Goal: Task Accomplishment & Management: Complete application form

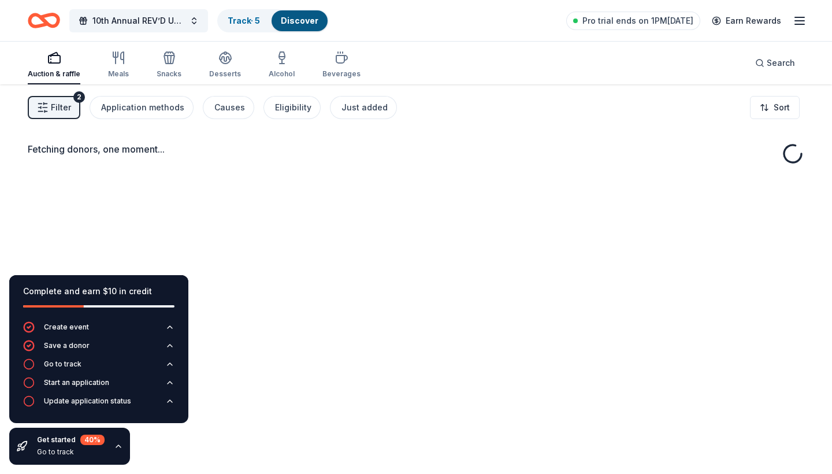
scroll to position [84, 0]
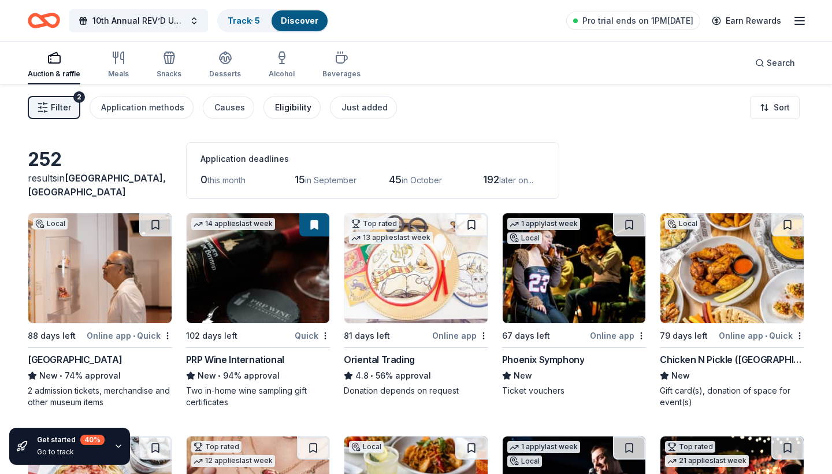
click at [287, 110] on div "Eligibility" at bounding box center [293, 108] width 36 height 14
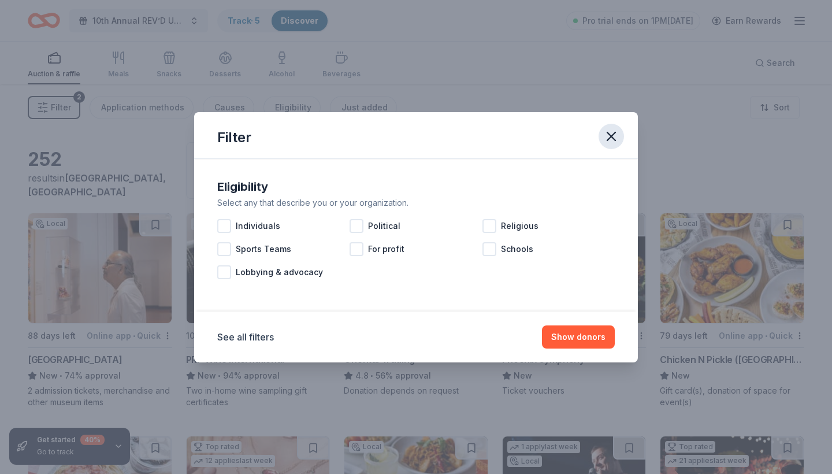
click at [611, 132] on icon "button" at bounding box center [611, 136] width 16 height 16
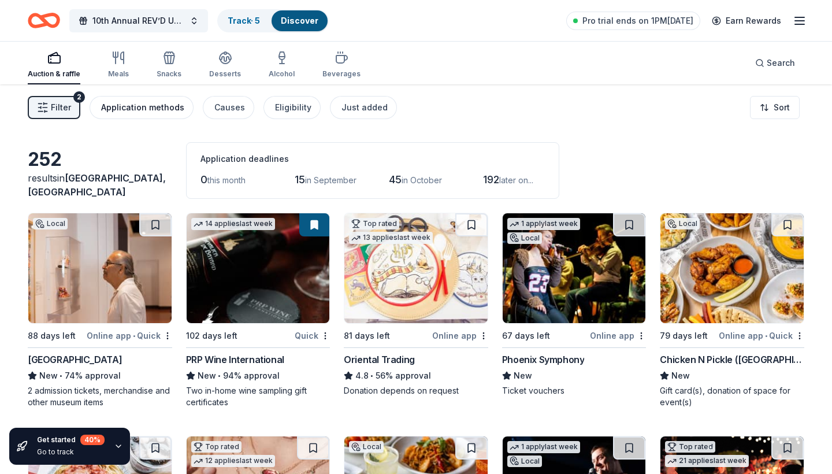
click at [142, 110] on div "Application methods" at bounding box center [142, 108] width 83 height 14
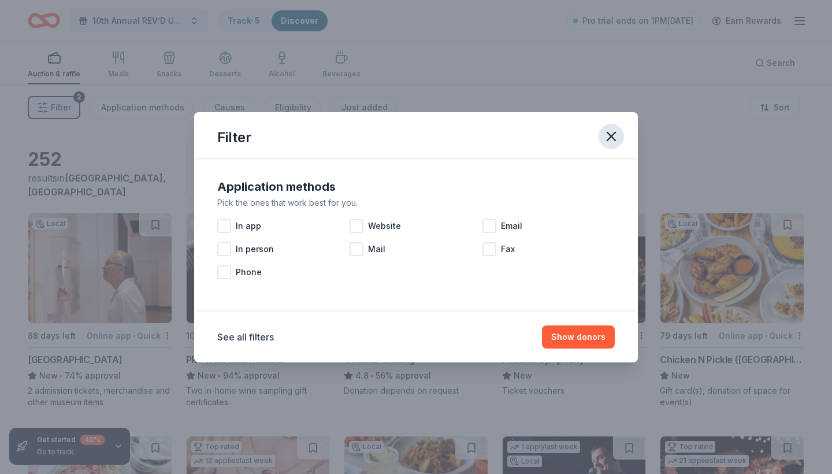
click at [615, 139] on icon "button" at bounding box center [611, 136] width 8 height 8
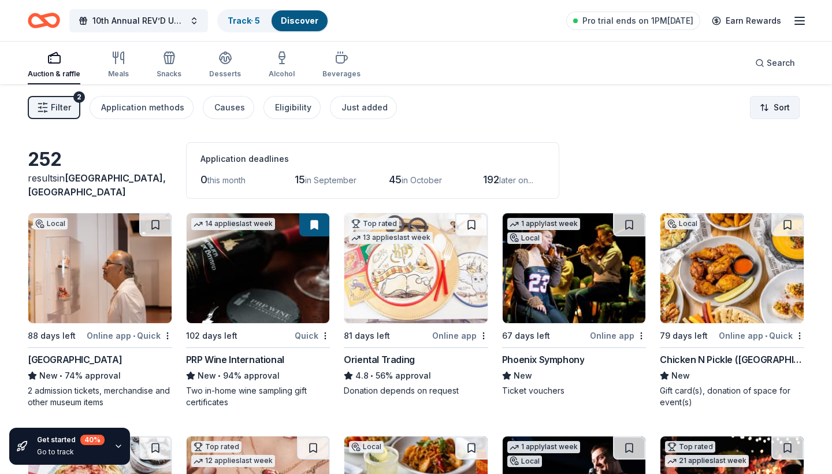
click at [788, 107] on html "10th Annual REV’D UP for Autism Car Show & Special Needs Resource Fair Track · …" at bounding box center [416, 237] width 832 height 474
click at [590, 106] on html "10th Annual REV’D UP for Autism Car Show & Special Needs Resource Fair Track · …" at bounding box center [416, 237] width 832 height 474
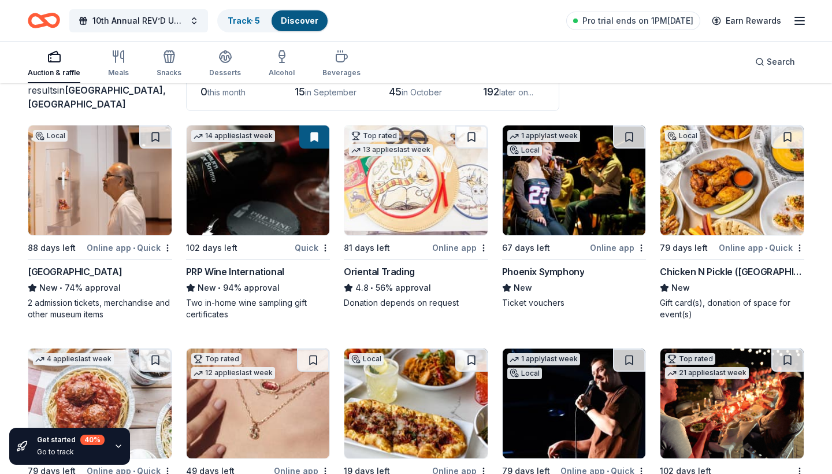
scroll to position [91, 0]
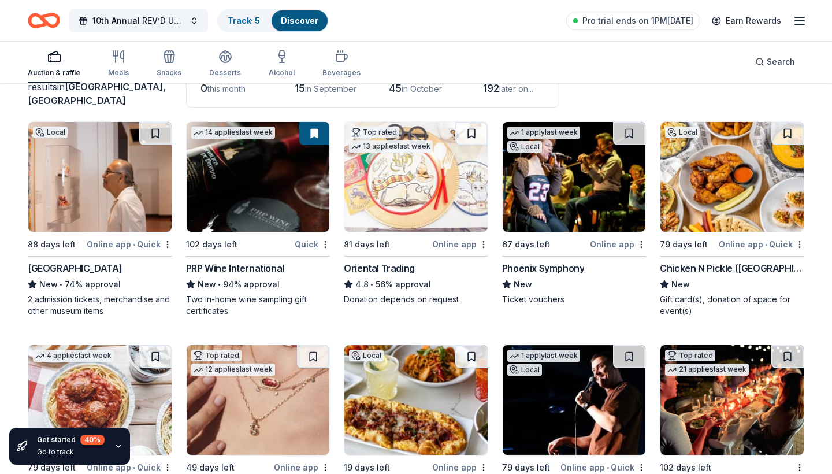
click at [103, 195] on img at bounding box center [99, 177] width 143 height 110
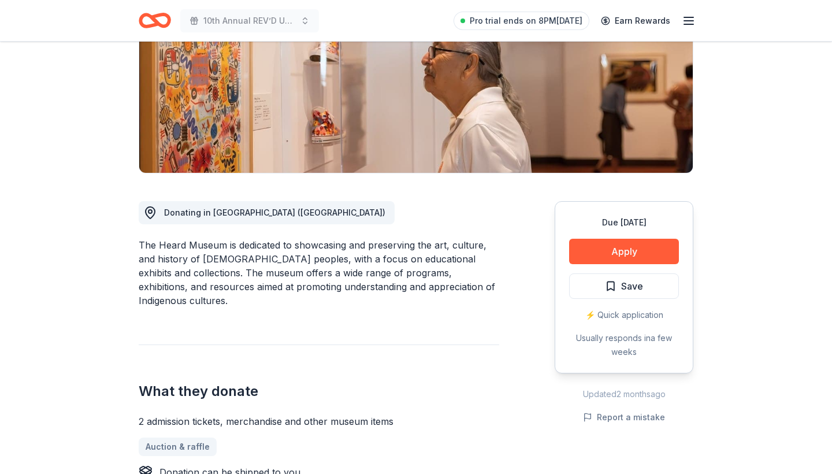
scroll to position [242, 0]
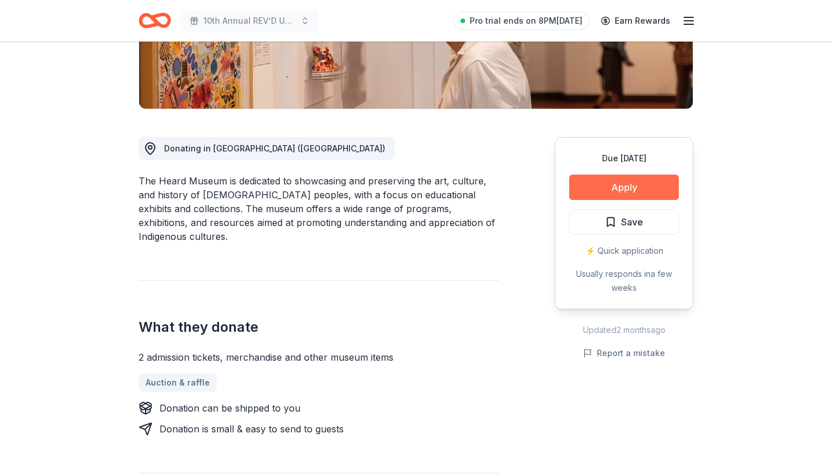
click at [606, 186] on button "Apply" at bounding box center [624, 186] width 110 height 25
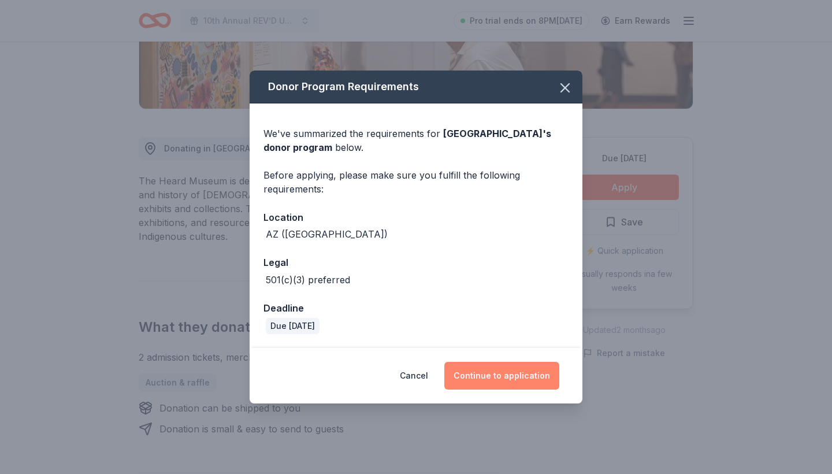
click at [500, 375] on button "Continue to application" at bounding box center [501, 376] width 115 height 28
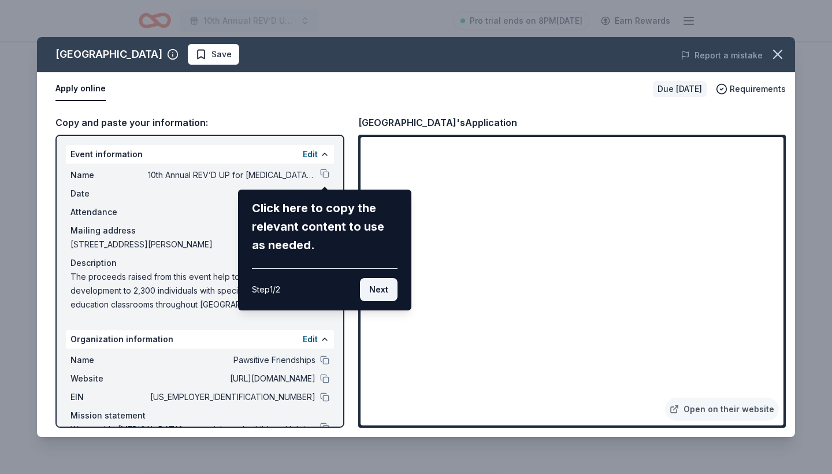
click at [378, 289] on button "Next" at bounding box center [379, 289] width 38 height 23
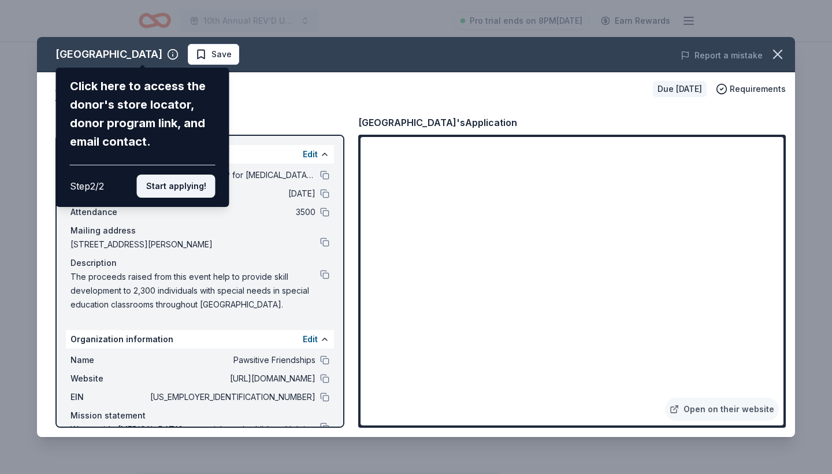
click at [190, 174] on button "Start applying!" at bounding box center [176, 185] width 79 height 23
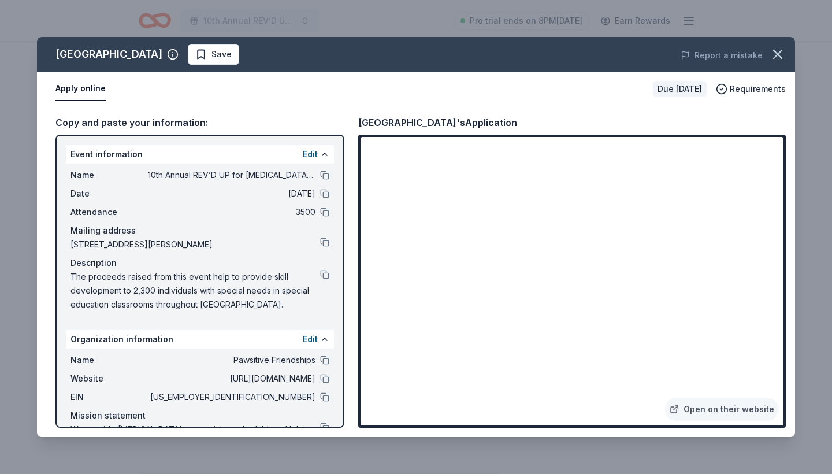
scroll to position [0, 0]
click at [326, 399] on button at bounding box center [324, 396] width 9 height 9
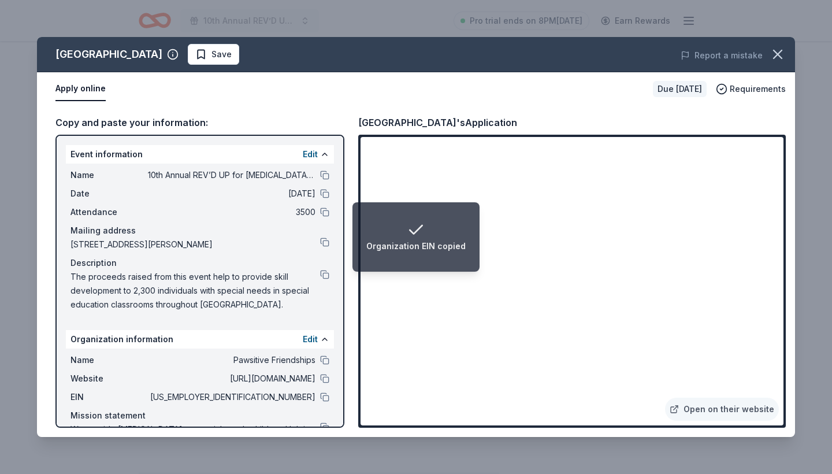
click at [388, 265] on li "Organization EIN copied" at bounding box center [415, 236] width 127 height 69
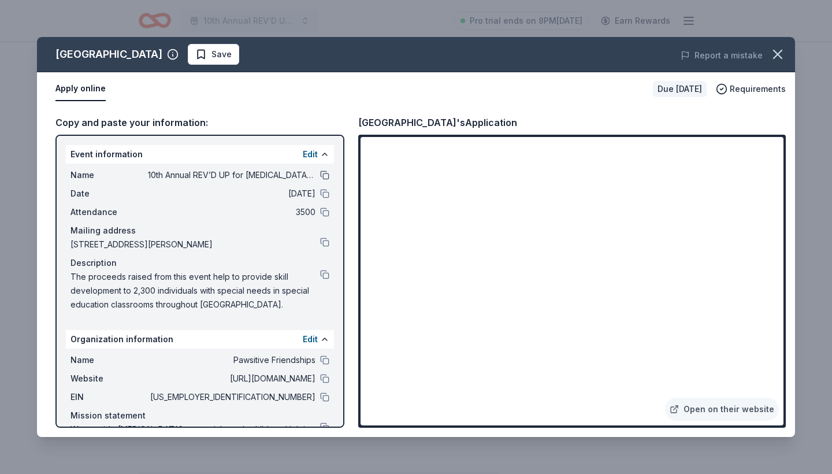
click at [324, 174] on button at bounding box center [324, 174] width 9 height 9
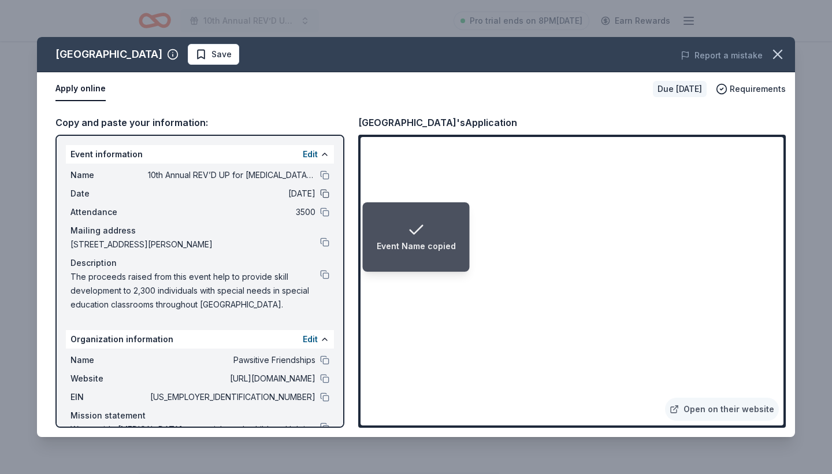
click at [325, 192] on button at bounding box center [324, 193] width 9 height 9
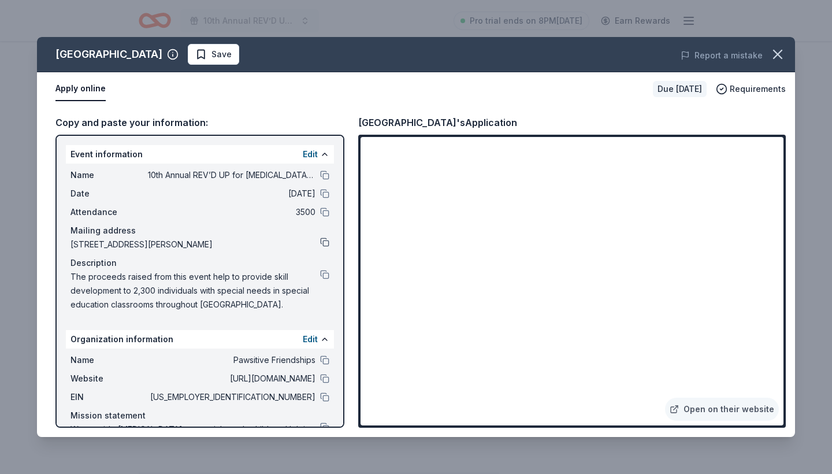
click at [325, 242] on button at bounding box center [324, 241] width 9 height 9
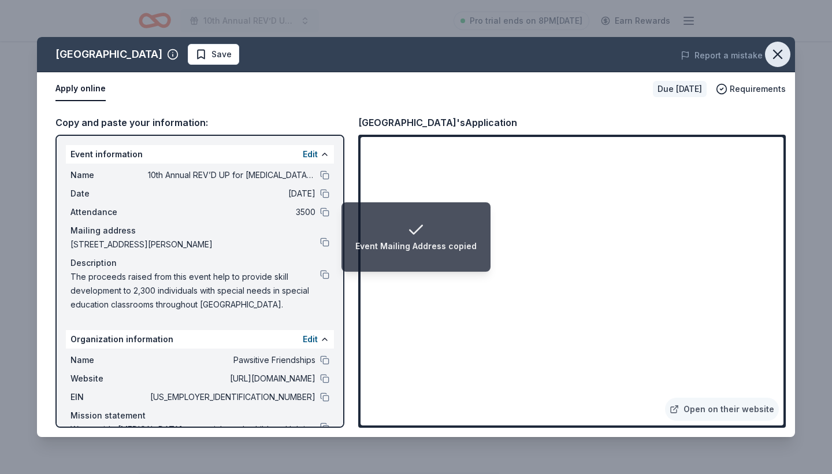
click at [777, 54] on icon "button" at bounding box center [778, 54] width 8 height 8
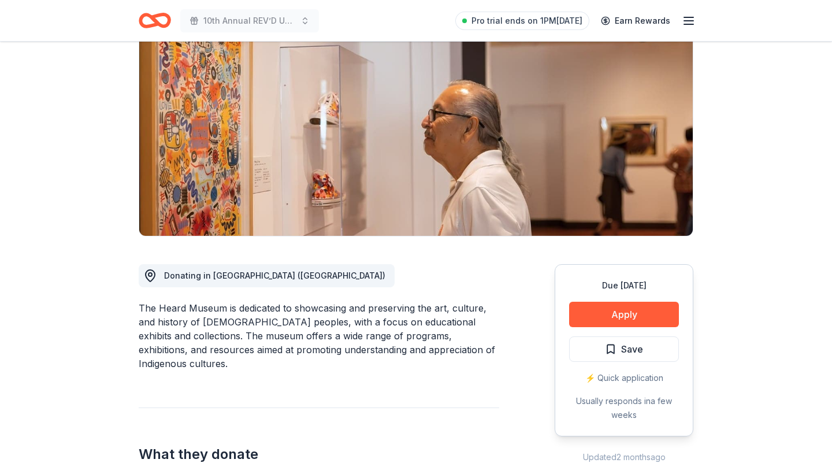
scroll to position [143, 0]
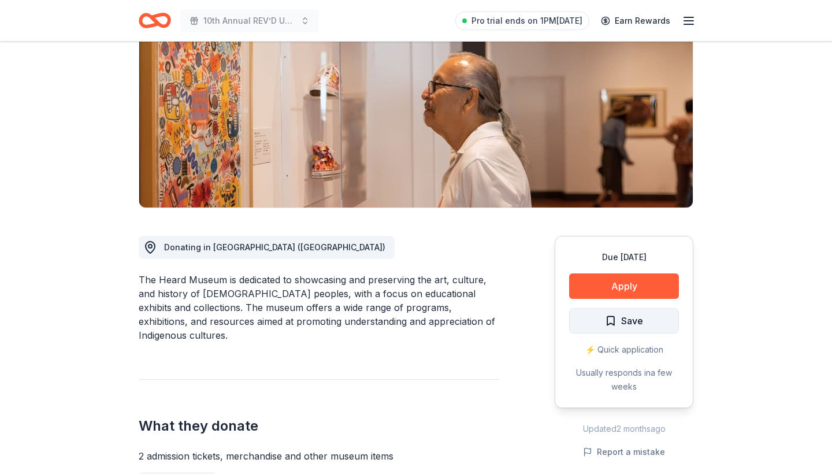
click at [598, 320] on button "Save" at bounding box center [624, 320] width 110 height 25
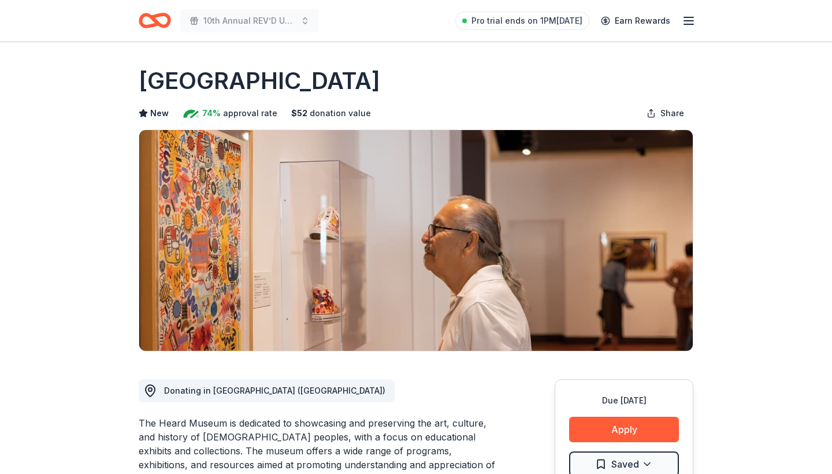
scroll to position [0, 0]
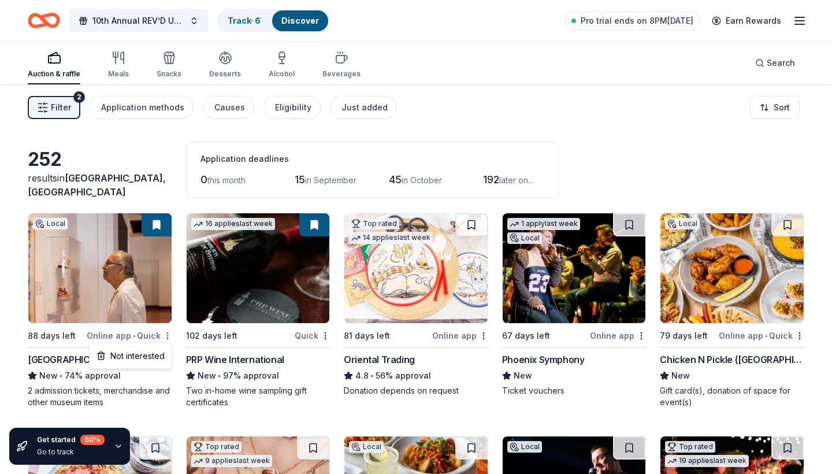
click at [168, 336] on html "10th Annual REV’D UP for Autism Car Show & Special Needs Resource Fair Track · …" at bounding box center [416, 237] width 832 height 474
click at [91, 127] on html "10th Annual REV’D UP for Autism Car Show & Special Needs Resource Fair Track · …" at bounding box center [416, 237] width 832 height 474
click at [251, 23] on link "Track · 6" at bounding box center [244, 21] width 33 height 10
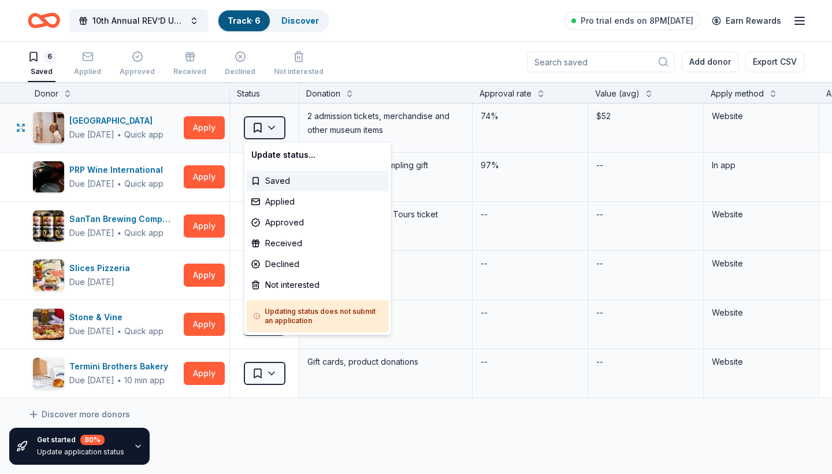
click at [273, 129] on html "10th Annual REV’D UP for Autism Car Show & Special Needs Resource Fair Track · …" at bounding box center [416, 237] width 832 height 474
click at [278, 204] on div "Applied" at bounding box center [318, 201] width 142 height 21
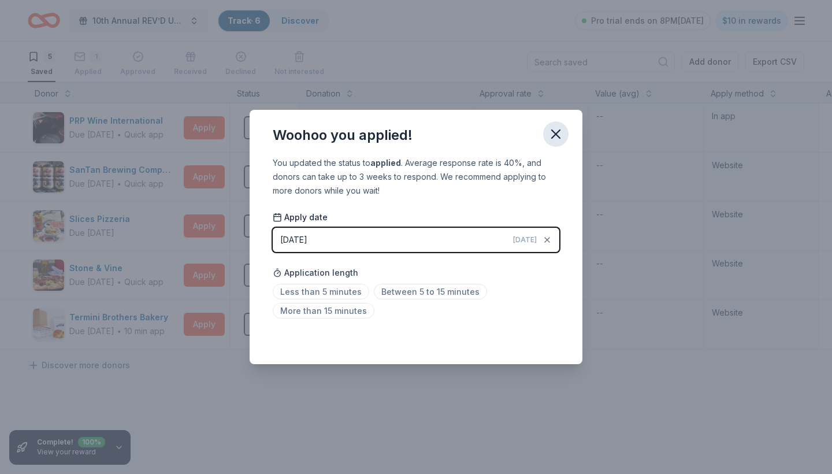
click at [552, 129] on icon "button" at bounding box center [556, 134] width 16 height 16
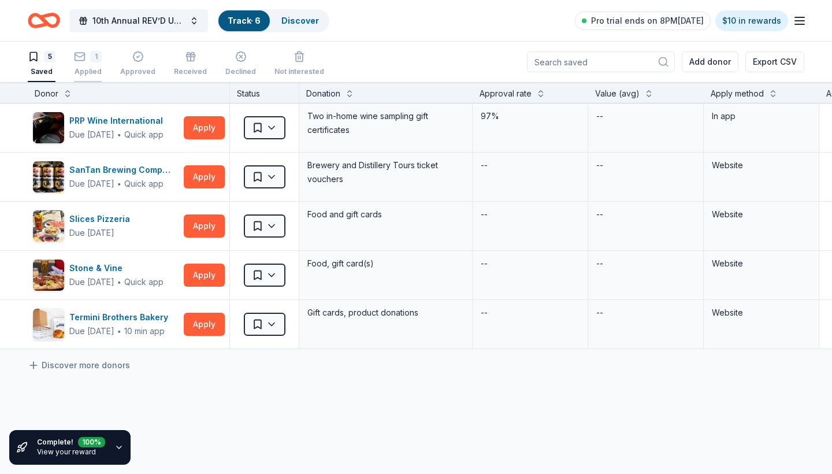
click at [90, 60] on div "1" at bounding box center [88, 57] width 28 height 12
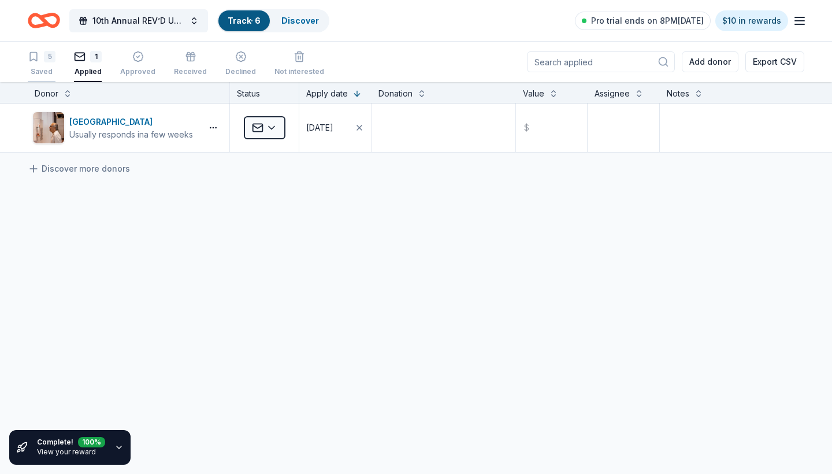
click at [38, 58] on icon "button" at bounding box center [34, 57] width 12 height 12
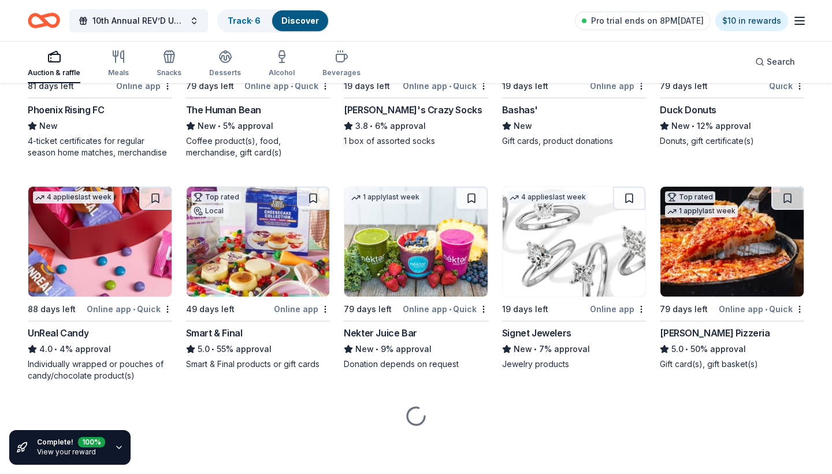
scroll to position [4641, 0]
click at [117, 451] on icon "button" at bounding box center [118, 447] width 9 height 9
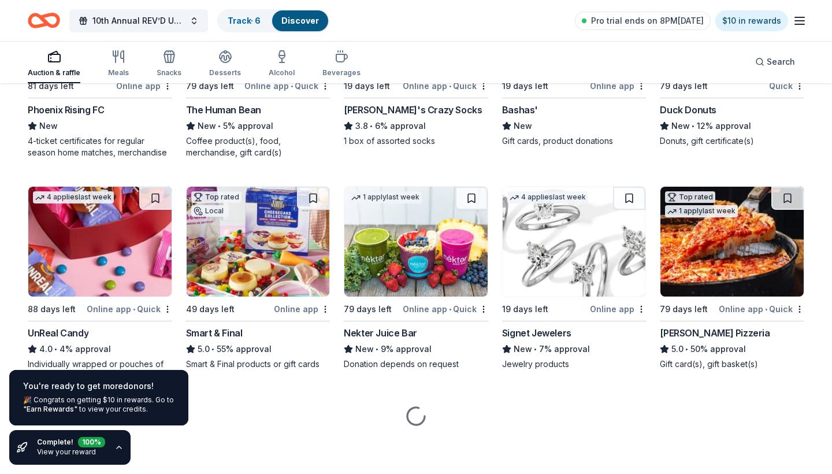
click at [191, 451] on div "You're ready to get more donors ! 🎉 Congrats on getting $10 in rewards. Go to "…" at bounding box center [99, 417] width 198 height 113
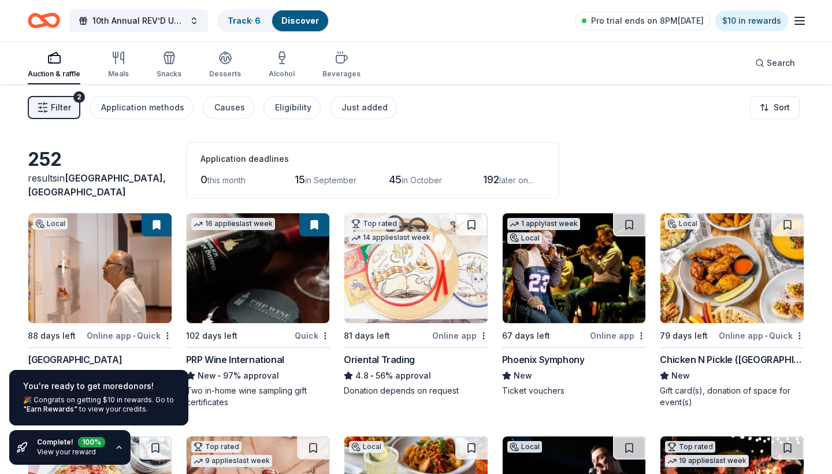
scroll to position [0, 0]
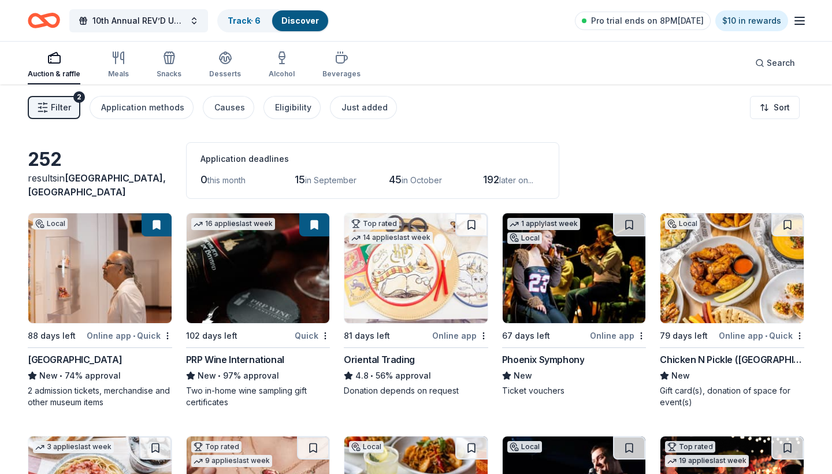
click at [105, 292] on img at bounding box center [99, 268] width 143 height 110
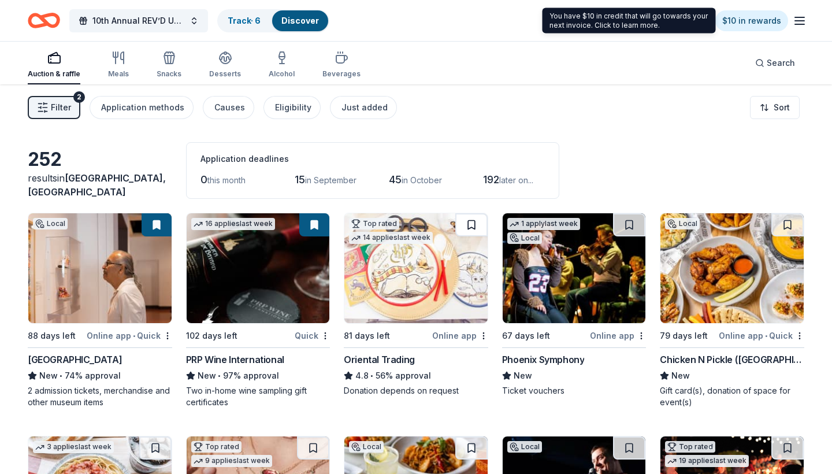
click at [471, 222] on button at bounding box center [471, 224] width 32 height 23
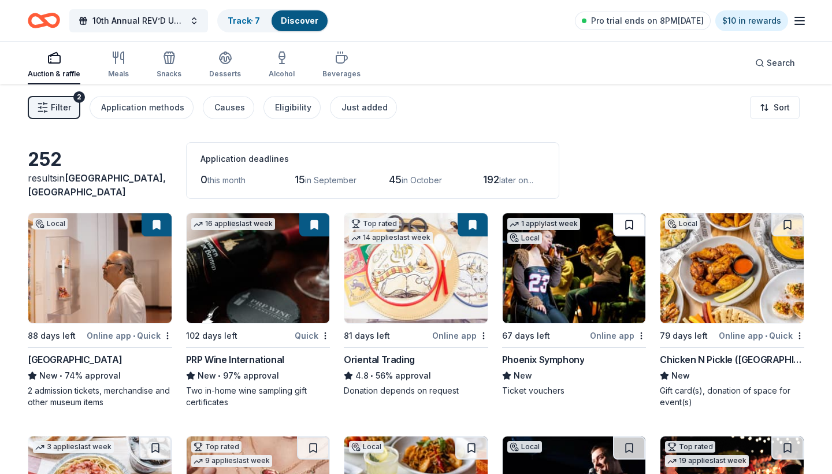
click at [619, 224] on button at bounding box center [629, 224] width 32 height 23
click at [789, 225] on button at bounding box center [787, 224] width 32 height 23
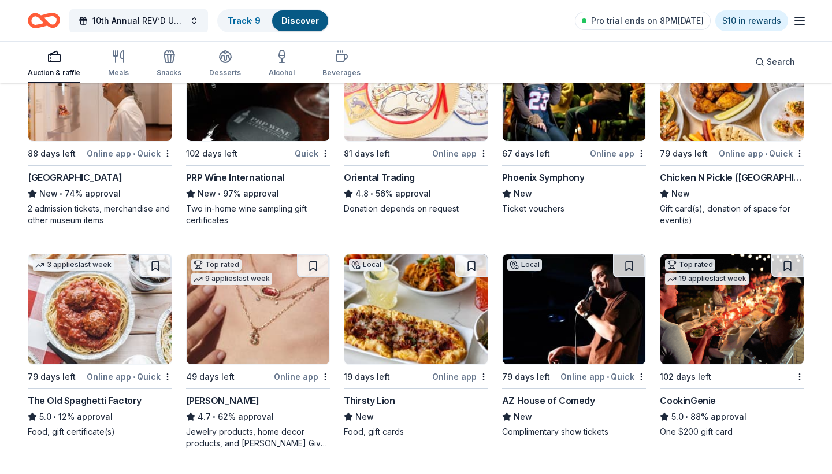
scroll to position [217, 0]
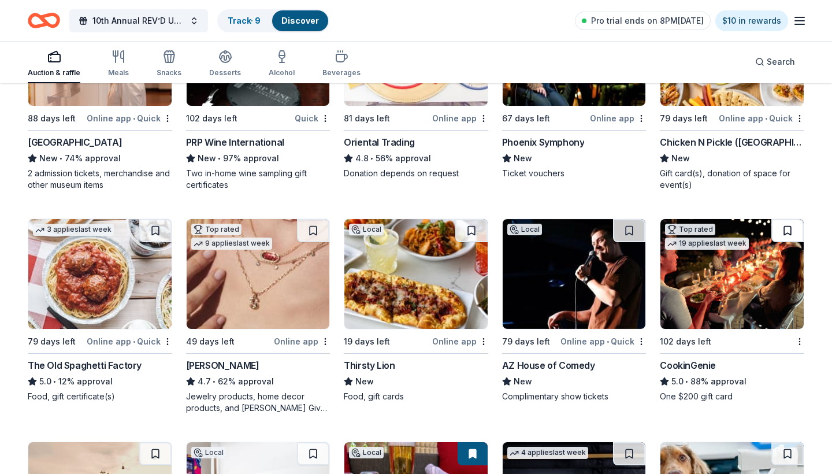
click at [778, 235] on button at bounding box center [787, 230] width 32 height 23
click at [629, 231] on button at bounding box center [629, 230] width 32 height 23
click at [475, 232] on button at bounding box center [471, 230] width 32 height 23
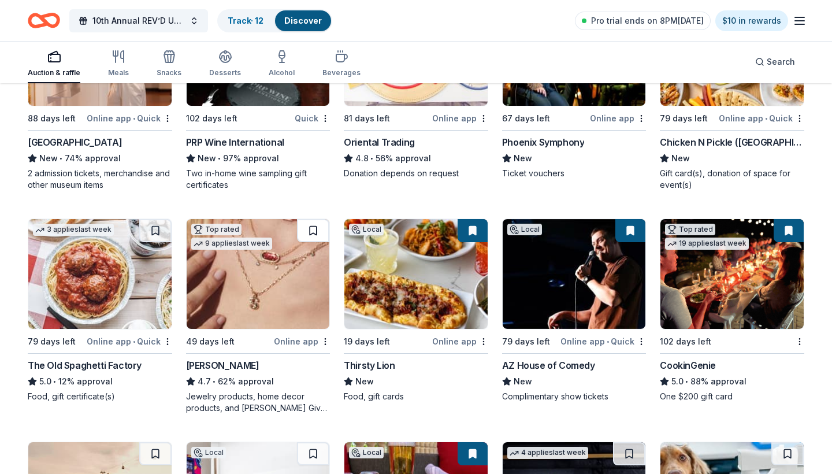
click at [312, 230] on button at bounding box center [313, 230] width 32 height 23
click at [156, 229] on button at bounding box center [155, 230] width 32 height 23
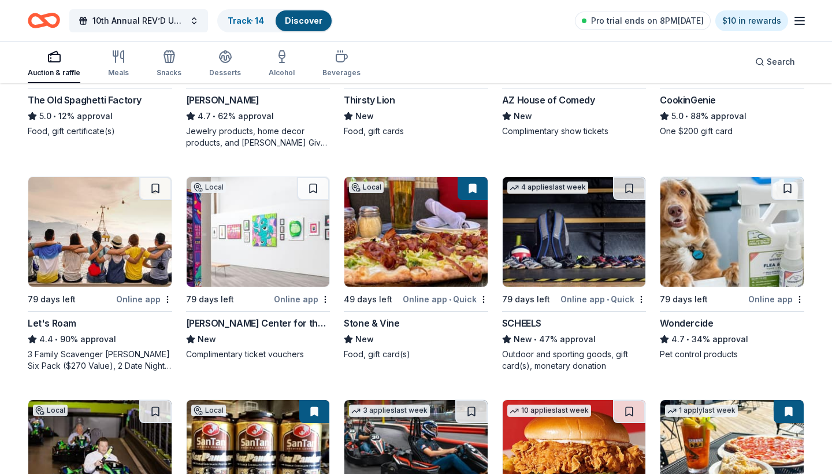
scroll to position [491, 0]
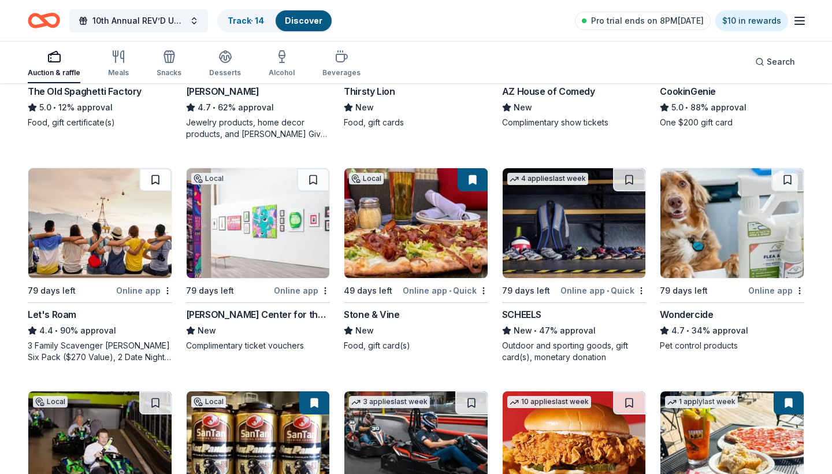
click at [154, 177] on button at bounding box center [155, 179] width 32 height 23
click at [314, 178] on button at bounding box center [313, 179] width 32 height 23
click at [638, 179] on button at bounding box center [629, 179] width 32 height 23
click at [783, 183] on button at bounding box center [787, 179] width 32 height 23
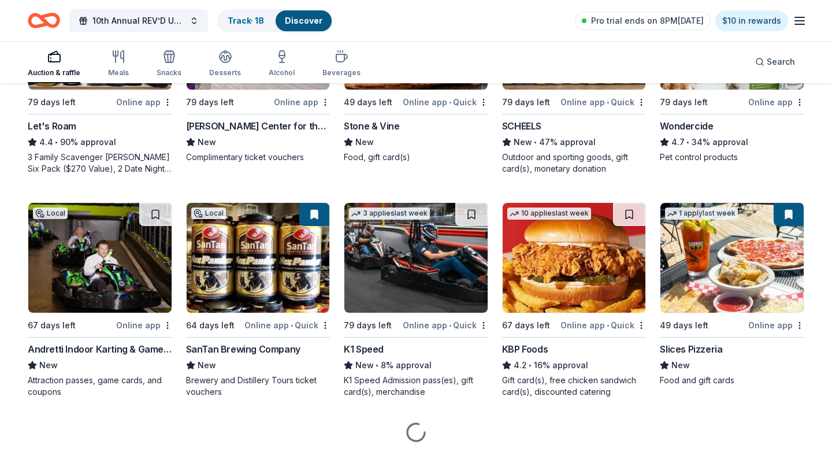
scroll to position [692, 0]
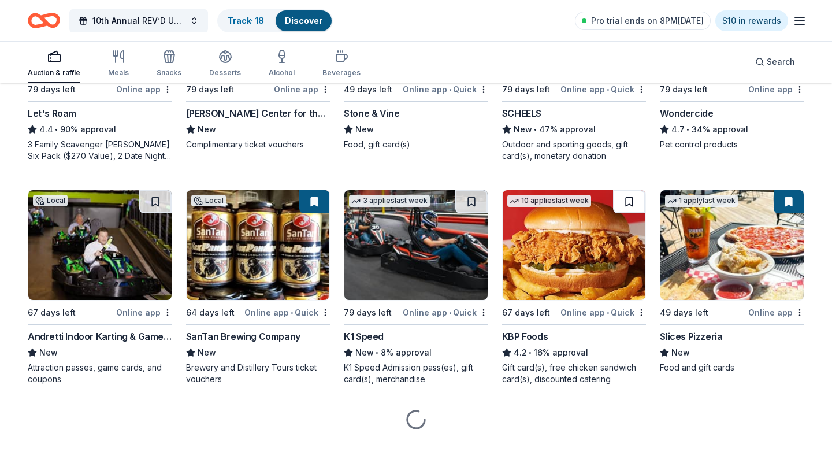
click at [622, 203] on button at bounding box center [629, 201] width 32 height 23
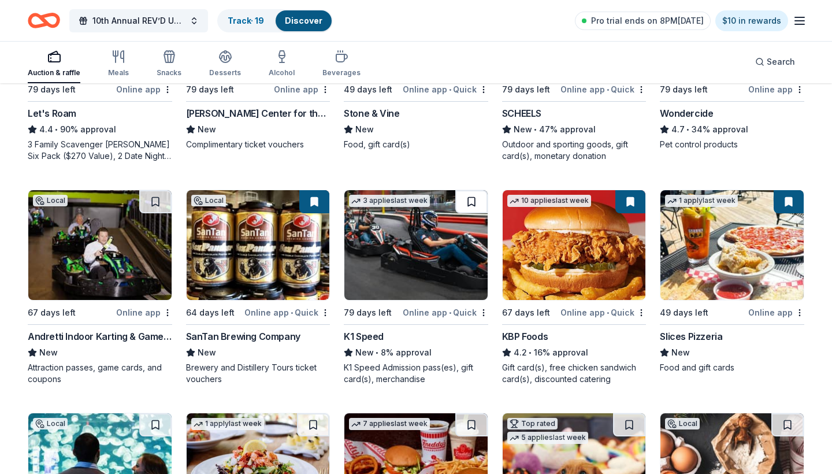
click at [465, 197] on button at bounding box center [471, 201] width 32 height 23
click at [152, 198] on button at bounding box center [155, 201] width 32 height 23
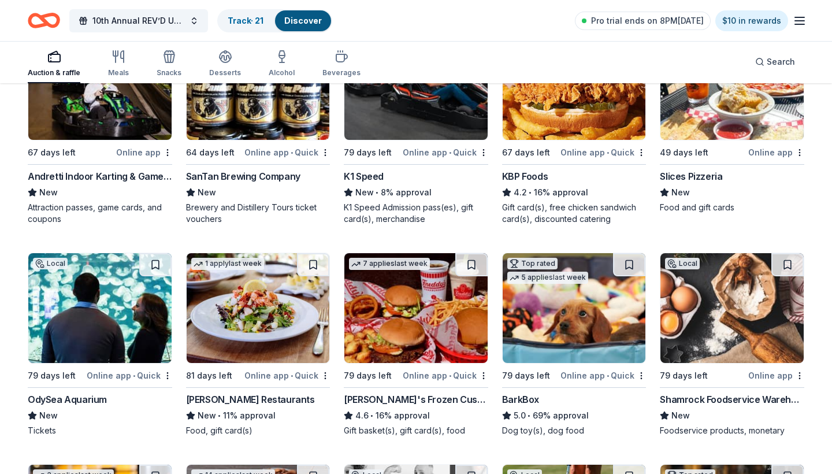
scroll to position [856, 0]
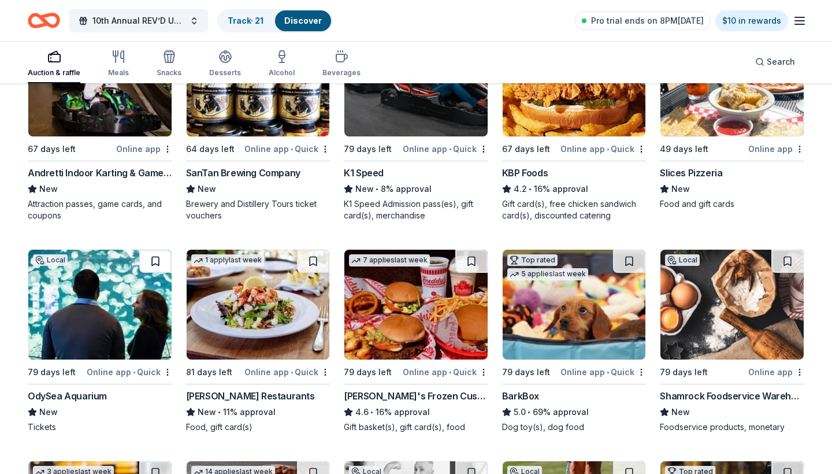
click at [153, 258] on button at bounding box center [155, 261] width 32 height 23
click at [317, 254] on button at bounding box center [313, 261] width 32 height 23
click at [472, 257] on button at bounding box center [471, 261] width 32 height 23
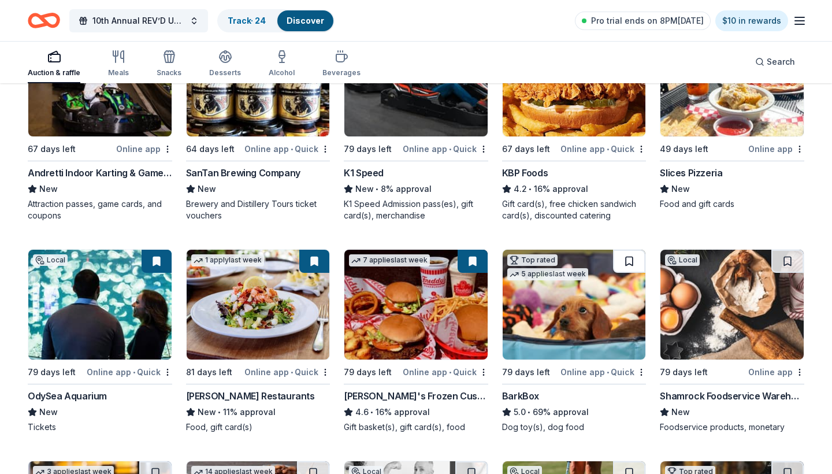
click at [626, 258] on button at bounding box center [629, 261] width 32 height 23
click at [783, 260] on button at bounding box center [787, 261] width 32 height 23
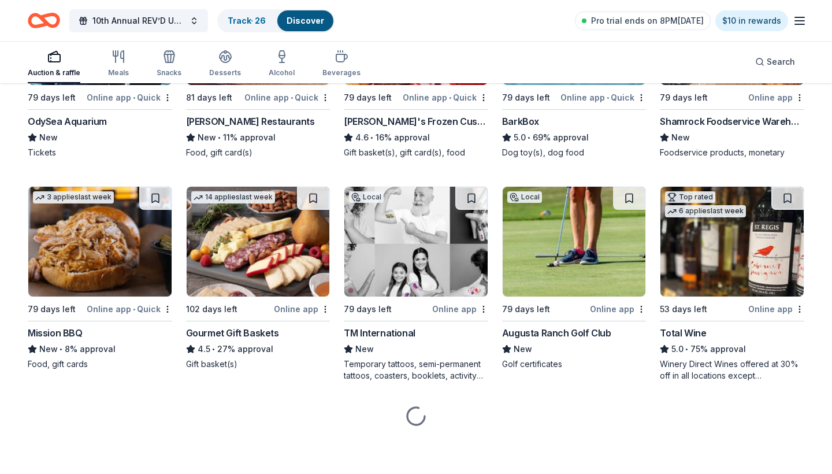
scroll to position [1130, 0]
click at [785, 203] on button at bounding box center [787, 198] width 32 height 23
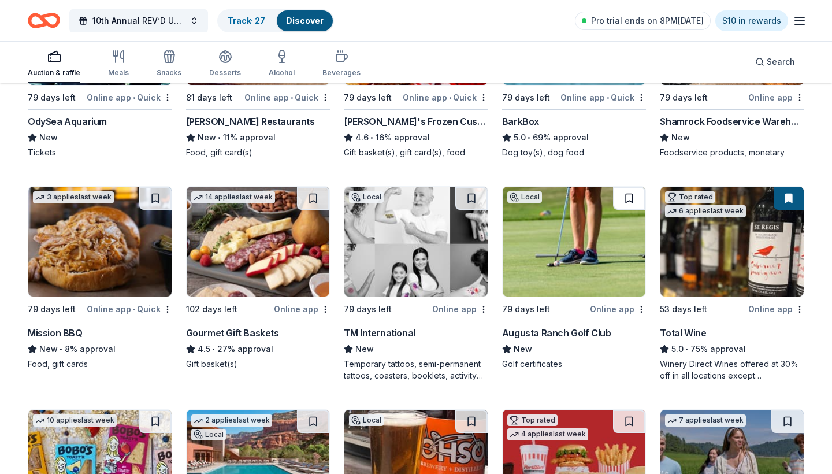
click at [621, 203] on button at bounding box center [629, 198] width 32 height 23
click at [463, 200] on button at bounding box center [471, 198] width 32 height 23
click at [303, 201] on button at bounding box center [313, 198] width 32 height 23
click at [153, 193] on button at bounding box center [155, 198] width 32 height 23
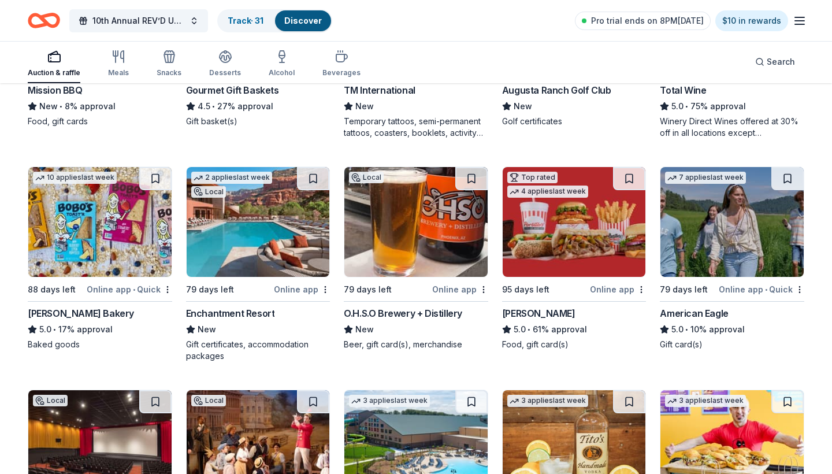
scroll to position [1399, 0]
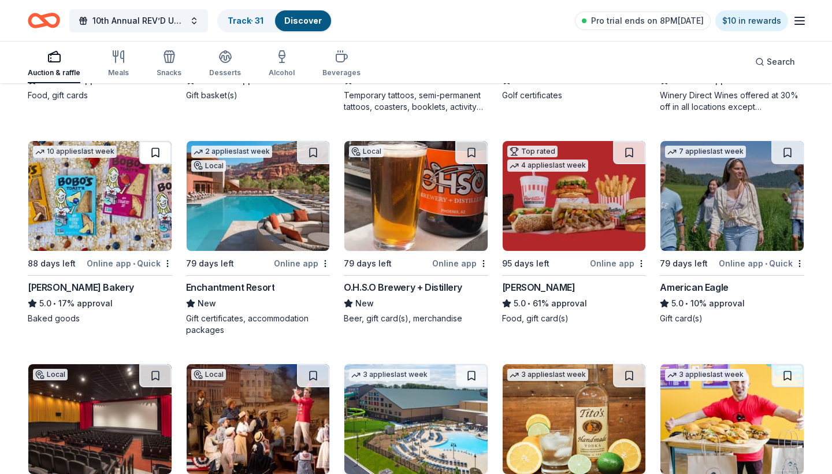
click at [155, 158] on button at bounding box center [155, 152] width 32 height 23
click at [314, 150] on button at bounding box center [313, 152] width 32 height 23
click at [473, 148] on button at bounding box center [471, 152] width 32 height 23
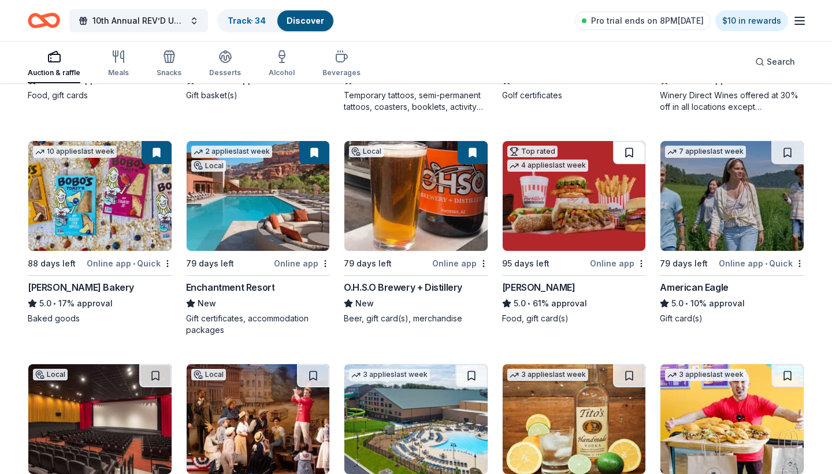
click at [631, 149] on button at bounding box center [629, 152] width 32 height 23
click at [782, 155] on button at bounding box center [787, 152] width 32 height 23
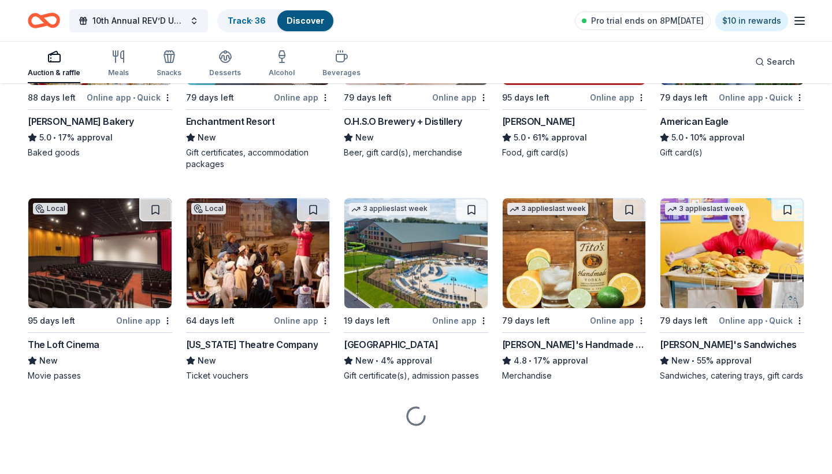
scroll to position [1565, 0]
click at [783, 213] on button at bounding box center [787, 209] width 32 height 23
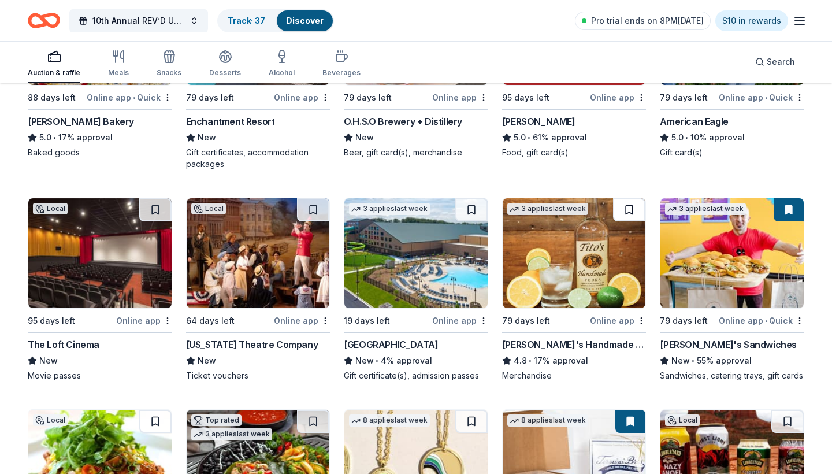
click at [626, 209] on button at bounding box center [629, 209] width 32 height 23
click at [463, 211] on button at bounding box center [471, 209] width 32 height 23
click at [314, 212] on button at bounding box center [313, 209] width 32 height 23
click at [158, 209] on button at bounding box center [155, 209] width 32 height 23
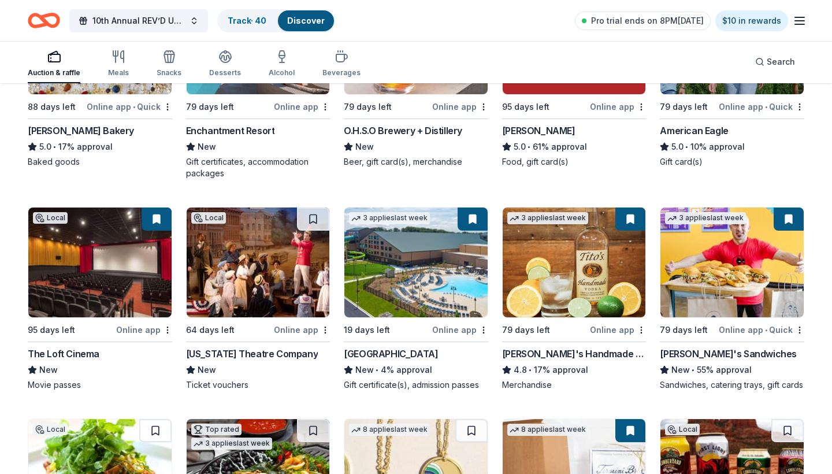
scroll to position [1559, 0]
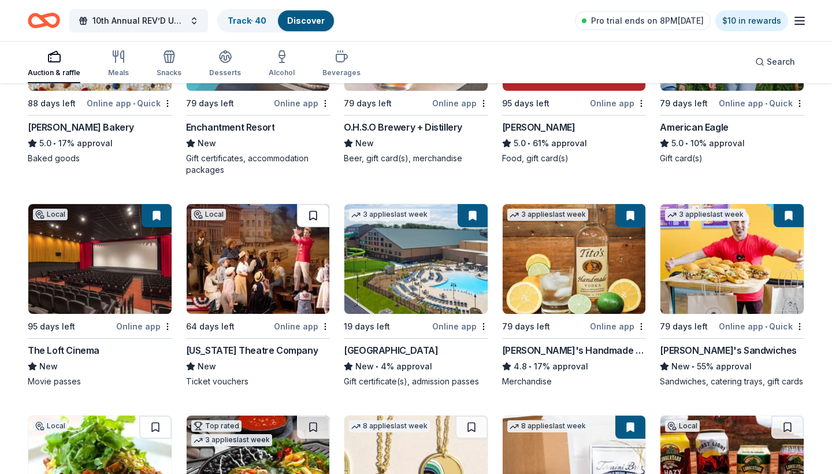
click at [305, 213] on button at bounding box center [313, 215] width 32 height 23
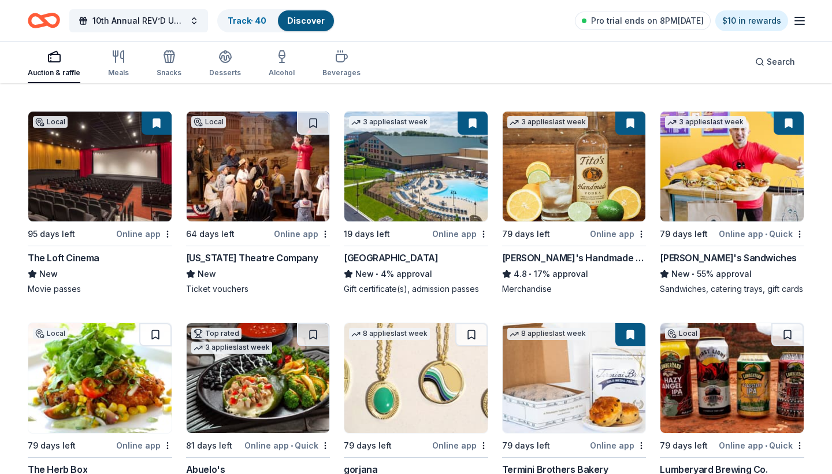
scroll to position [1656, 0]
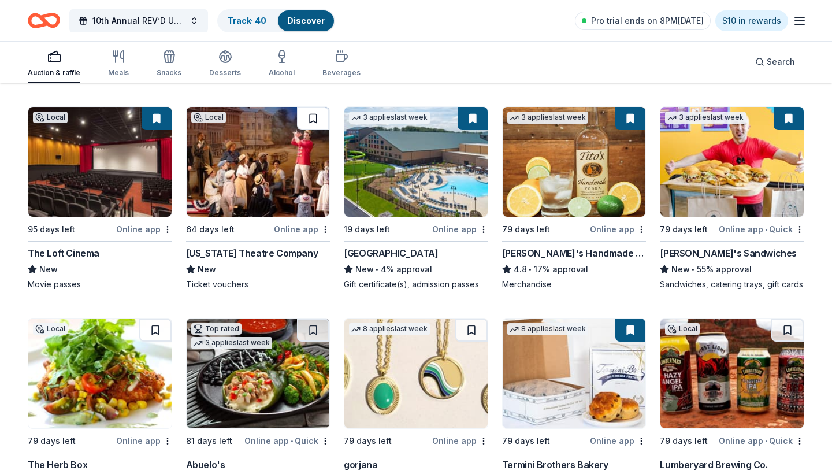
click at [314, 117] on button at bounding box center [313, 118] width 32 height 23
click at [154, 335] on button at bounding box center [155, 329] width 32 height 23
click at [311, 330] on button at bounding box center [313, 329] width 32 height 23
click at [471, 329] on button at bounding box center [471, 329] width 32 height 23
click at [776, 330] on button at bounding box center [787, 329] width 32 height 23
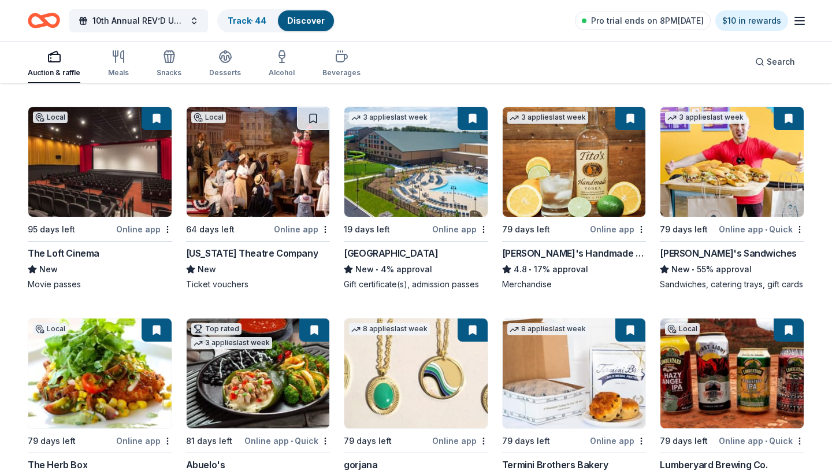
click at [273, 253] on div "[US_STATE] Theatre Company" at bounding box center [252, 253] width 132 height 14
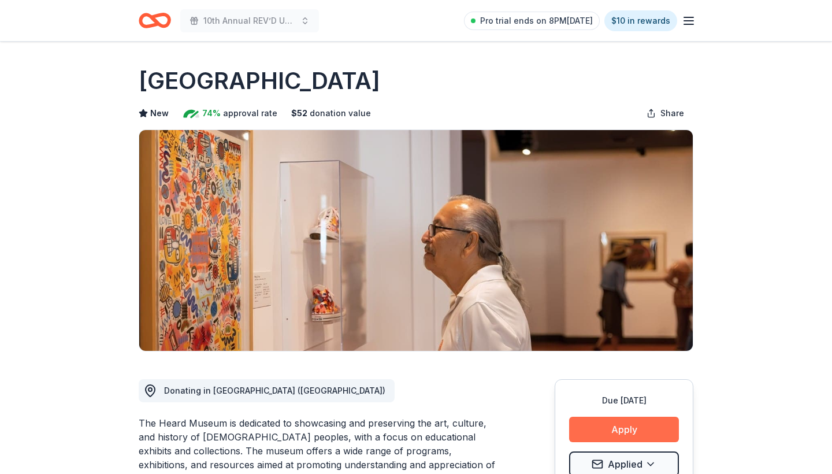
click at [640, 425] on button "Apply" at bounding box center [624, 429] width 110 height 25
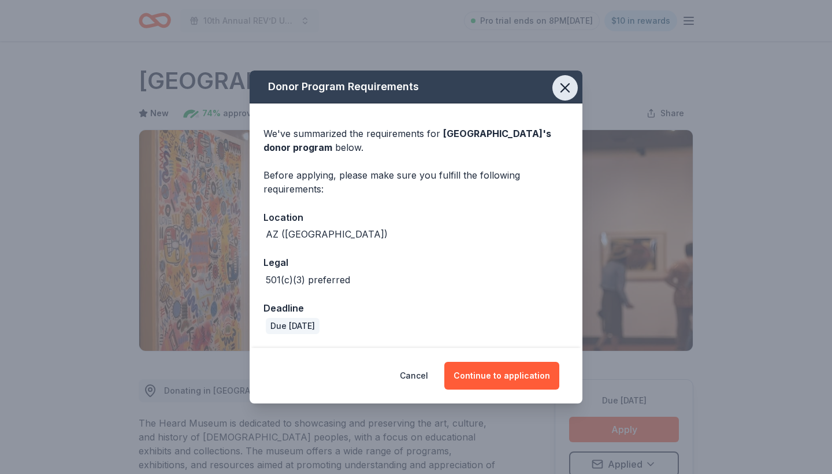
click at [563, 91] on icon "button" at bounding box center [565, 88] width 8 height 8
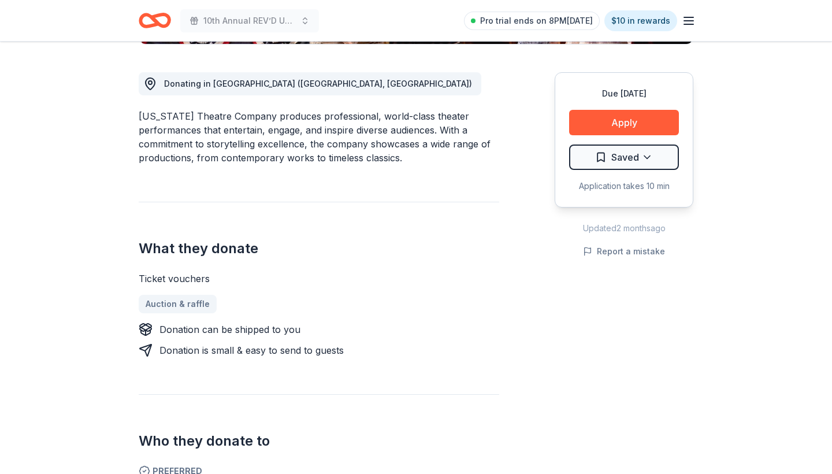
scroll to position [313, 0]
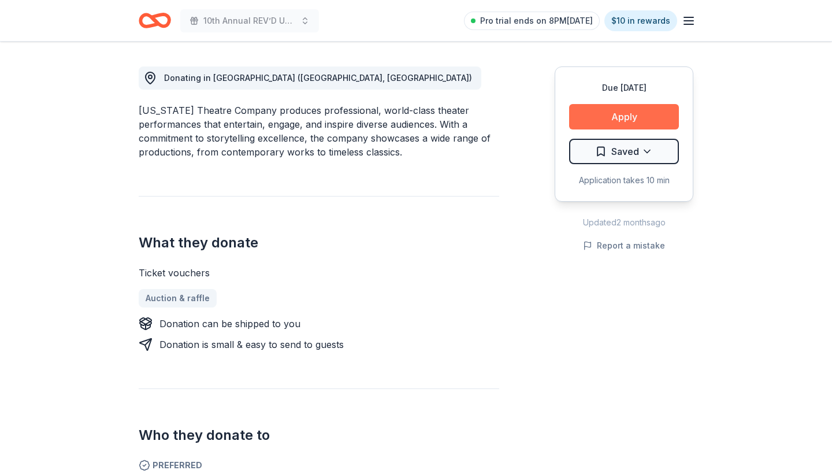
click at [615, 116] on button "Apply" at bounding box center [624, 116] width 110 height 25
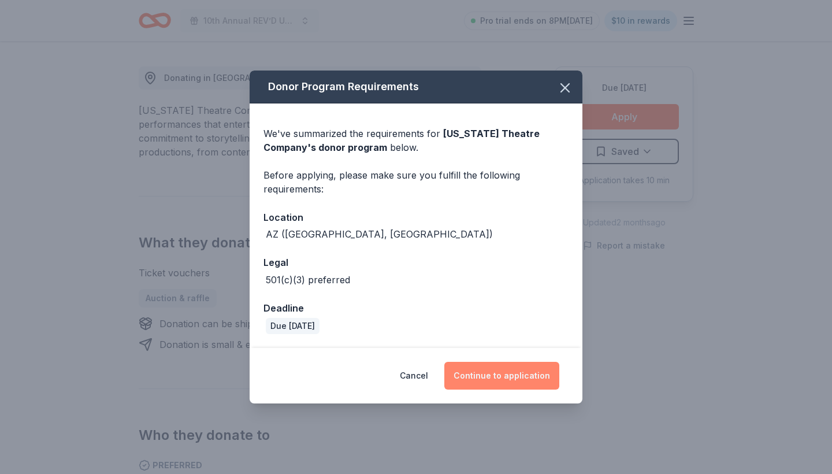
click at [492, 378] on button "Continue to application" at bounding box center [501, 376] width 115 height 28
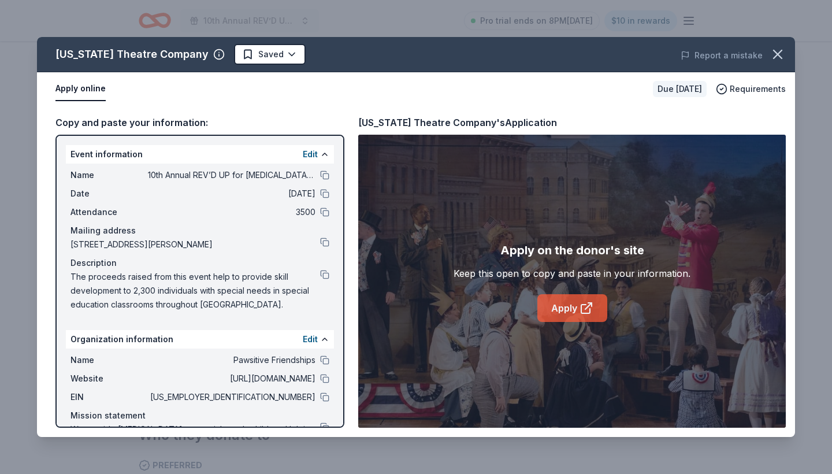
click at [564, 308] on link "Apply" at bounding box center [572, 308] width 70 height 28
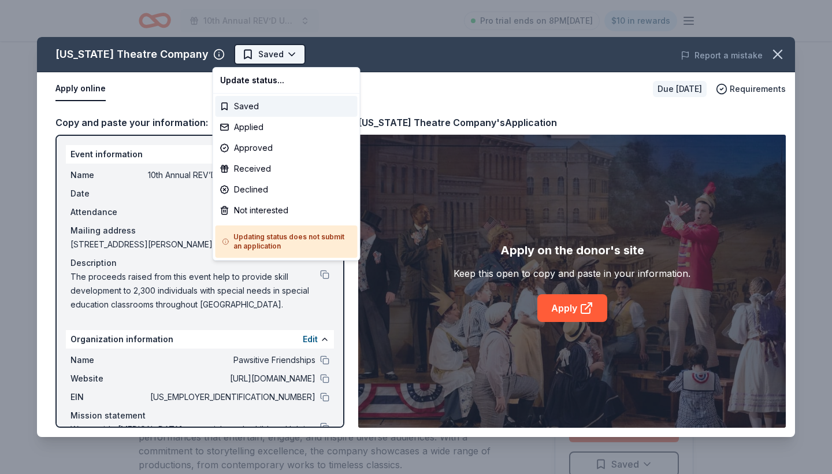
scroll to position [0, 0]
click at [266, 125] on div "Applied" at bounding box center [287, 127] width 142 height 21
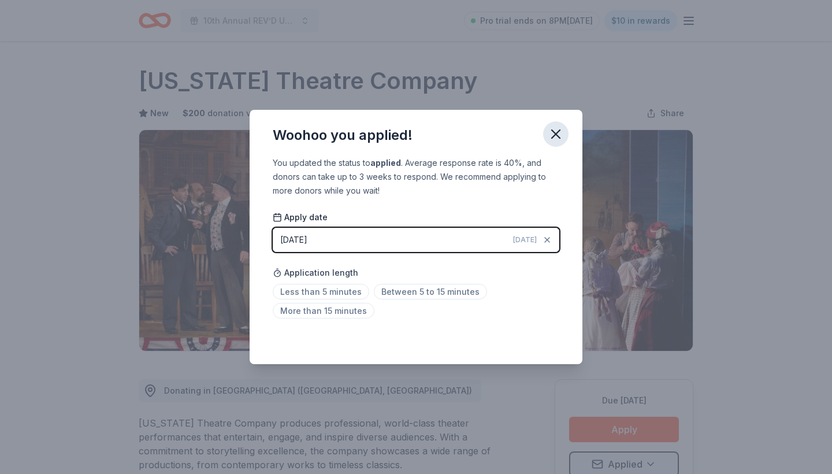
click at [561, 127] on icon "button" at bounding box center [556, 134] width 16 height 16
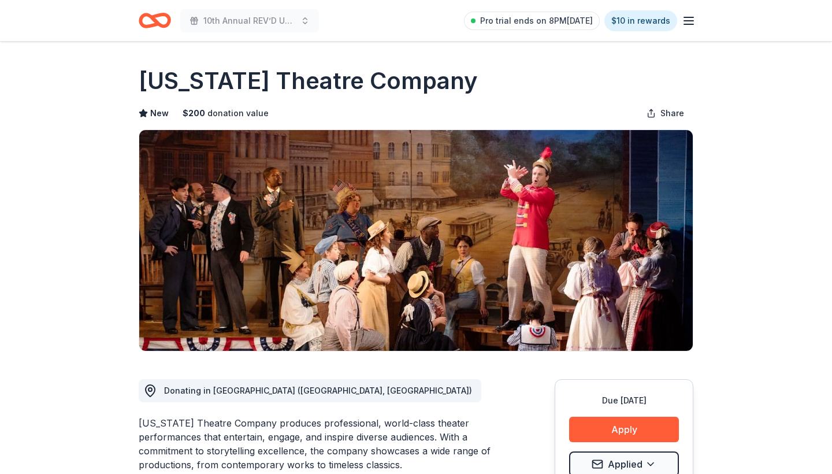
click at [688, 26] on icon "button" at bounding box center [689, 21] width 14 height 14
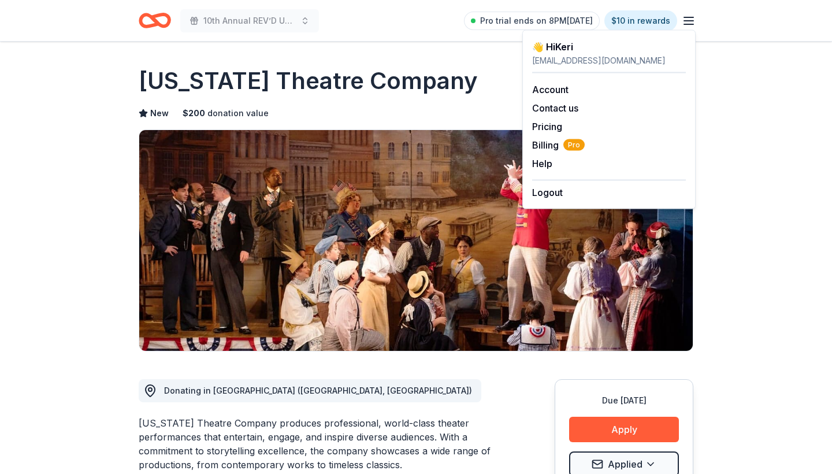
click at [362, 33] on div "10th Annual REV’D UP for [MEDICAL_DATA] Car Show & Special Needs Resource Fair …" at bounding box center [416, 20] width 555 height 27
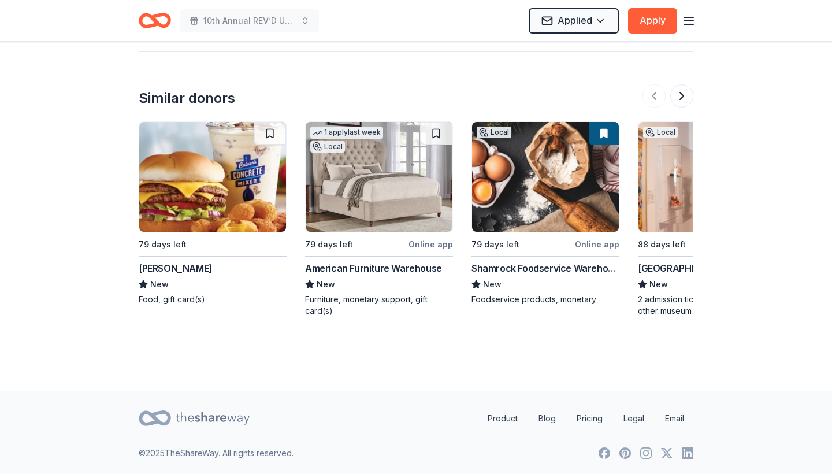
scroll to position [1256, 0]
click at [273, 133] on button at bounding box center [270, 133] width 32 height 23
click at [379, 194] on img at bounding box center [379, 177] width 147 height 110
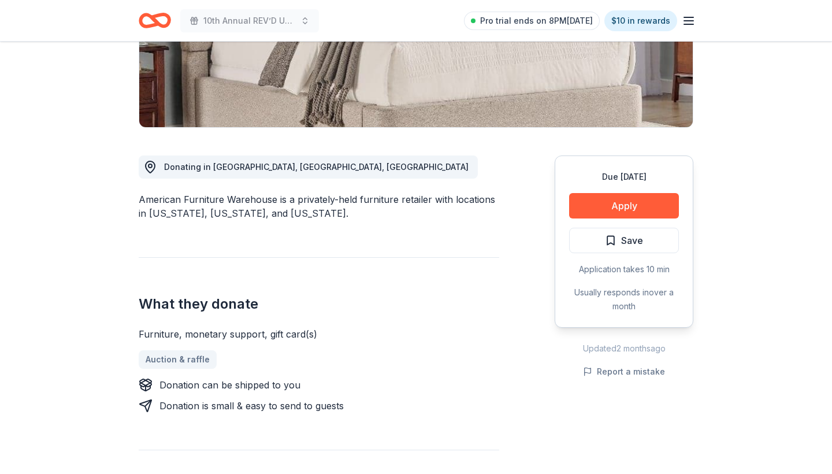
scroll to position [225, 0]
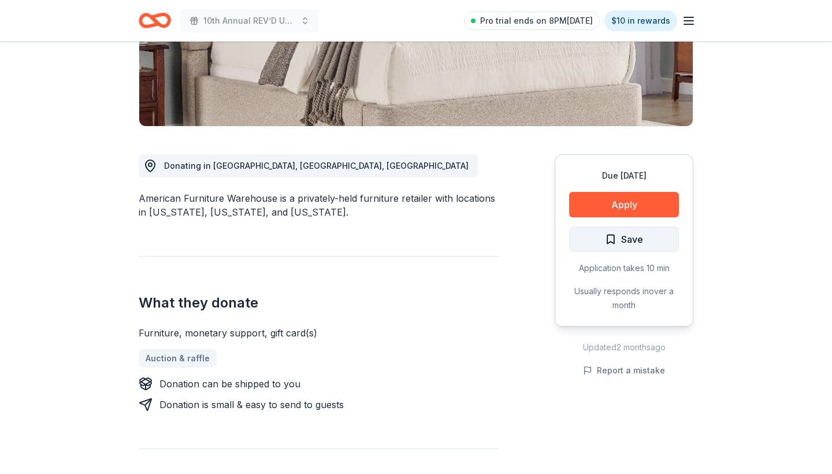
click at [639, 240] on span "Save" at bounding box center [632, 239] width 22 height 15
click at [653, 242] on html "10th Annual REV’D UP for [MEDICAL_DATA] Car Show & Special Needs Resource Fair …" at bounding box center [416, 12] width 832 height 474
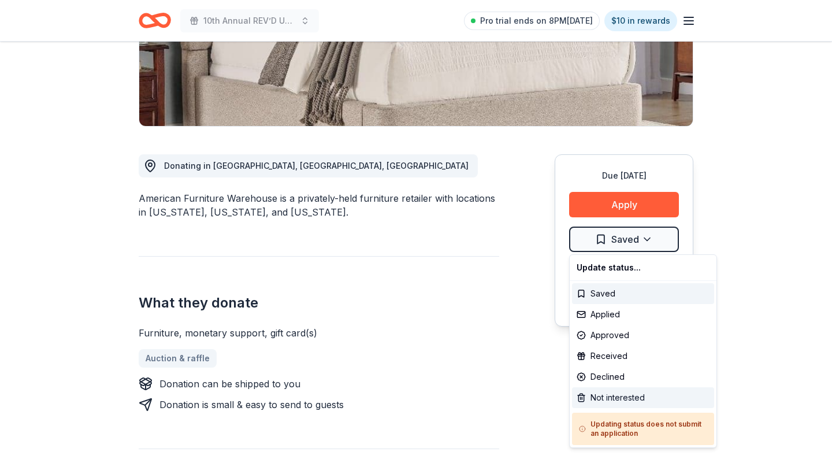
click at [632, 398] on div "Not interested" at bounding box center [643, 397] width 142 height 21
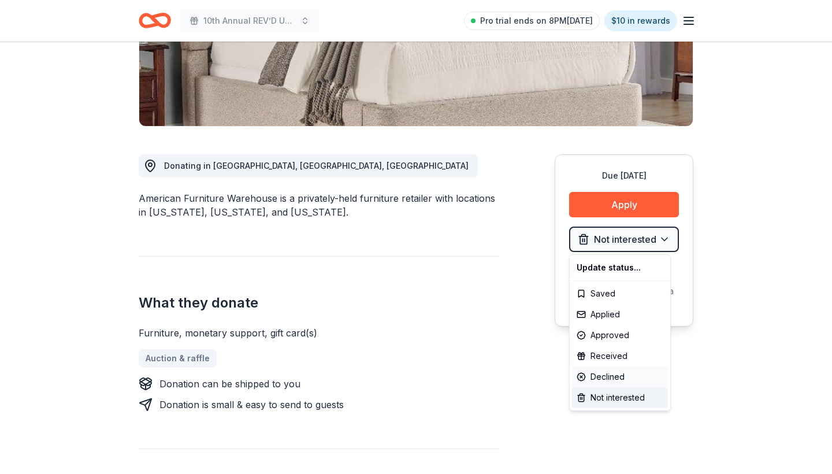
click at [719, 249] on html "10th Annual REV’D UP for [MEDICAL_DATA] Car Show & Special Needs Resource Fair …" at bounding box center [416, 12] width 832 height 474
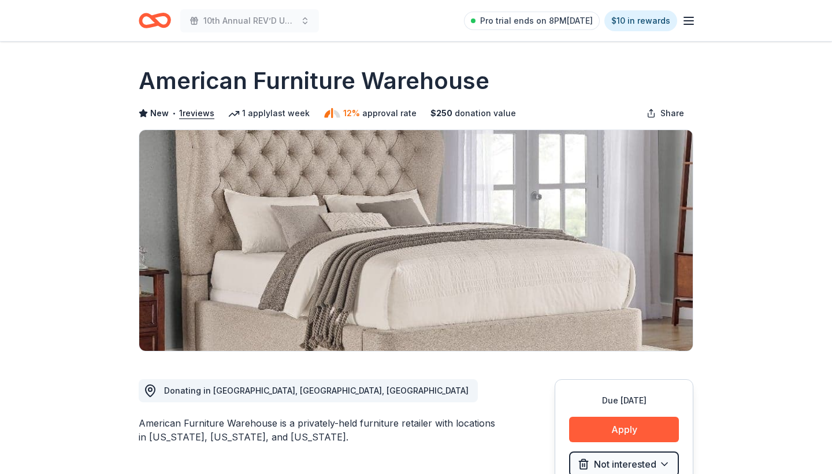
scroll to position [0, 0]
click at [159, 20] on icon "Home" at bounding box center [155, 20] width 32 height 27
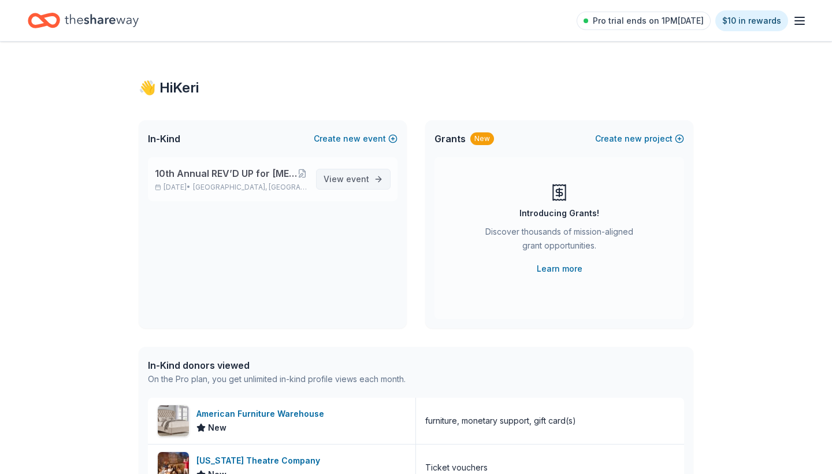
click at [356, 176] on span "event" at bounding box center [357, 179] width 23 height 10
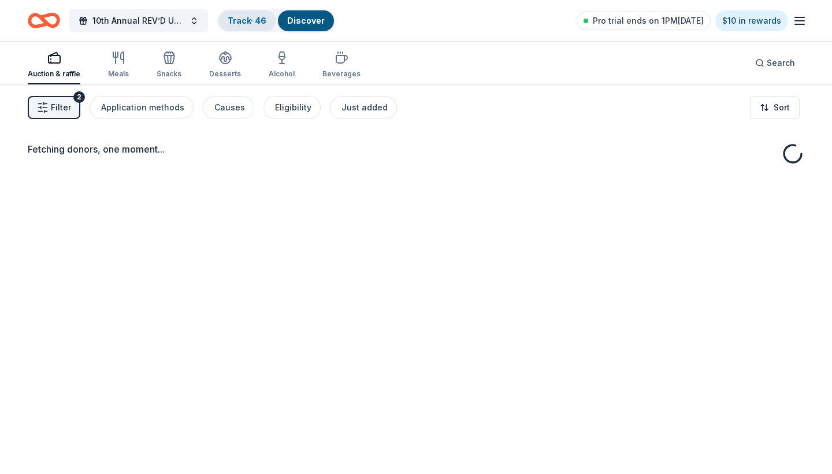
click at [259, 19] on link "Track · 46" at bounding box center [247, 21] width 39 height 10
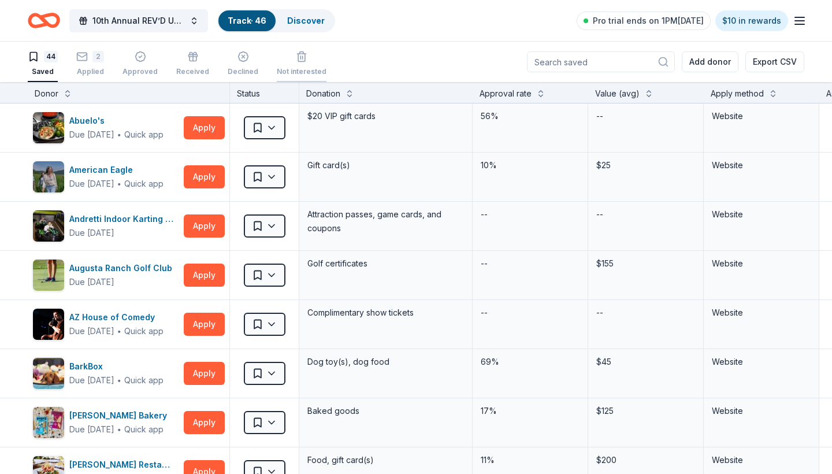
click at [296, 62] on div "Not interested" at bounding box center [302, 63] width 50 height 25
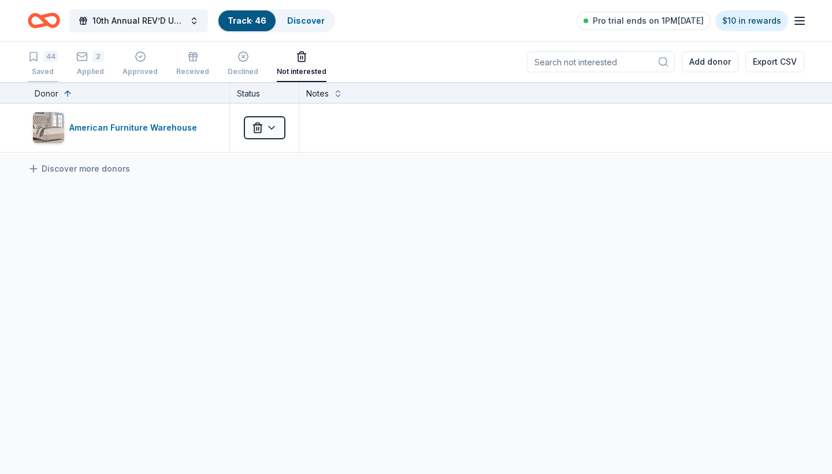
click at [46, 60] on div "44" at bounding box center [51, 57] width 14 height 12
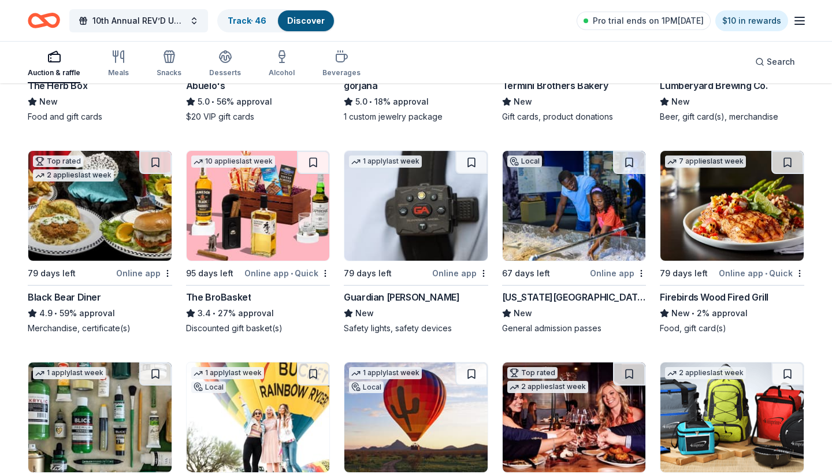
scroll to position [2037, 0]
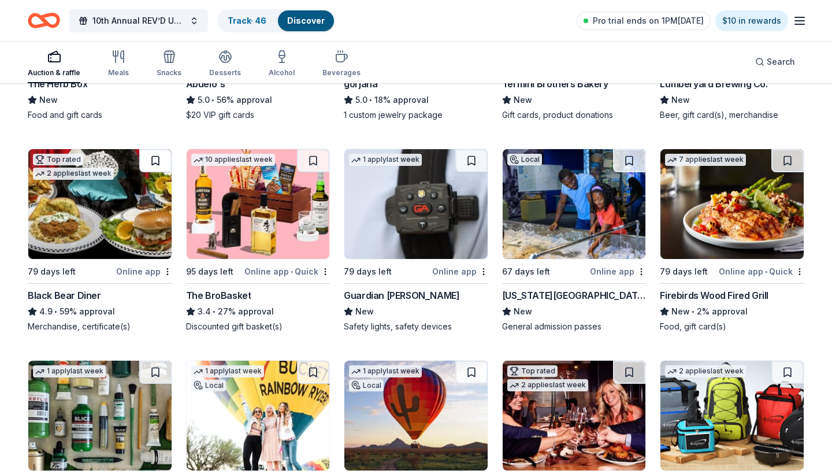
click at [153, 168] on button at bounding box center [155, 160] width 32 height 23
click at [311, 164] on button at bounding box center [313, 160] width 32 height 23
click at [477, 163] on button at bounding box center [471, 160] width 32 height 23
click at [641, 159] on button at bounding box center [629, 160] width 32 height 23
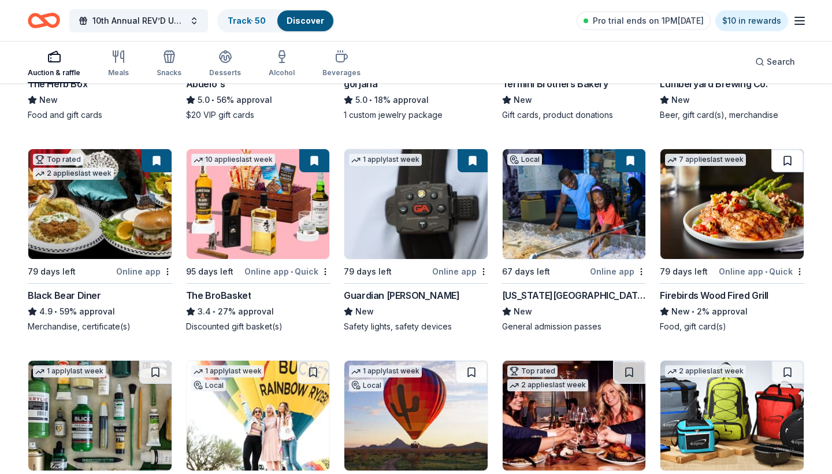
click at [796, 161] on button at bounding box center [787, 160] width 32 height 23
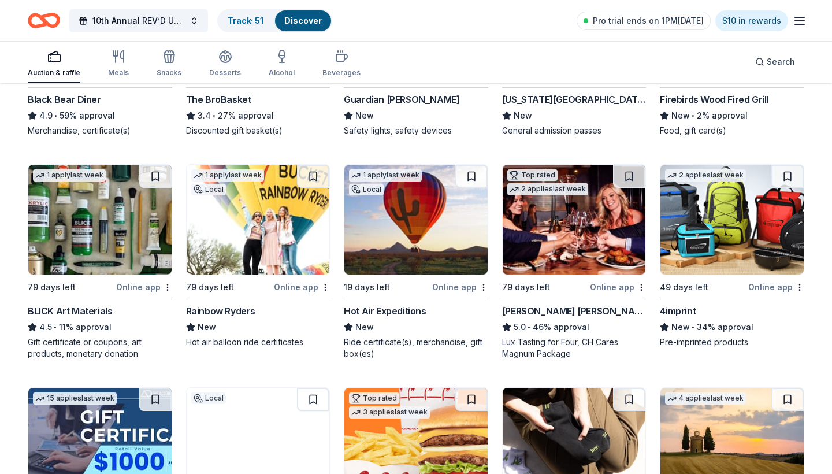
scroll to position [2247, 0]
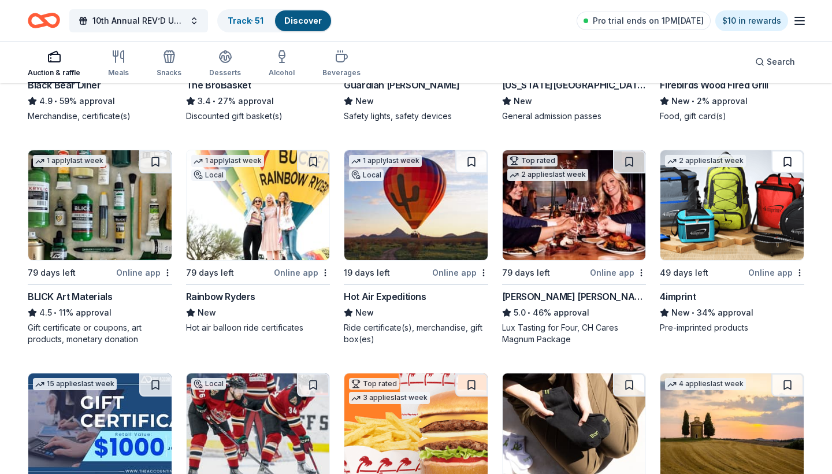
click at [789, 160] on button at bounding box center [787, 161] width 32 height 23
click at [789, 379] on button at bounding box center [787, 384] width 32 height 23
click at [629, 387] on button at bounding box center [629, 384] width 32 height 23
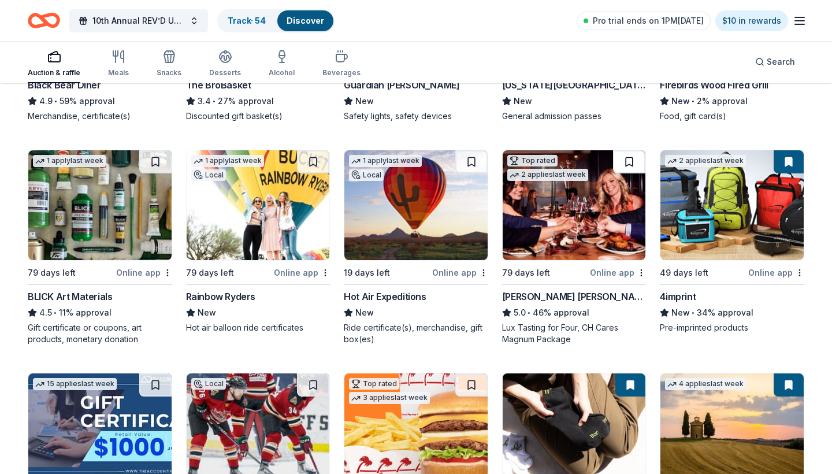
click at [623, 157] on button at bounding box center [629, 161] width 32 height 23
click at [469, 158] on button at bounding box center [471, 161] width 32 height 23
click at [470, 392] on button at bounding box center [471, 384] width 32 height 23
click at [309, 385] on button at bounding box center [313, 384] width 32 height 23
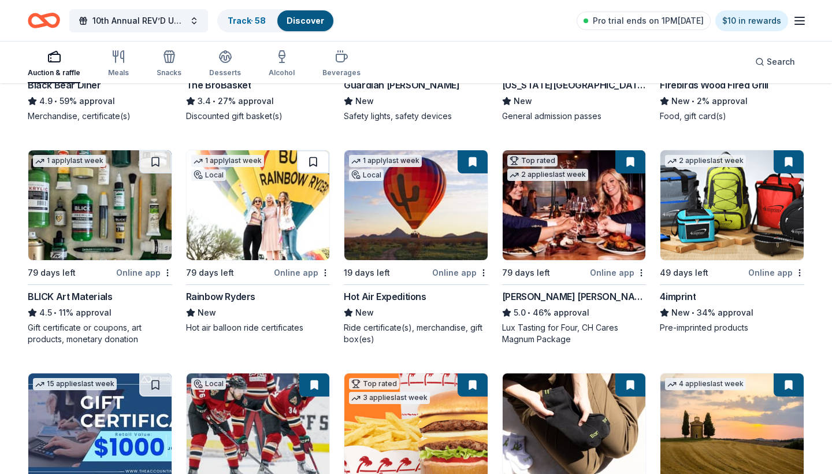
click at [310, 161] on button at bounding box center [313, 161] width 32 height 23
click at [143, 164] on button at bounding box center [155, 161] width 32 height 23
click at [151, 385] on button at bounding box center [155, 384] width 32 height 23
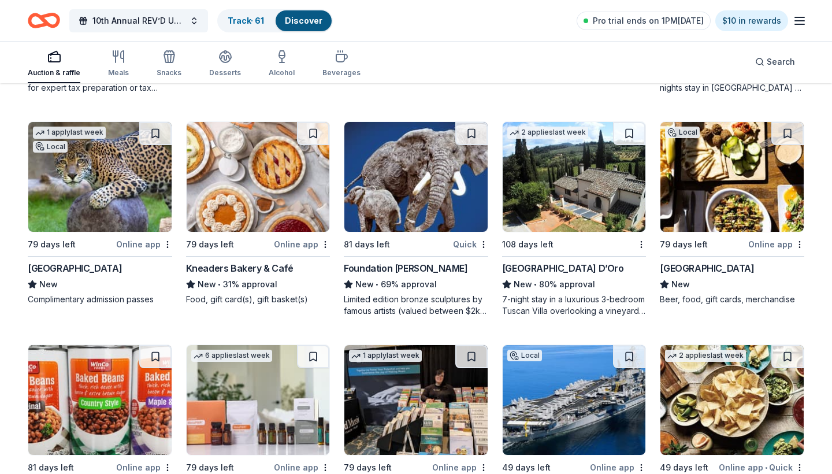
scroll to position [2722, 0]
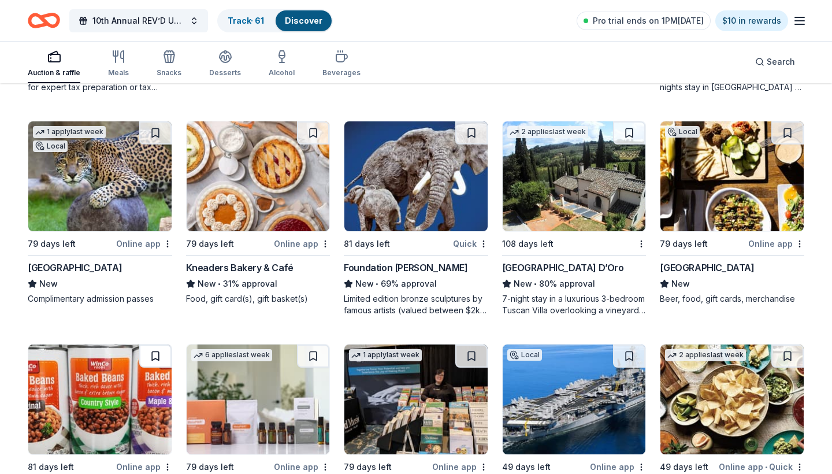
click at [160, 356] on button at bounding box center [155, 355] width 32 height 23
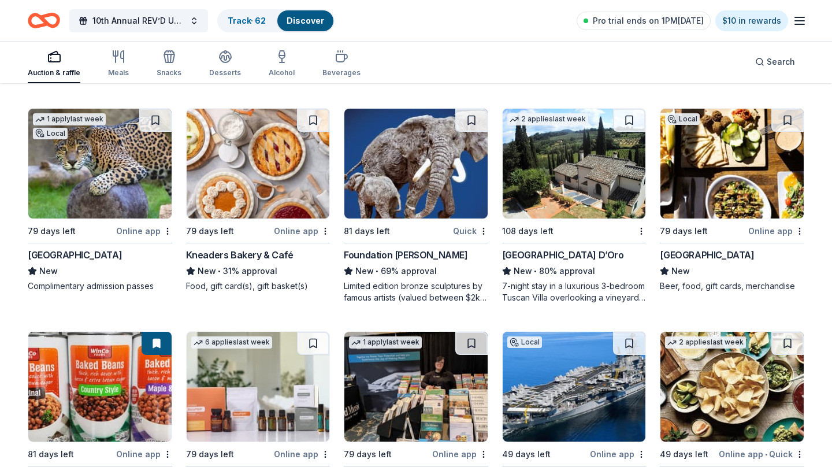
scroll to position [2728, 0]
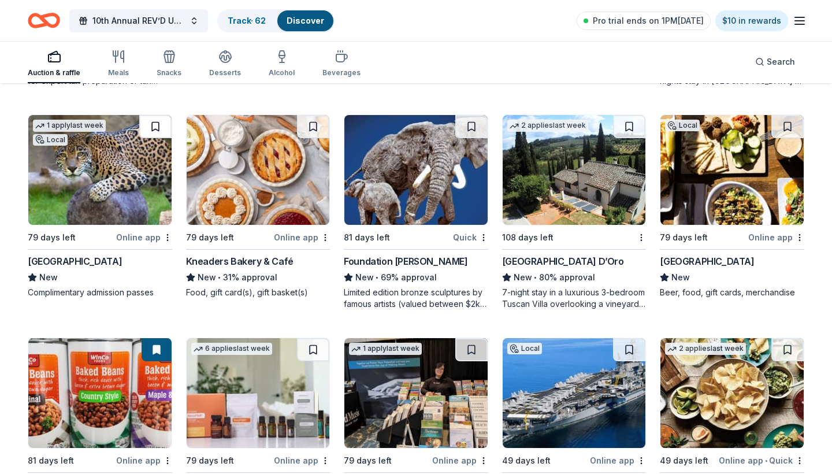
click at [153, 123] on button at bounding box center [155, 126] width 32 height 23
click at [310, 127] on button at bounding box center [313, 126] width 32 height 23
click at [478, 127] on button at bounding box center [471, 126] width 32 height 23
click at [630, 127] on button at bounding box center [629, 126] width 32 height 23
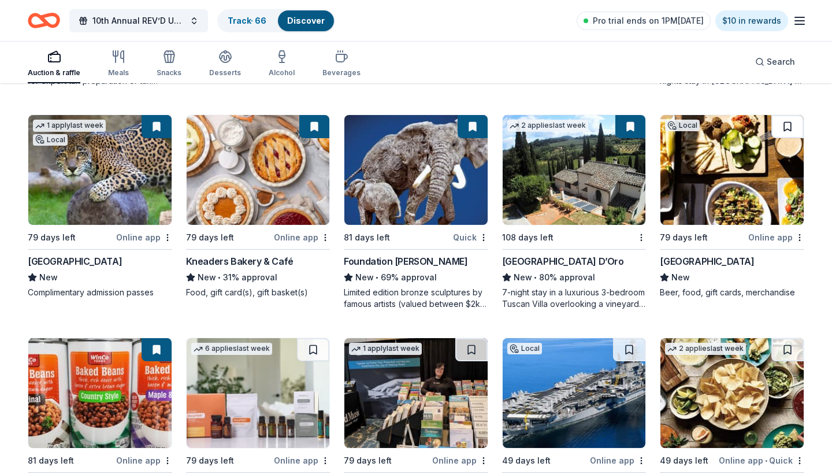
click at [800, 126] on button at bounding box center [787, 126] width 32 height 23
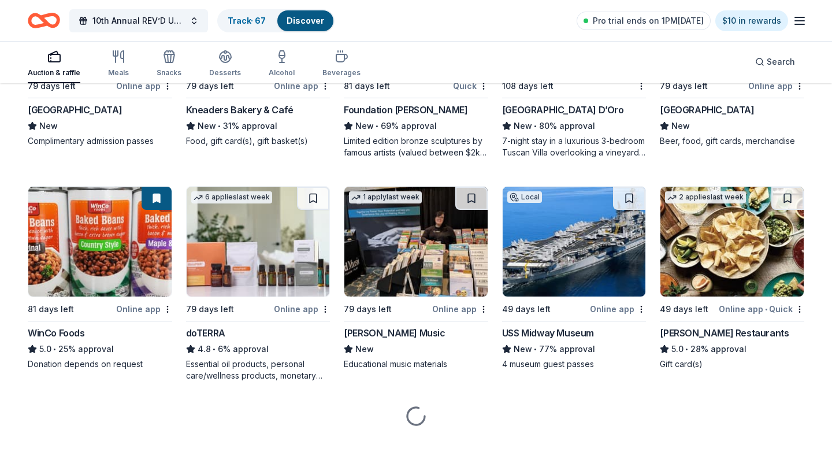
scroll to position [2880, 0]
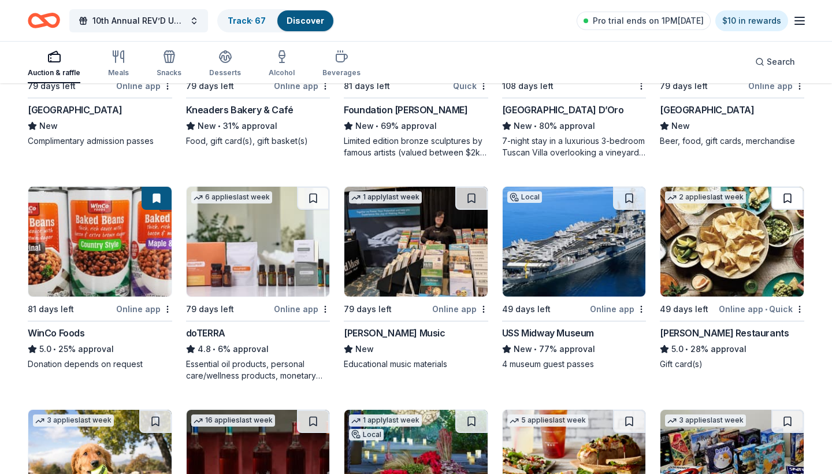
click at [785, 197] on button at bounding box center [787, 198] width 32 height 23
click at [627, 199] on button at bounding box center [629, 198] width 32 height 23
click at [467, 197] on button at bounding box center [471, 198] width 32 height 23
click at [309, 198] on button at bounding box center [313, 198] width 32 height 23
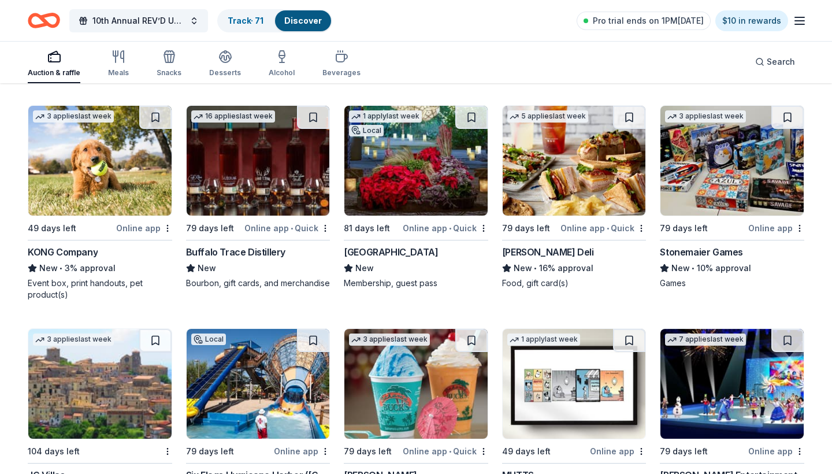
scroll to position [3189, 0]
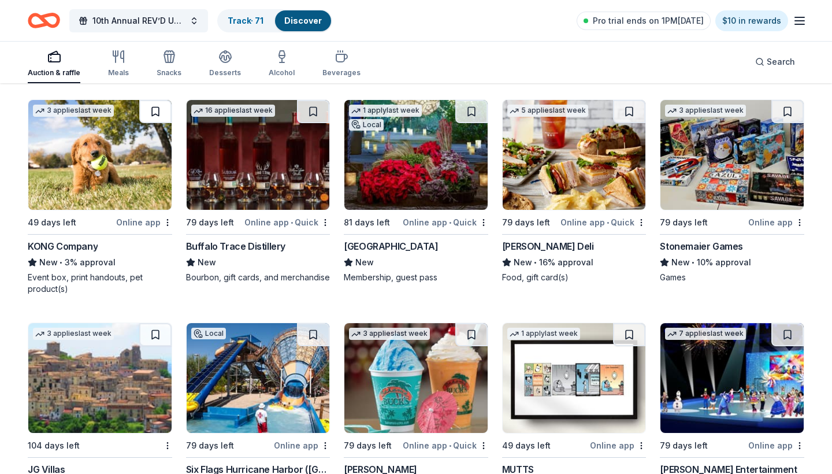
click at [154, 109] on button at bounding box center [155, 111] width 32 height 23
click at [317, 105] on button at bounding box center [313, 111] width 32 height 23
click at [468, 112] on button at bounding box center [471, 111] width 32 height 23
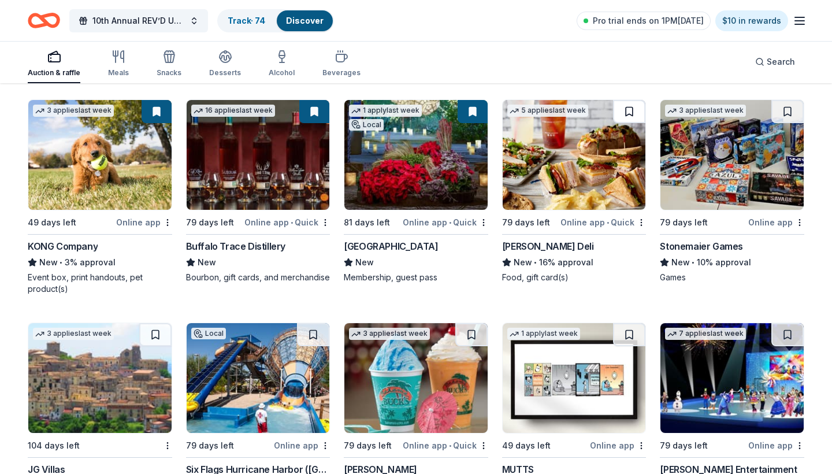
click at [627, 110] on button at bounding box center [629, 111] width 32 height 23
click at [787, 107] on button at bounding box center [787, 111] width 32 height 23
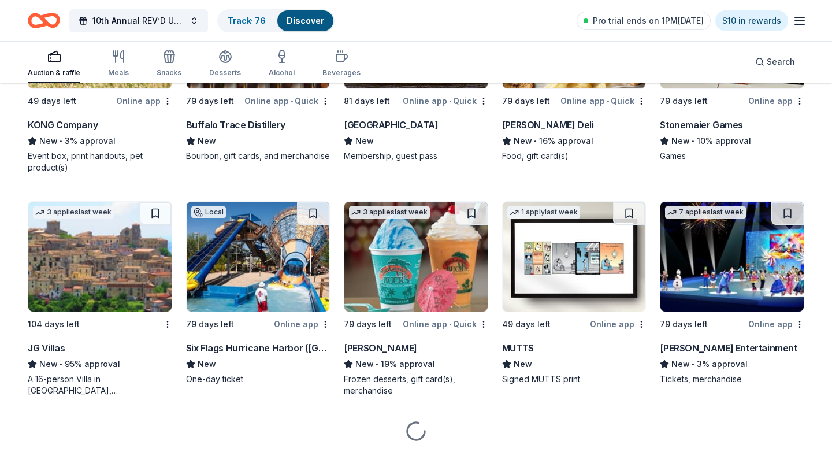
scroll to position [3319, 0]
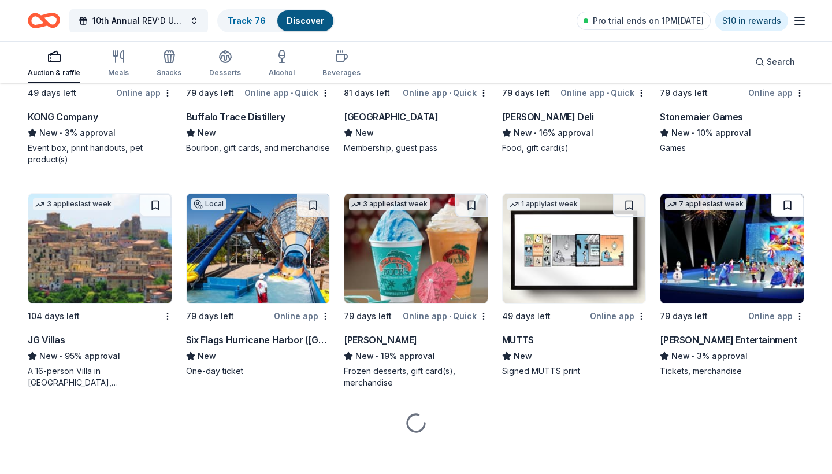
click at [787, 210] on button at bounding box center [787, 205] width 32 height 23
click at [636, 203] on button at bounding box center [629, 205] width 32 height 23
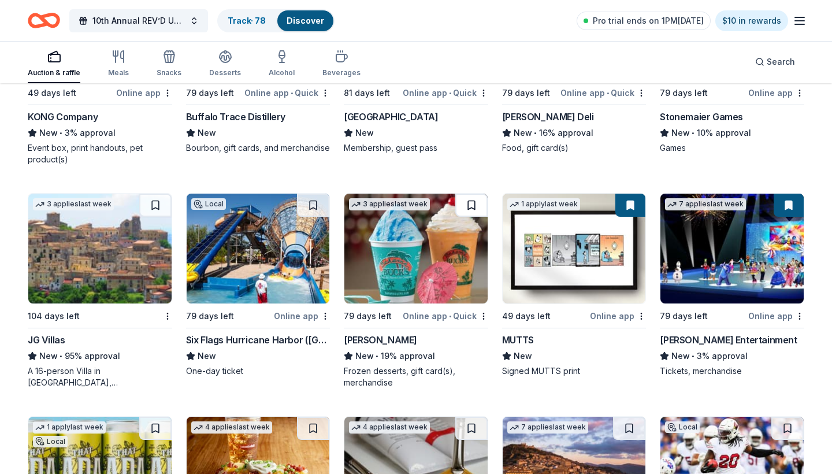
click at [466, 206] on button at bounding box center [471, 205] width 32 height 23
click at [310, 205] on button at bounding box center [313, 205] width 32 height 23
click at [161, 205] on button at bounding box center [155, 205] width 32 height 23
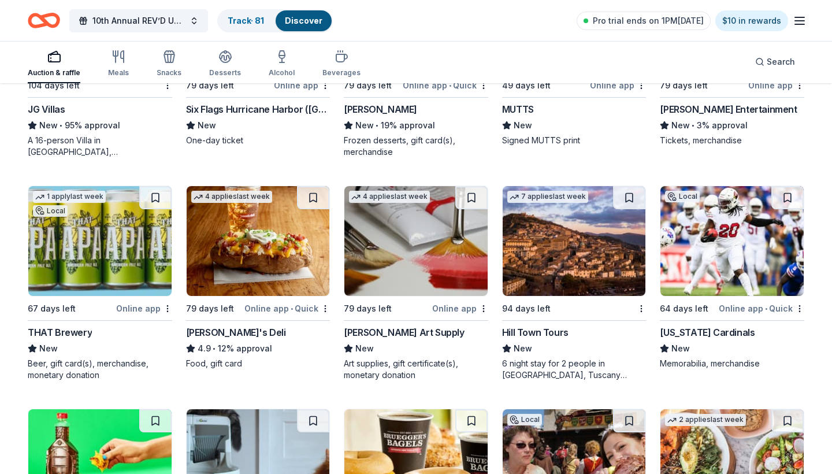
scroll to position [3557, 0]
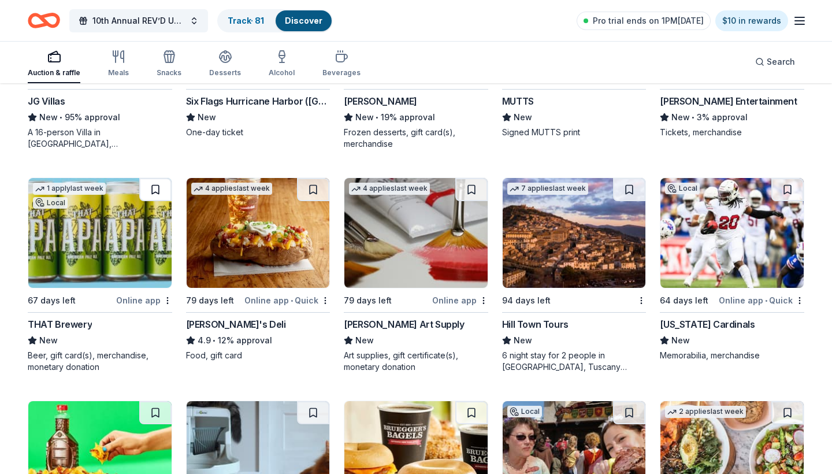
click at [157, 190] on button at bounding box center [155, 189] width 32 height 23
click at [309, 188] on button at bounding box center [313, 189] width 32 height 23
click at [477, 187] on button at bounding box center [471, 189] width 32 height 23
click at [626, 188] on button at bounding box center [629, 189] width 32 height 23
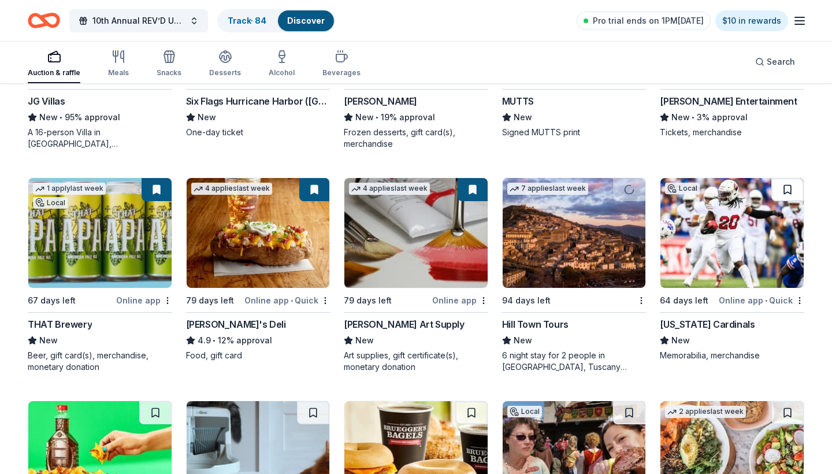
click at [788, 186] on button at bounding box center [787, 189] width 32 height 23
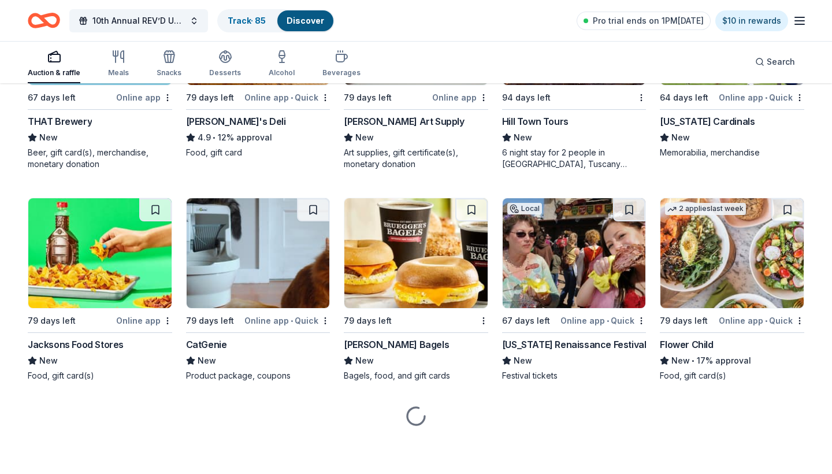
scroll to position [3627, 0]
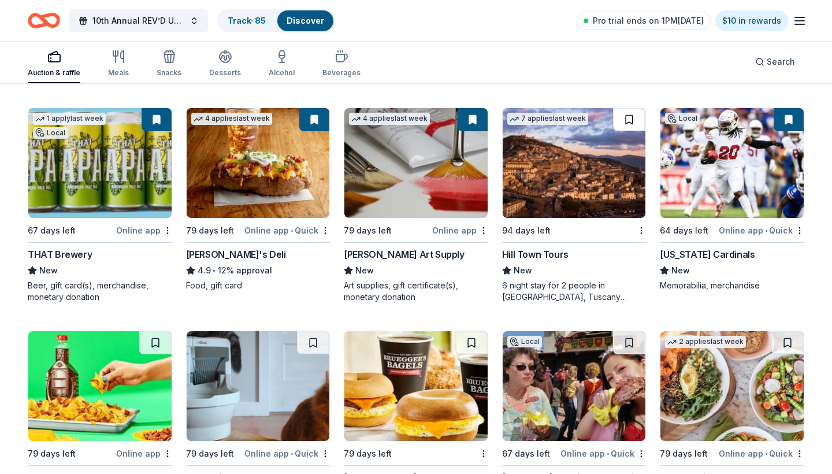
click at [633, 121] on button at bounding box center [629, 119] width 32 height 23
click at [574, 201] on img at bounding box center [574, 163] width 143 height 110
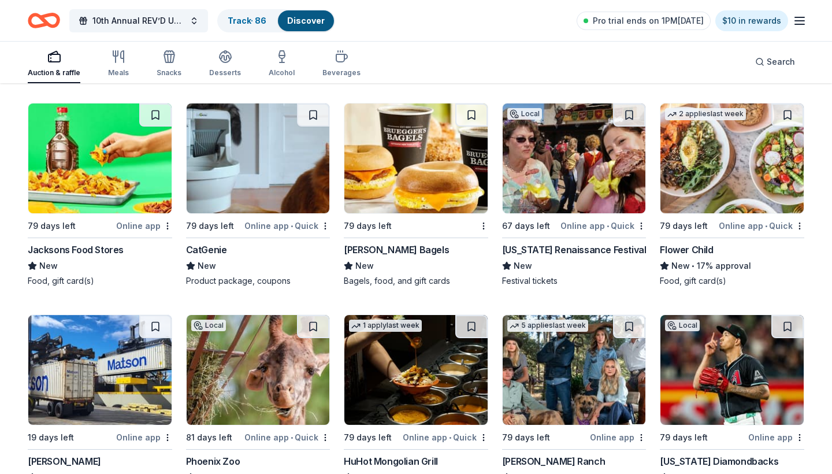
scroll to position [3820, 0]
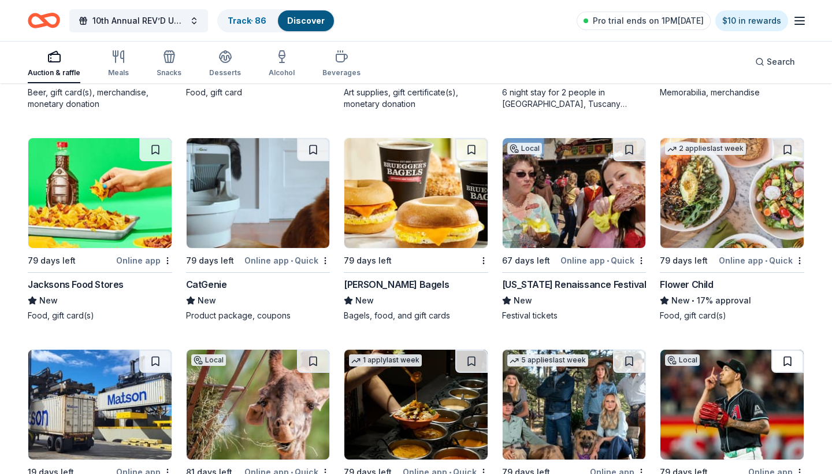
click at [789, 361] on button at bounding box center [787, 361] width 32 height 23
click at [788, 150] on button at bounding box center [787, 149] width 32 height 23
click at [629, 148] on button at bounding box center [629, 149] width 32 height 23
click at [467, 150] on button at bounding box center [471, 149] width 32 height 23
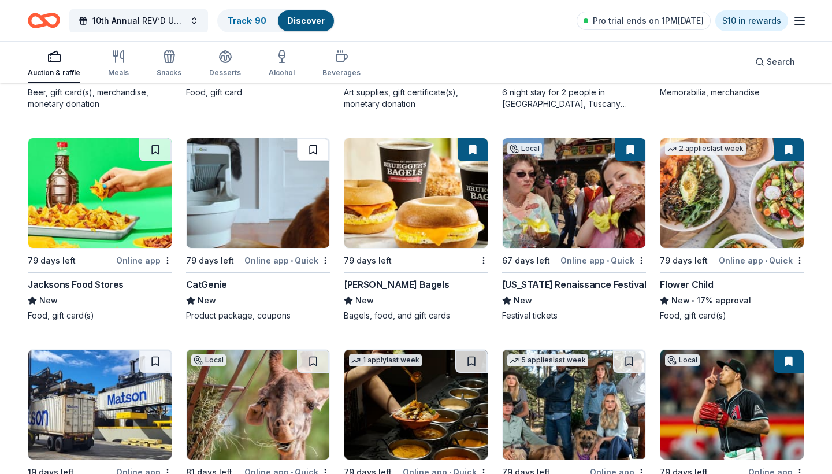
click at [308, 153] on button at bounding box center [313, 149] width 32 height 23
click at [149, 150] on button at bounding box center [155, 149] width 32 height 23
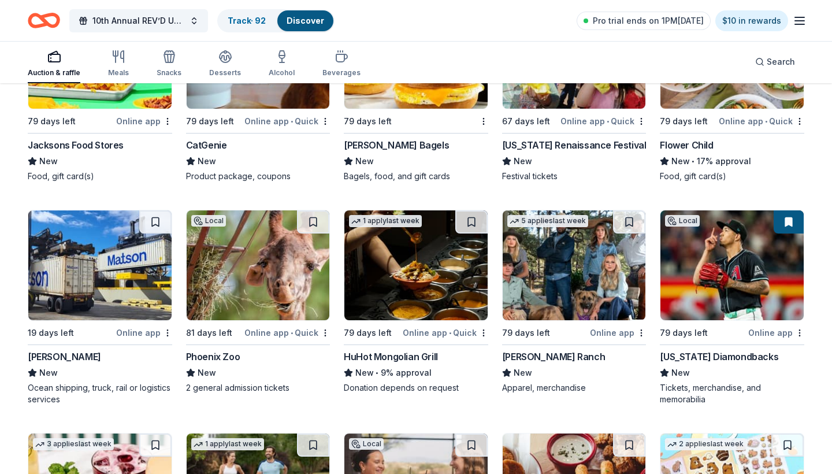
scroll to position [3961, 0]
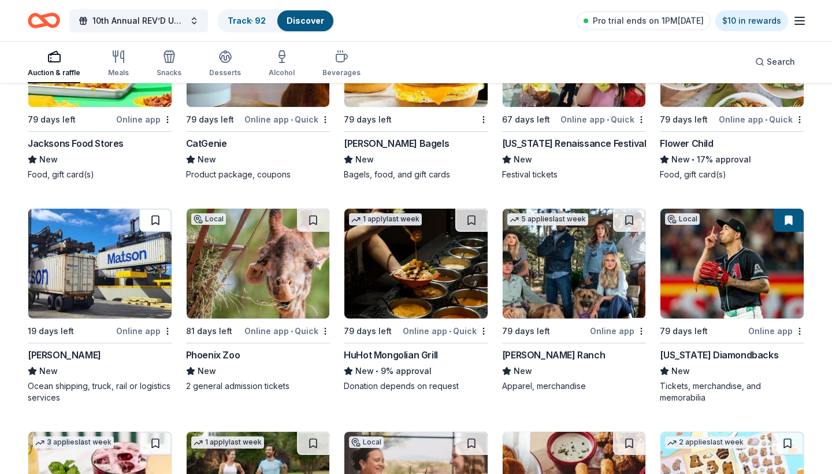
click at [159, 222] on button at bounding box center [155, 220] width 32 height 23
click at [318, 220] on button at bounding box center [313, 220] width 32 height 23
click at [474, 222] on button at bounding box center [471, 220] width 32 height 23
click at [632, 221] on button at bounding box center [629, 220] width 32 height 23
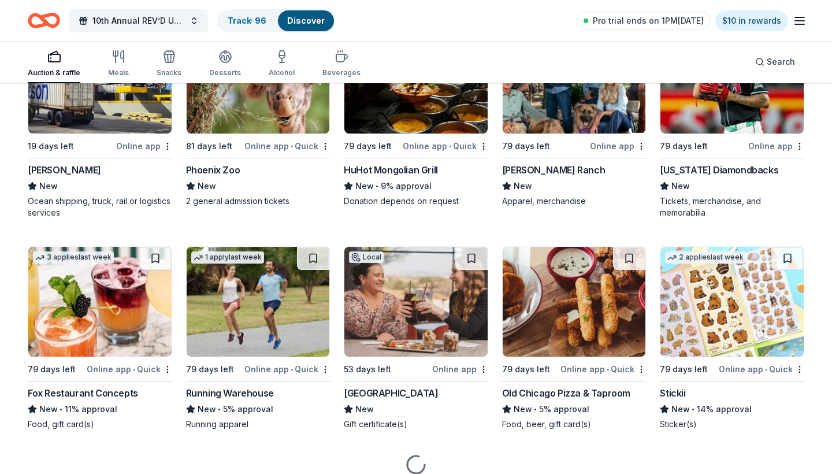
scroll to position [4167, 0]
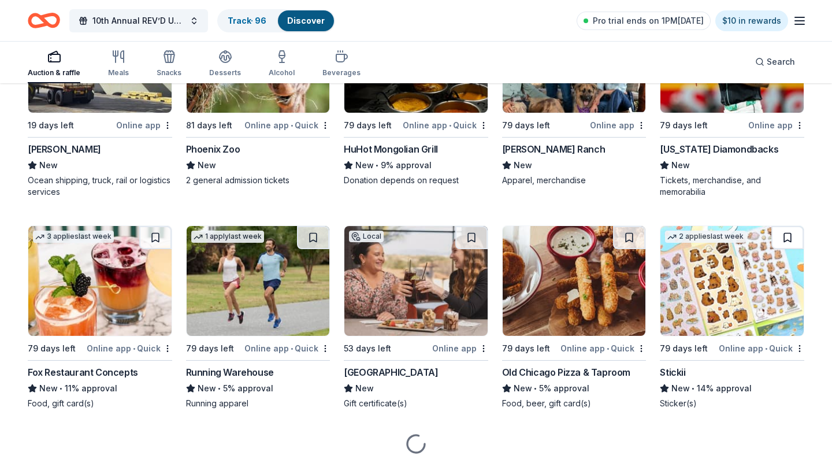
click at [784, 237] on button at bounding box center [787, 237] width 32 height 23
click at [633, 237] on button at bounding box center [629, 237] width 32 height 23
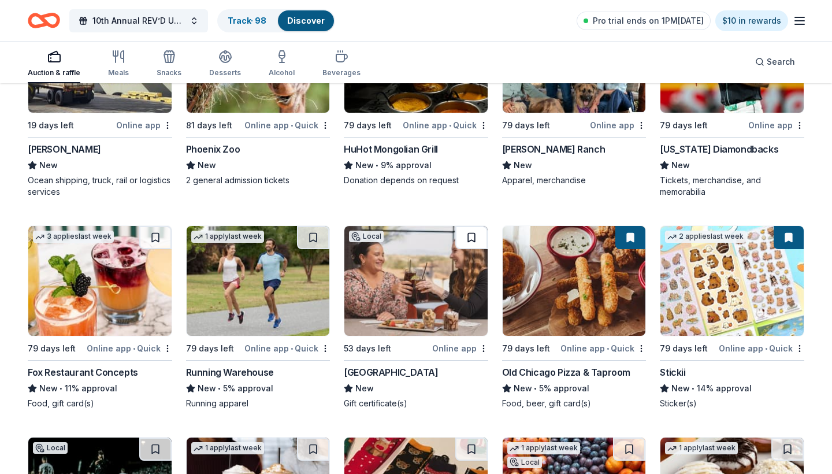
click at [468, 239] on button at bounding box center [471, 237] width 32 height 23
click at [311, 235] on button at bounding box center [313, 237] width 32 height 23
click at [150, 240] on button at bounding box center [155, 237] width 32 height 23
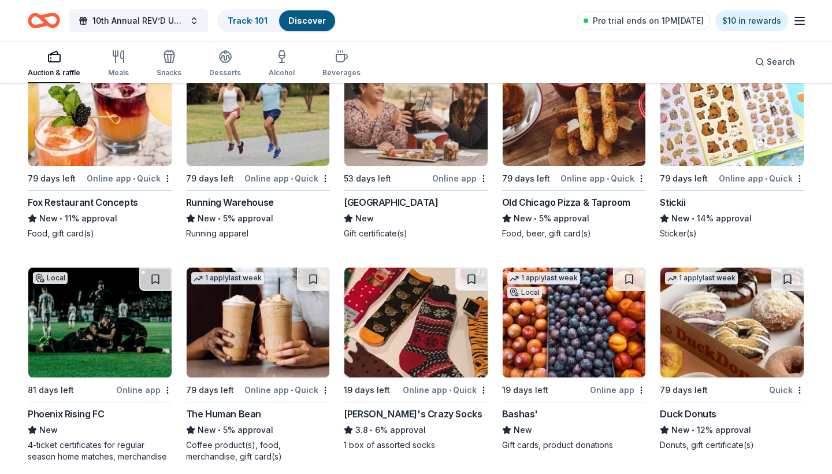
scroll to position [4355, 0]
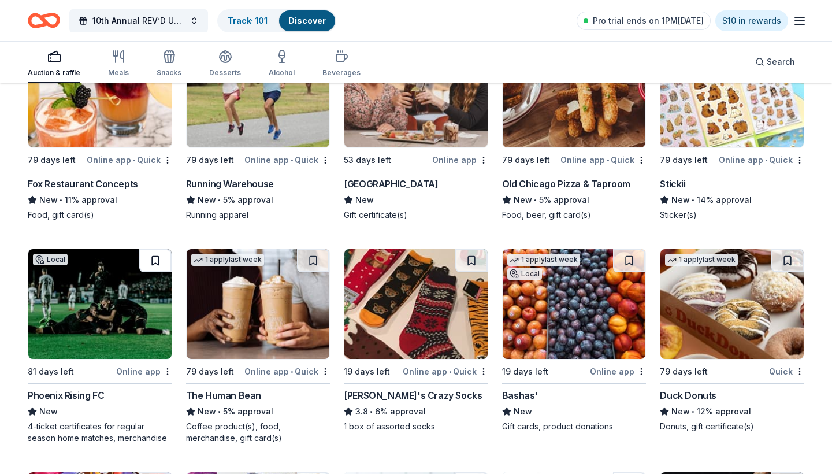
click at [157, 268] on button at bounding box center [155, 260] width 32 height 23
click at [307, 264] on button at bounding box center [313, 260] width 32 height 23
click at [477, 257] on button at bounding box center [471, 260] width 32 height 23
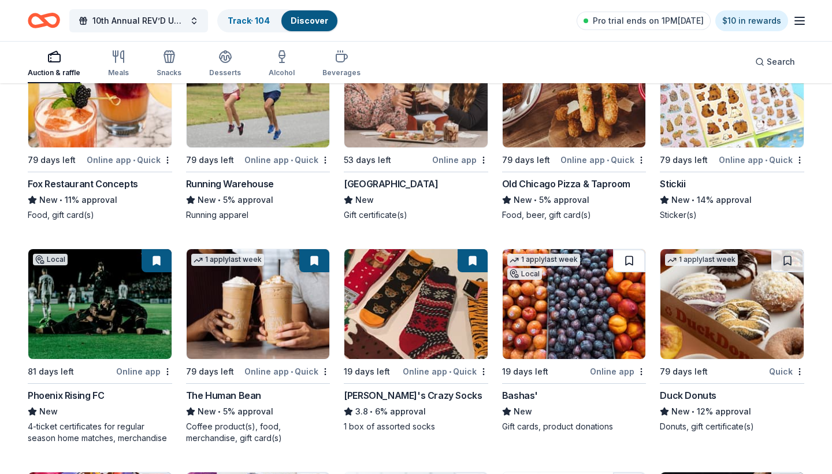
click at [634, 259] on button at bounding box center [629, 260] width 32 height 23
click at [797, 257] on button at bounding box center [787, 260] width 32 height 23
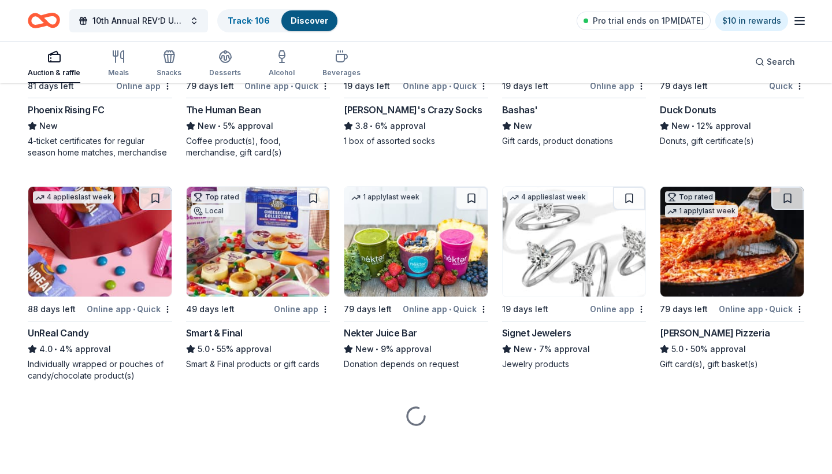
scroll to position [4641, 0]
click at [789, 204] on button at bounding box center [787, 198] width 32 height 23
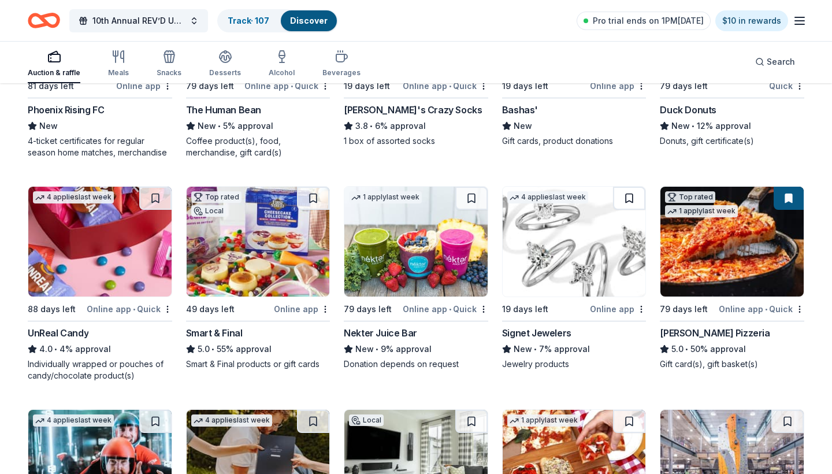
click at [632, 198] on button at bounding box center [629, 198] width 32 height 23
click at [469, 197] on button at bounding box center [471, 198] width 32 height 23
click at [310, 195] on button at bounding box center [313, 198] width 32 height 23
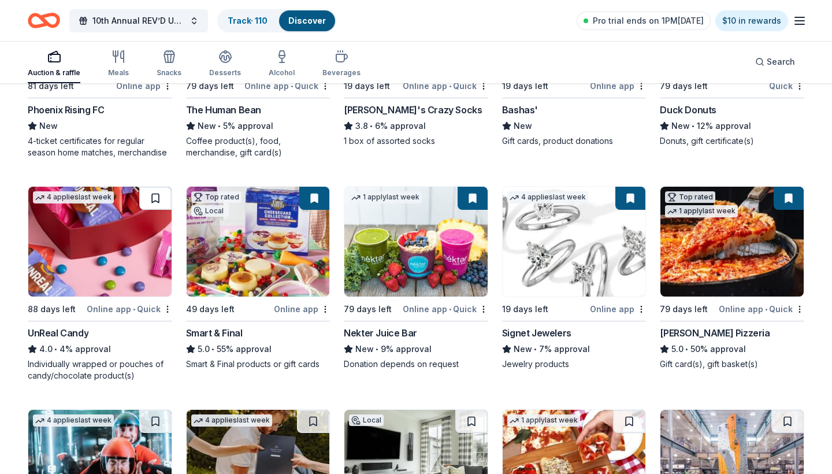
click at [154, 196] on button at bounding box center [155, 198] width 32 height 23
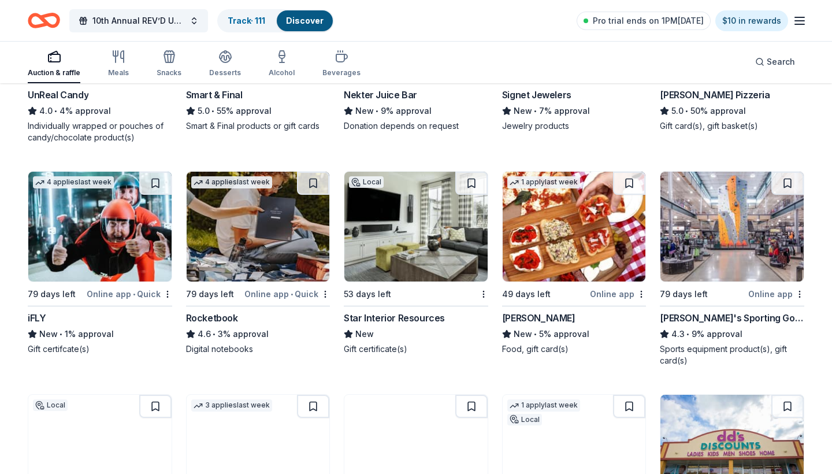
scroll to position [4894, 0]
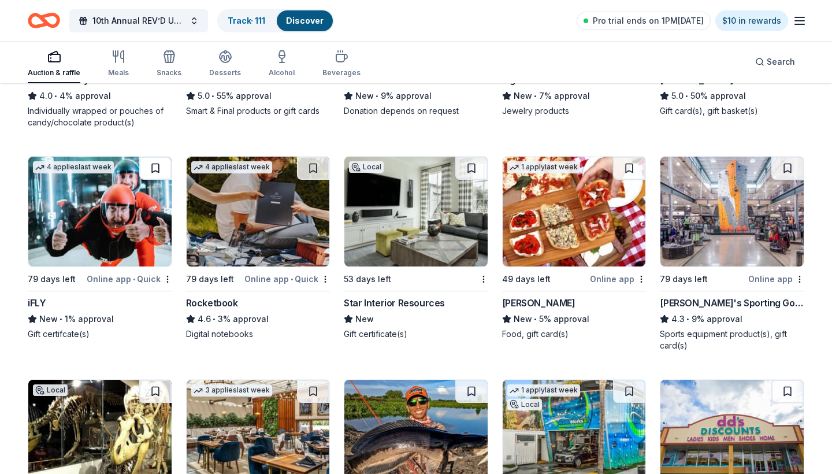
click at [150, 171] on button at bounding box center [155, 168] width 32 height 23
click at [317, 170] on button at bounding box center [313, 168] width 32 height 23
click at [464, 168] on button at bounding box center [471, 168] width 32 height 23
click at [638, 169] on button at bounding box center [629, 168] width 32 height 23
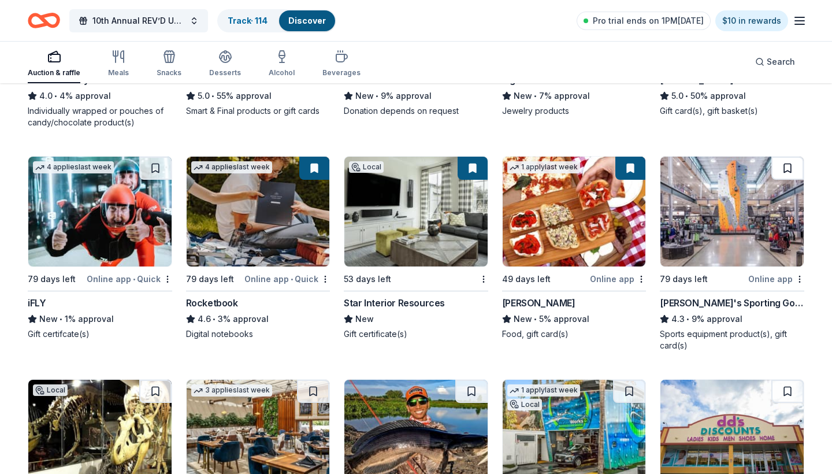
click at [787, 168] on button at bounding box center [787, 168] width 32 height 23
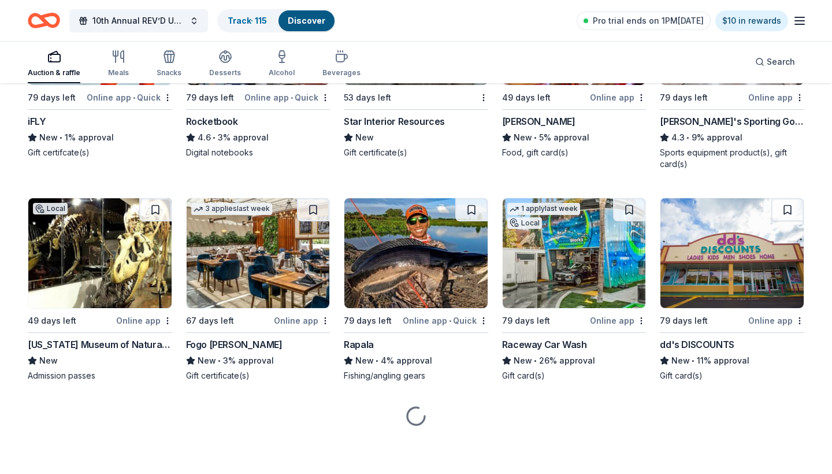
scroll to position [5075, 0]
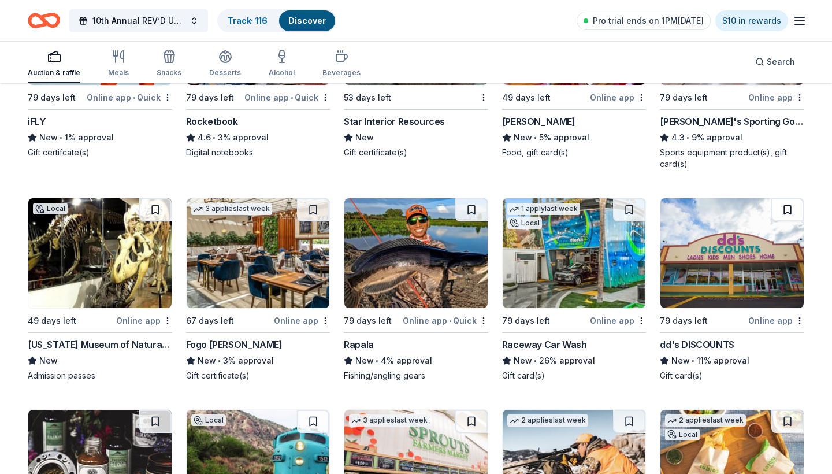
click at [797, 204] on button at bounding box center [787, 209] width 32 height 23
click at [632, 211] on button at bounding box center [629, 209] width 32 height 23
click at [460, 207] on button at bounding box center [471, 209] width 32 height 23
click at [317, 203] on button at bounding box center [313, 209] width 32 height 23
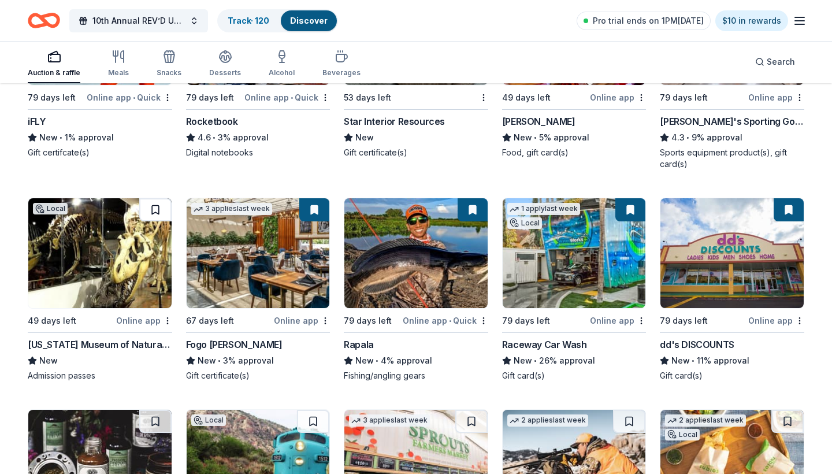
click at [154, 208] on button at bounding box center [155, 209] width 32 height 23
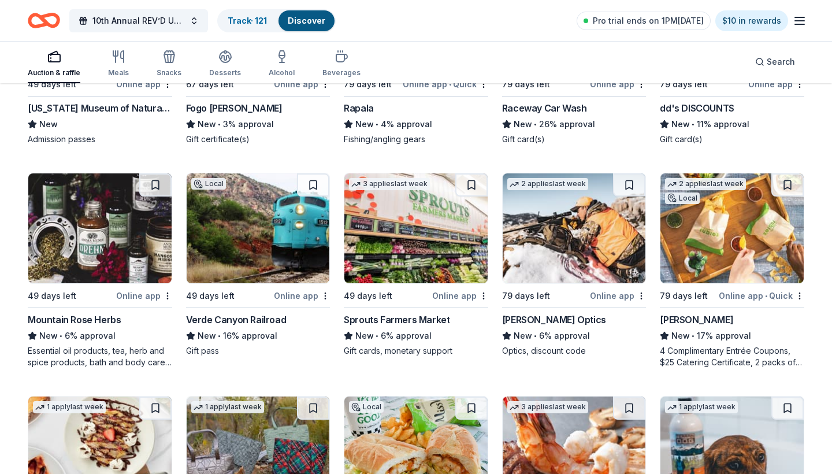
scroll to position [5316, 0]
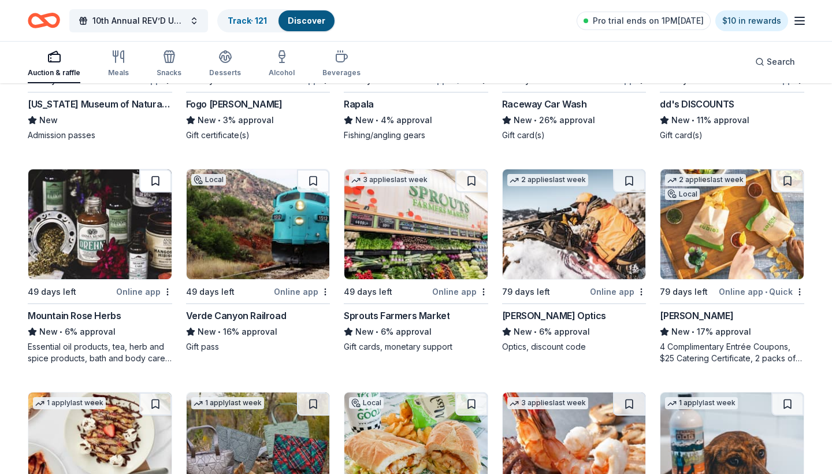
click at [157, 176] on button at bounding box center [155, 180] width 32 height 23
click at [161, 403] on button at bounding box center [155, 403] width 32 height 23
click at [320, 401] on button at bounding box center [313, 403] width 32 height 23
click at [317, 185] on button at bounding box center [313, 180] width 32 height 23
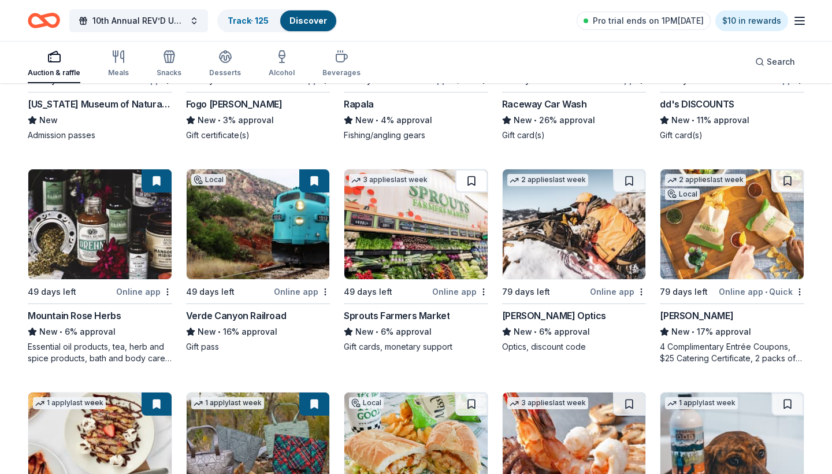
click at [476, 178] on button at bounding box center [471, 180] width 32 height 23
click at [629, 180] on button at bounding box center [629, 180] width 32 height 23
click at [788, 181] on button at bounding box center [787, 180] width 32 height 23
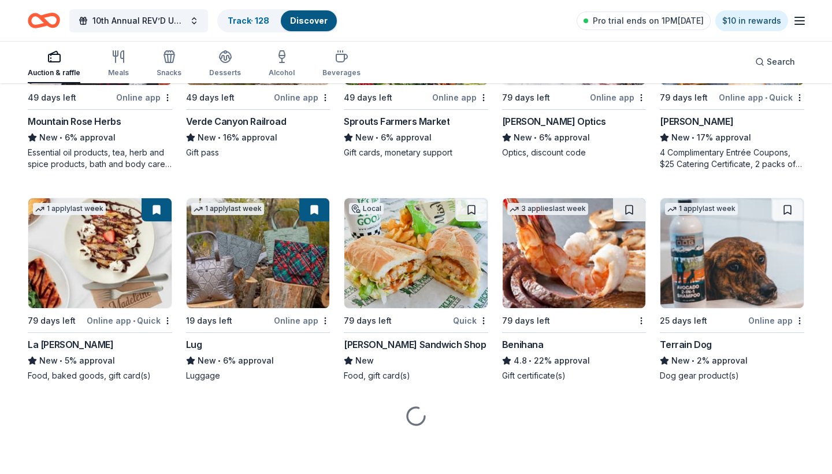
scroll to position [5510, 0]
click at [480, 212] on button at bounding box center [471, 209] width 32 height 23
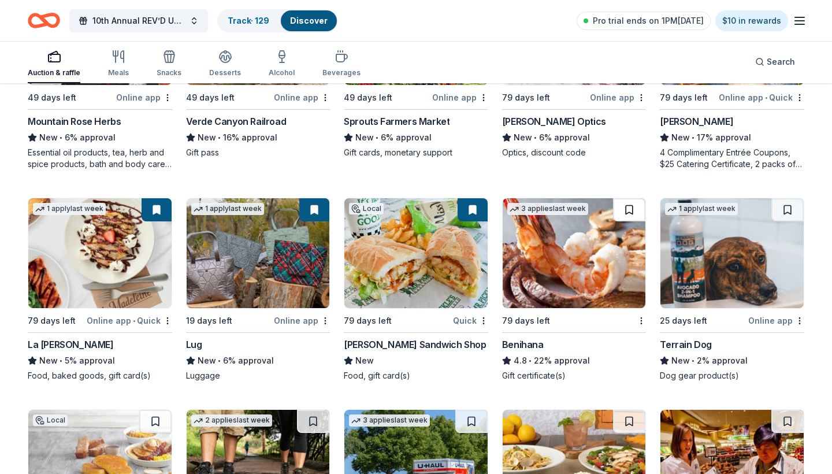
click at [629, 211] on button at bounding box center [629, 209] width 32 height 23
click at [788, 211] on button at bounding box center [787, 209] width 32 height 23
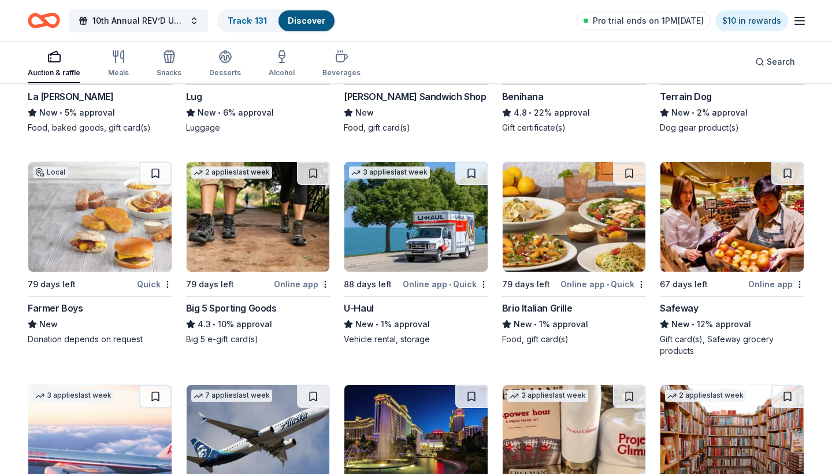
scroll to position [5761, 0]
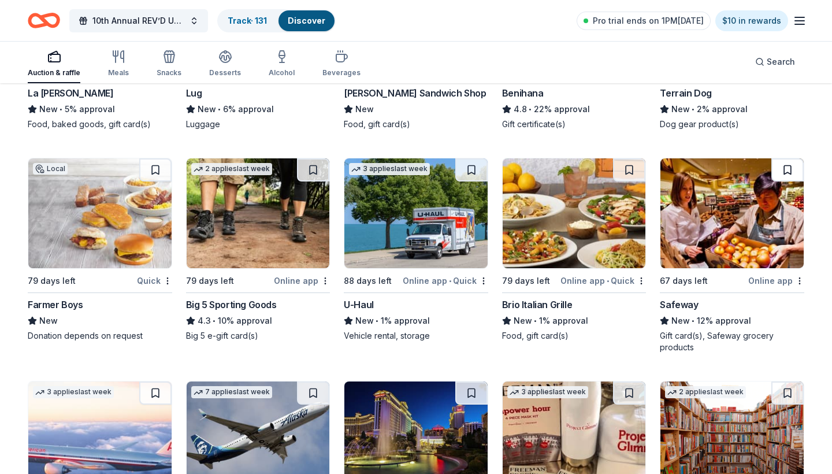
click at [777, 177] on button at bounding box center [787, 169] width 32 height 23
click at [637, 171] on button at bounding box center [629, 169] width 32 height 23
click at [467, 169] on button at bounding box center [471, 169] width 32 height 23
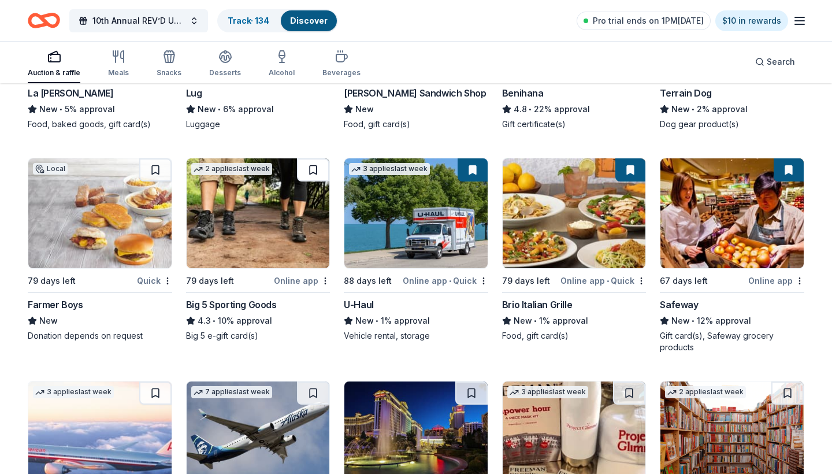
click at [306, 169] on button at bounding box center [313, 169] width 32 height 23
click at [153, 168] on button at bounding box center [155, 169] width 32 height 23
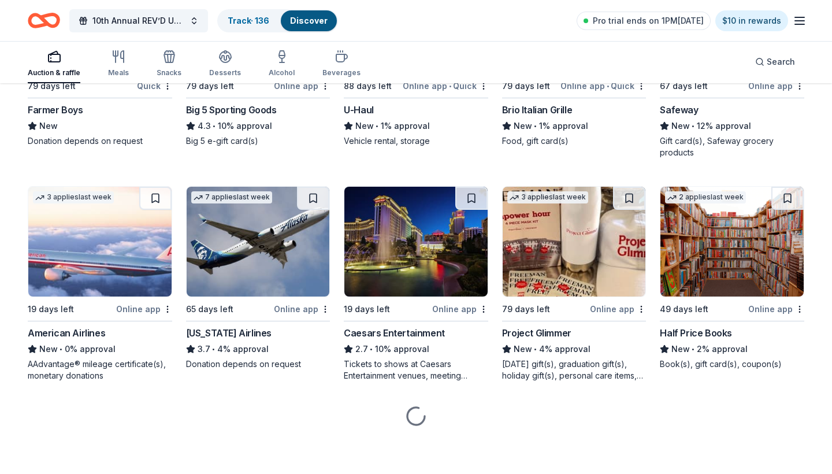
scroll to position [5956, 0]
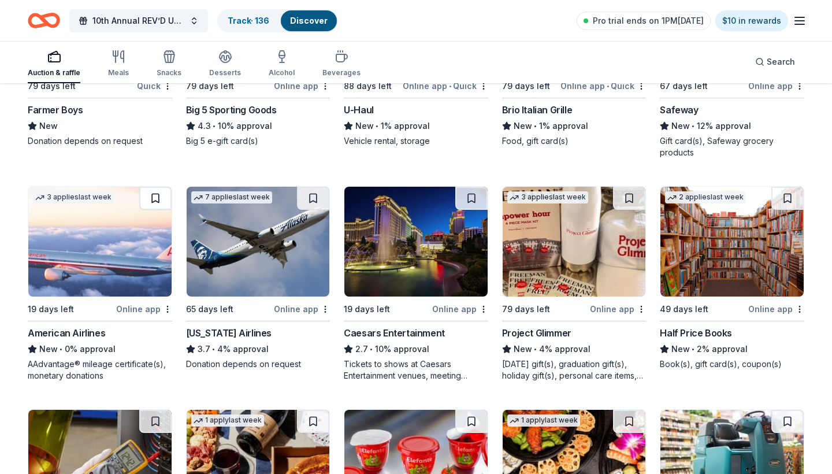
click at [158, 196] on button at bounding box center [155, 198] width 32 height 23
click at [311, 202] on button at bounding box center [313, 198] width 32 height 23
click at [469, 196] on button at bounding box center [471, 198] width 32 height 23
click at [625, 193] on button at bounding box center [629, 198] width 32 height 23
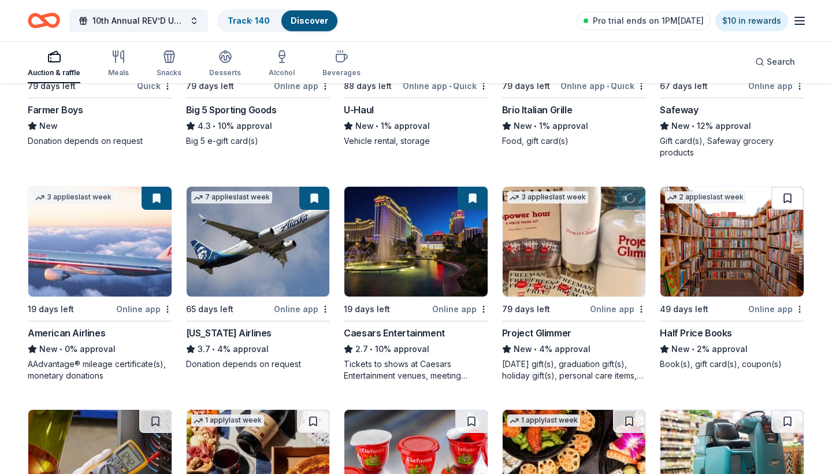
click at [794, 200] on button at bounding box center [787, 198] width 32 height 23
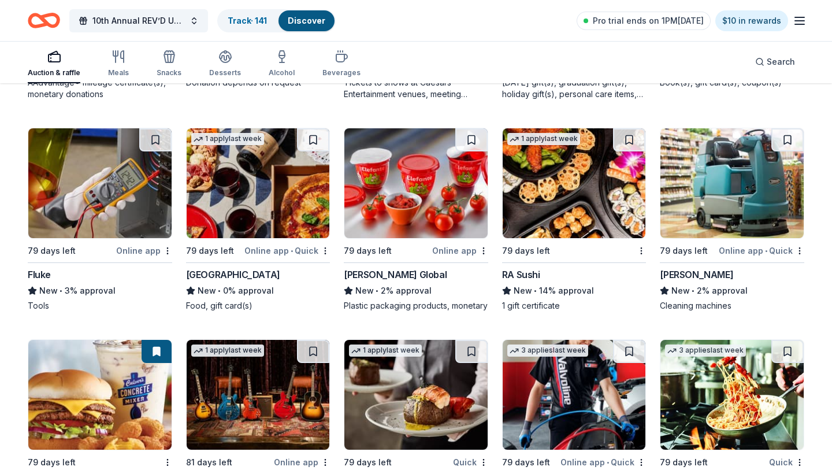
scroll to position [6250, 0]
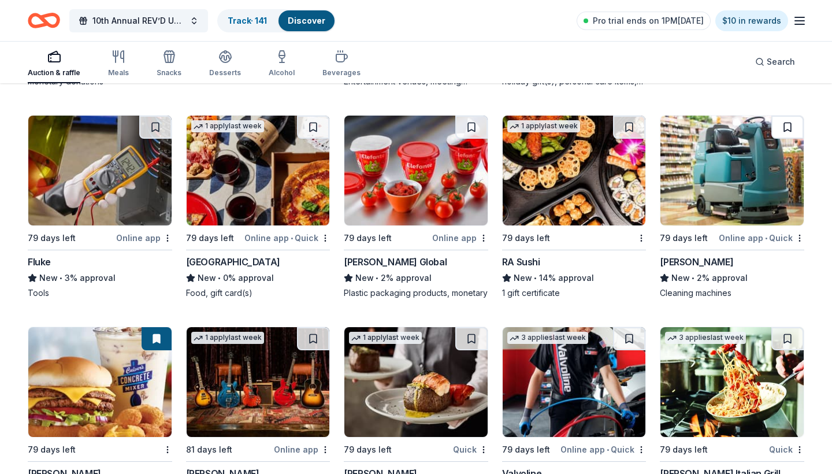
click at [790, 125] on button at bounding box center [787, 127] width 32 height 23
click at [629, 127] on button at bounding box center [629, 127] width 32 height 23
click at [469, 124] on button at bounding box center [471, 127] width 32 height 23
click at [304, 127] on button at bounding box center [313, 127] width 32 height 23
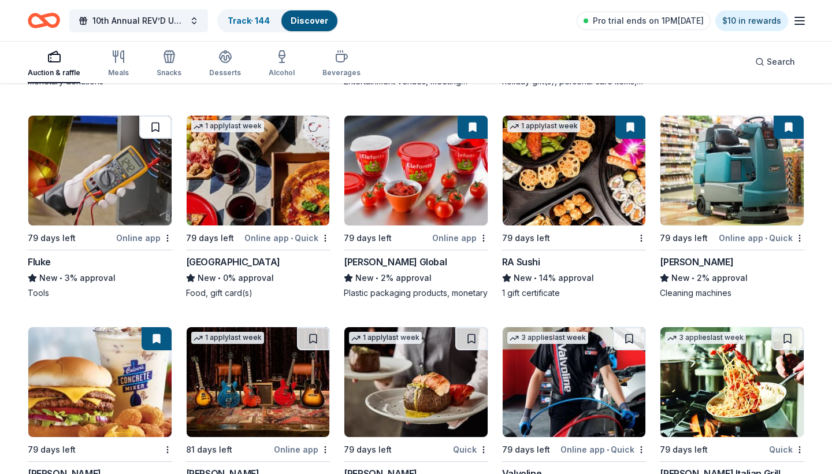
click at [156, 125] on button at bounding box center [155, 127] width 32 height 23
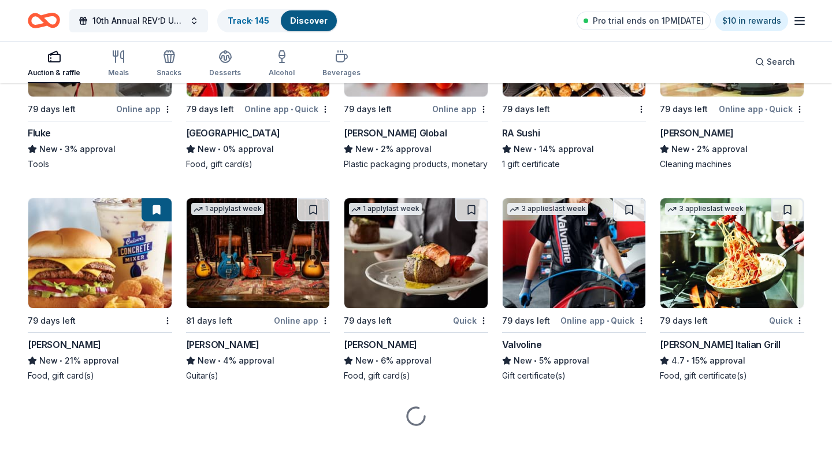
scroll to position [6390, 0]
click at [310, 207] on button at bounding box center [313, 209] width 32 height 23
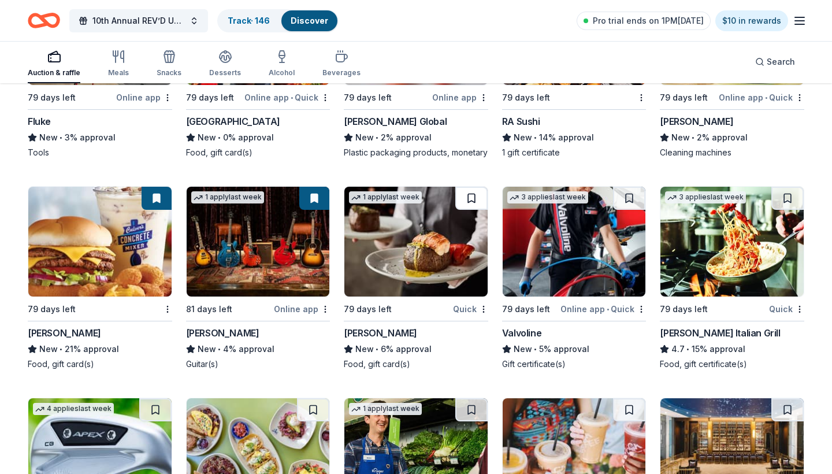
click at [468, 210] on button at bounding box center [471, 198] width 32 height 23
click at [638, 207] on button at bounding box center [629, 198] width 32 height 23
click at [788, 209] on button at bounding box center [787, 198] width 32 height 23
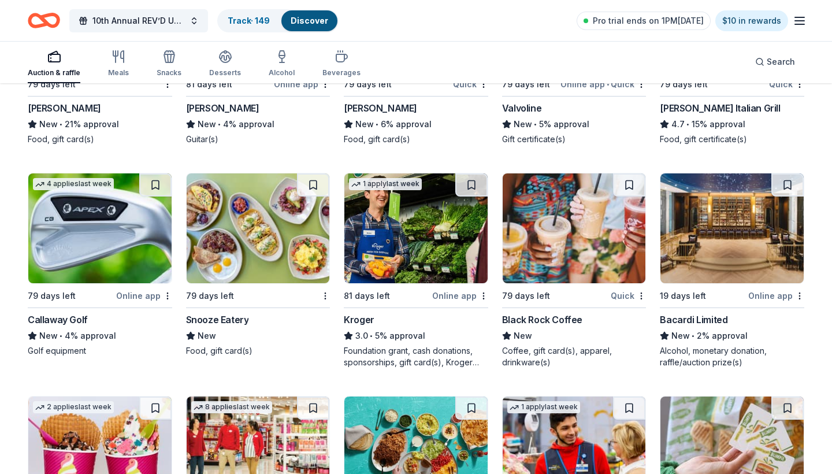
scroll to position [6621, 0]
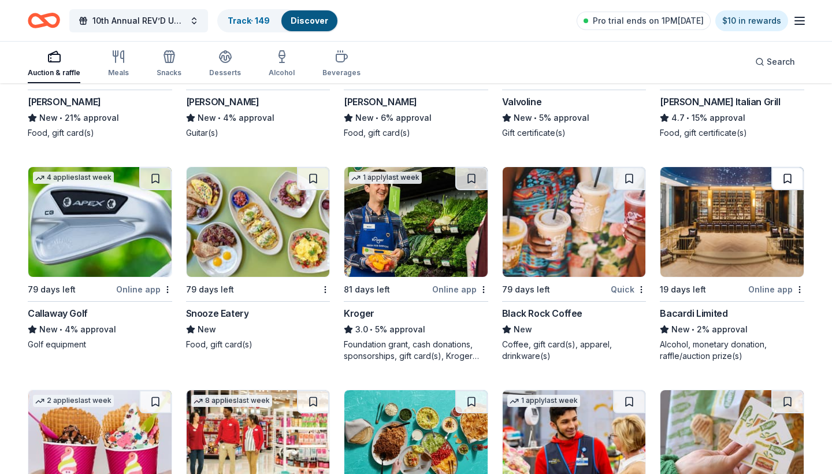
click at [788, 190] on button at bounding box center [787, 178] width 32 height 23
click at [630, 188] on button at bounding box center [629, 178] width 32 height 23
click at [473, 190] on button at bounding box center [471, 178] width 32 height 23
click at [316, 190] on button at bounding box center [313, 178] width 32 height 23
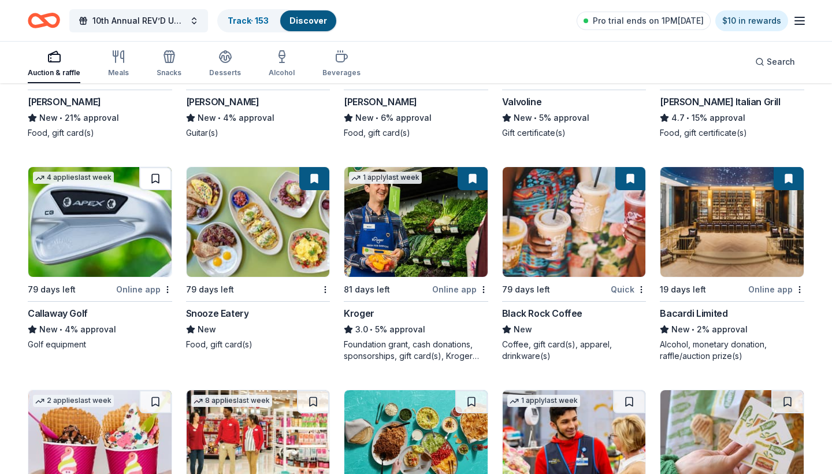
click at [150, 190] on button at bounding box center [155, 178] width 32 height 23
click at [465, 328] on div "Not interested" at bounding box center [446, 321] width 77 height 21
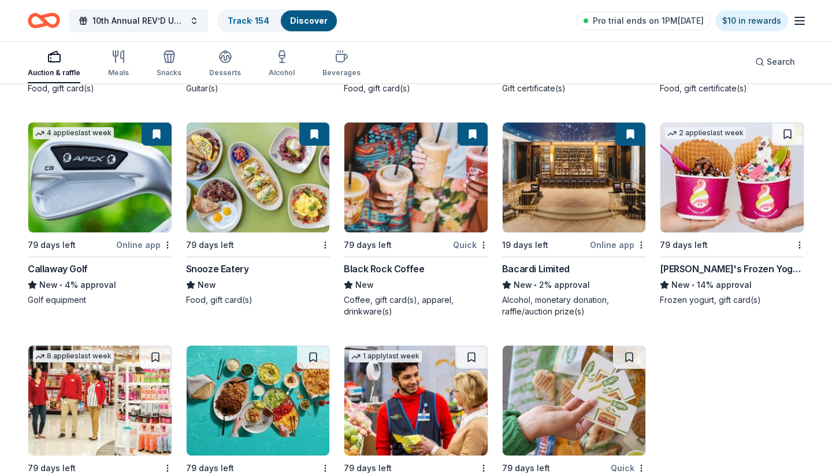
scroll to position [6676, 0]
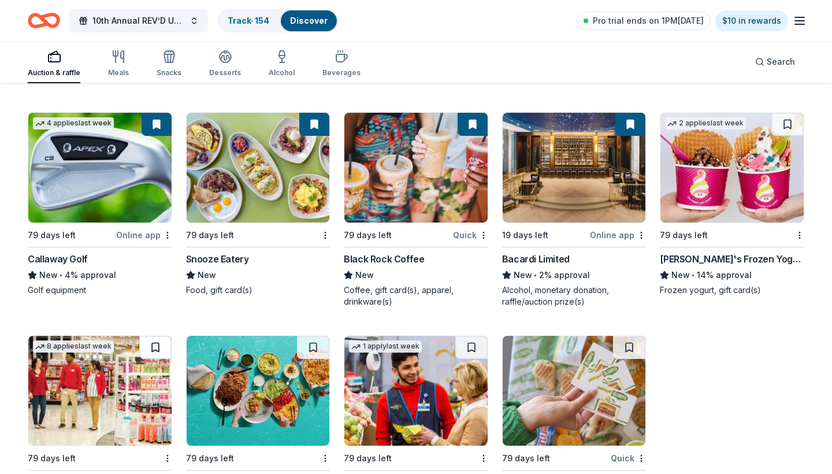
click at [157, 359] on button at bounding box center [155, 347] width 32 height 23
click at [315, 359] on button at bounding box center [313, 347] width 32 height 23
click at [476, 355] on button at bounding box center [471, 347] width 32 height 23
click at [634, 359] on button at bounding box center [629, 347] width 32 height 23
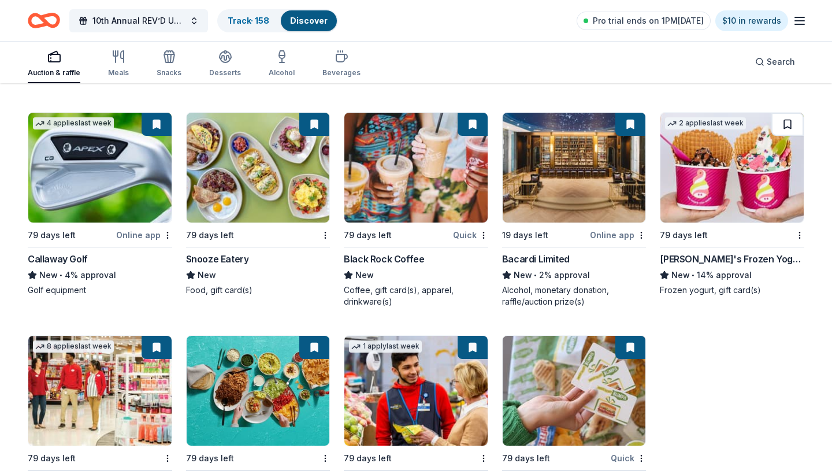
click at [793, 133] on button at bounding box center [787, 124] width 32 height 23
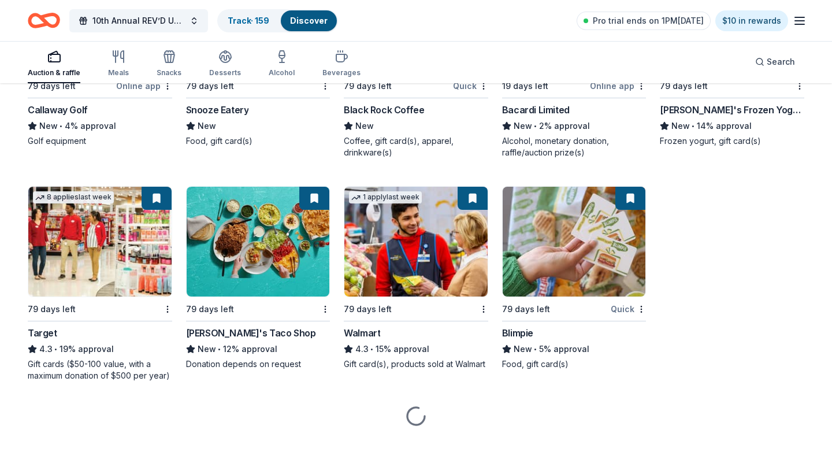
scroll to position [6836, 0]
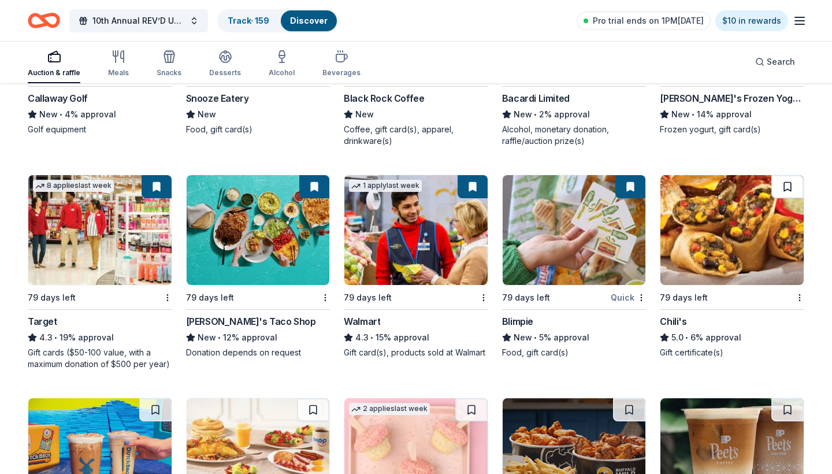
click at [778, 198] on button at bounding box center [787, 186] width 32 height 23
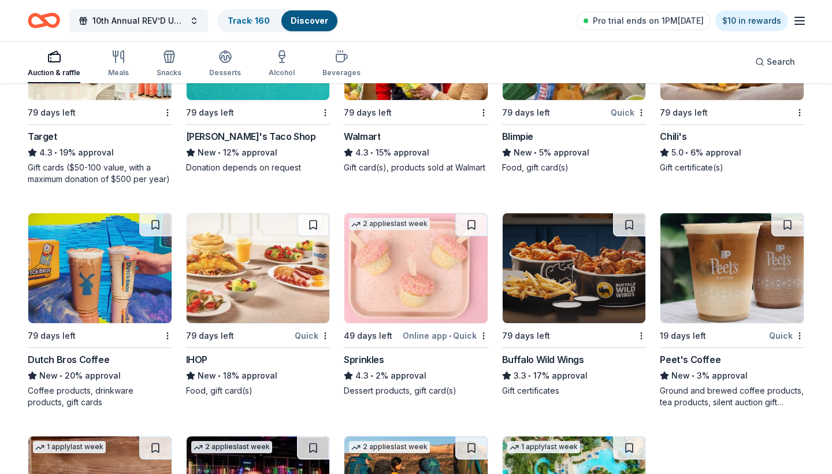
scroll to position [7024, 0]
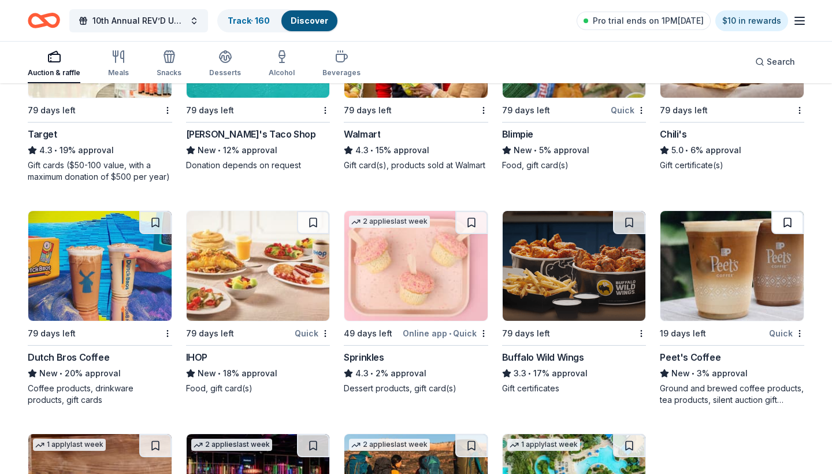
click at [781, 234] on button at bounding box center [787, 222] width 32 height 23
click at [629, 234] on button at bounding box center [629, 222] width 32 height 23
click at [470, 232] on button at bounding box center [471, 222] width 32 height 23
click at [314, 231] on button at bounding box center [313, 222] width 32 height 23
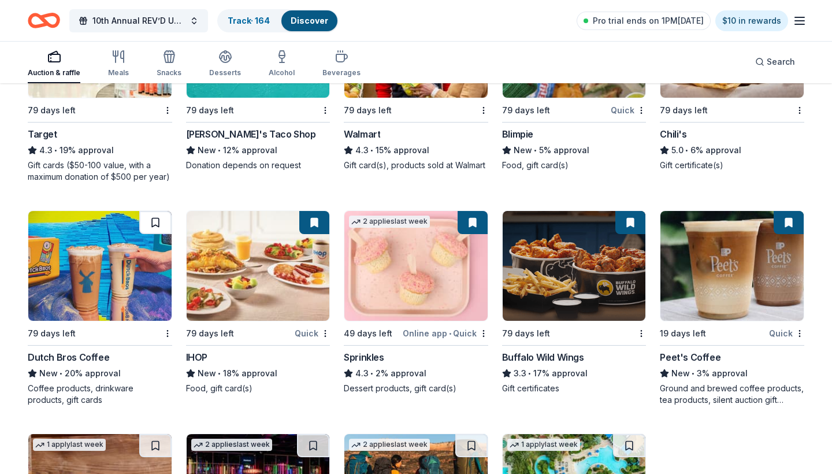
click at [151, 232] on button at bounding box center [155, 222] width 32 height 23
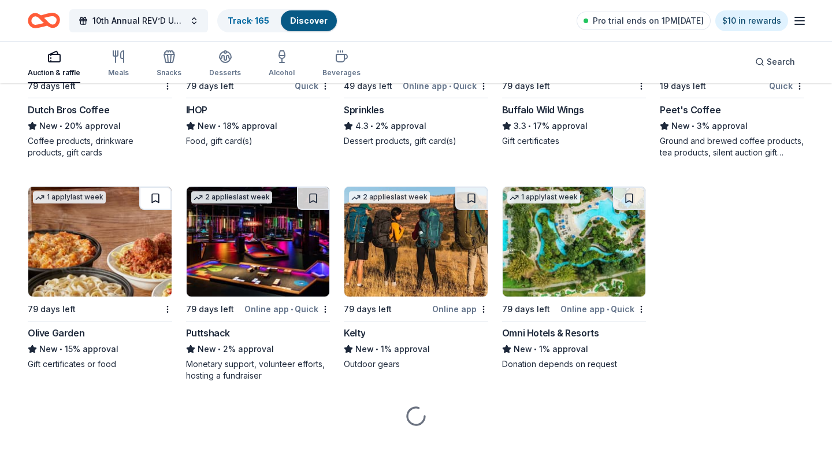
scroll to position [7282, 0]
click at [148, 195] on button at bounding box center [155, 198] width 32 height 23
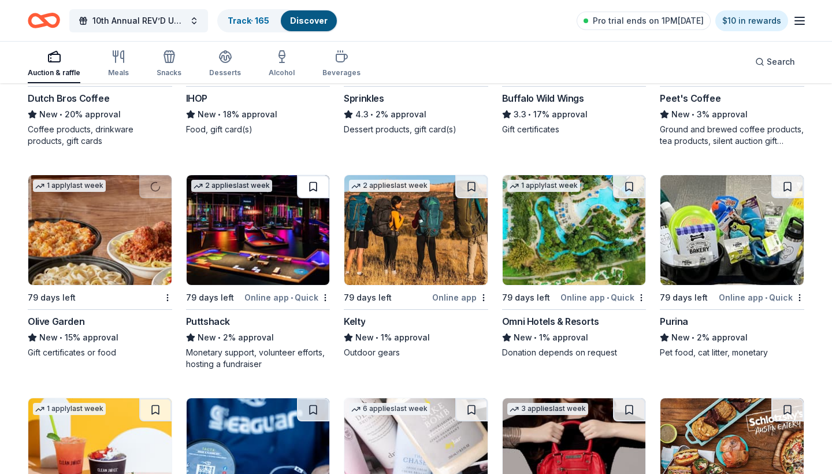
click at [316, 196] on button at bounding box center [313, 186] width 32 height 23
click at [476, 195] on button at bounding box center [471, 186] width 32 height 23
click at [632, 197] on button at bounding box center [629, 186] width 32 height 23
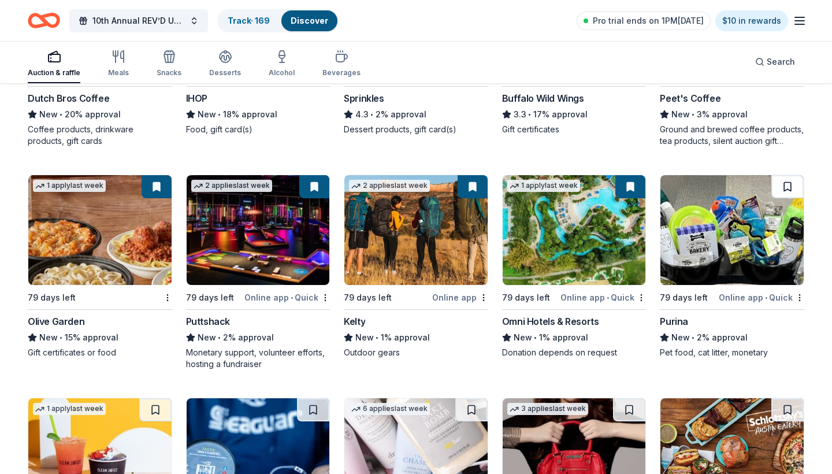
click at [791, 197] on button at bounding box center [787, 186] width 32 height 23
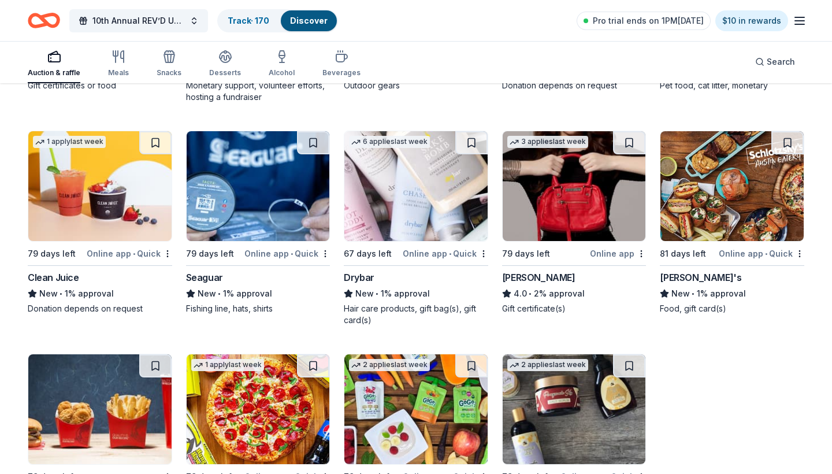
scroll to position [7551, 0]
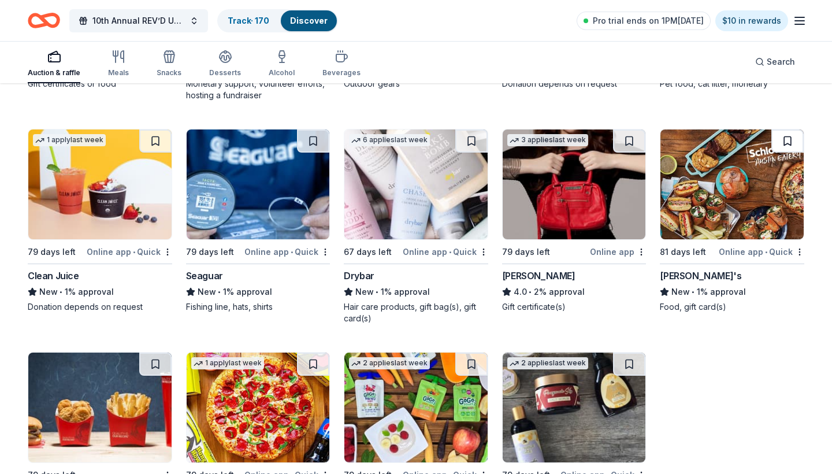
click at [789, 150] on button at bounding box center [787, 140] width 32 height 23
click at [629, 150] on button at bounding box center [629, 140] width 32 height 23
click at [455, 150] on button at bounding box center [471, 140] width 32 height 23
click at [313, 151] on button at bounding box center [313, 140] width 32 height 23
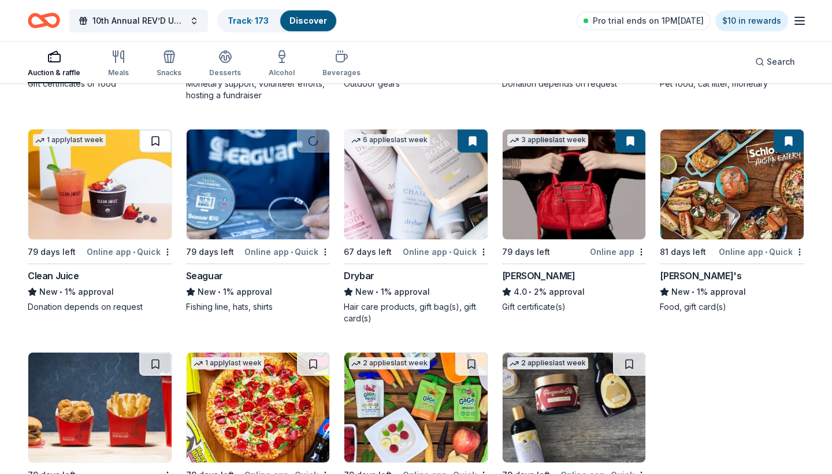
click at [150, 153] on button at bounding box center [155, 140] width 32 height 23
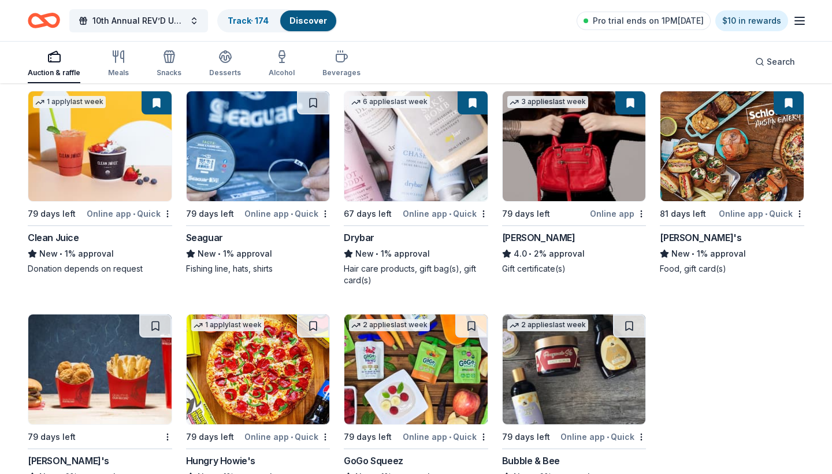
scroll to position [7604, 0]
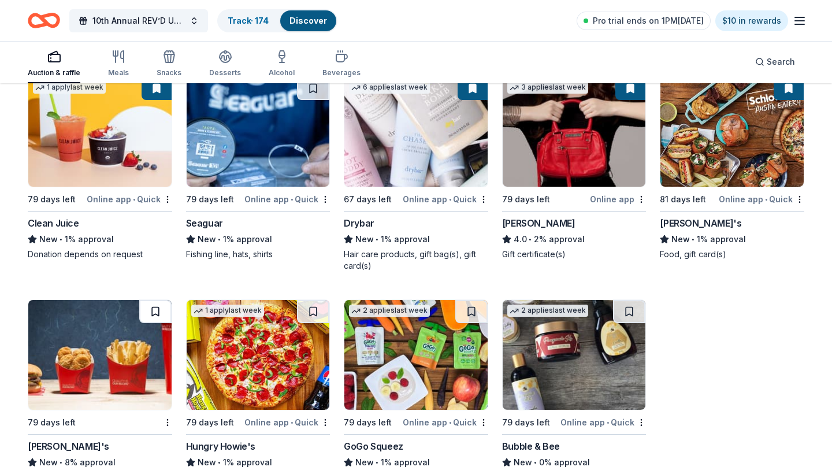
click at [155, 323] on button at bounding box center [155, 311] width 32 height 23
click at [317, 321] on button at bounding box center [313, 311] width 32 height 23
click at [474, 322] on button at bounding box center [471, 311] width 32 height 23
click at [632, 323] on button at bounding box center [629, 311] width 32 height 23
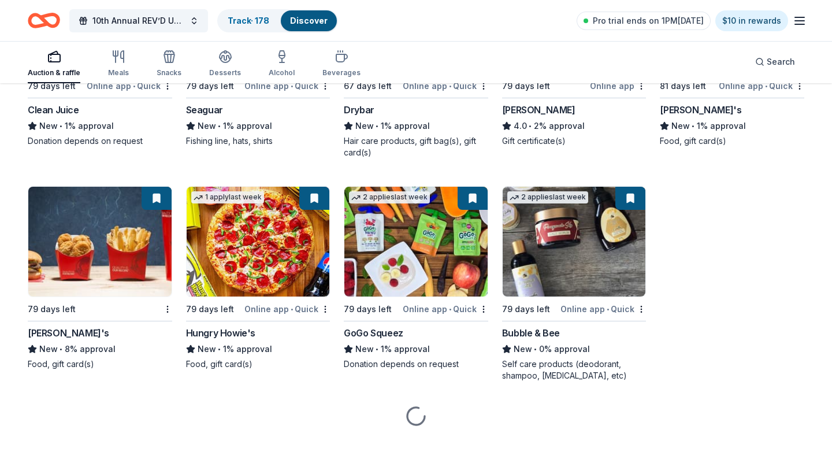
scroll to position [7728, 0]
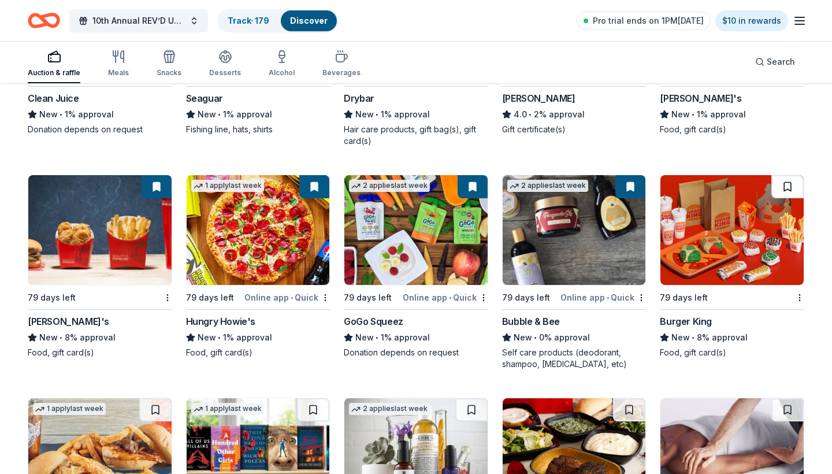
click at [786, 194] on button at bounding box center [787, 186] width 32 height 23
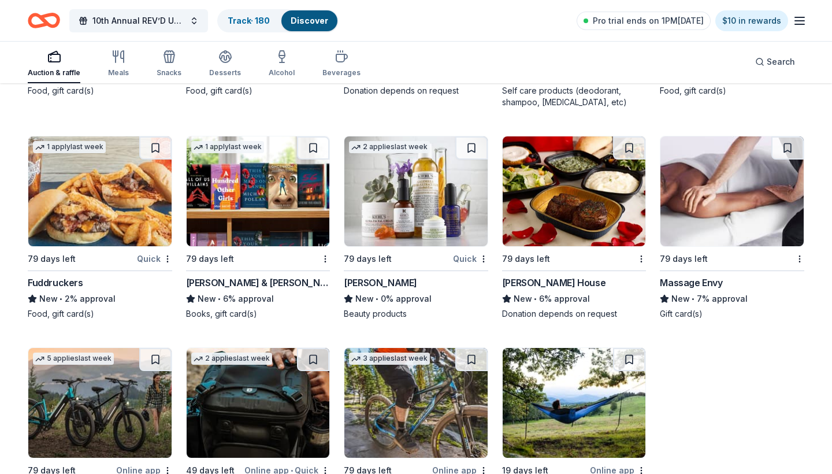
scroll to position [7995, 0]
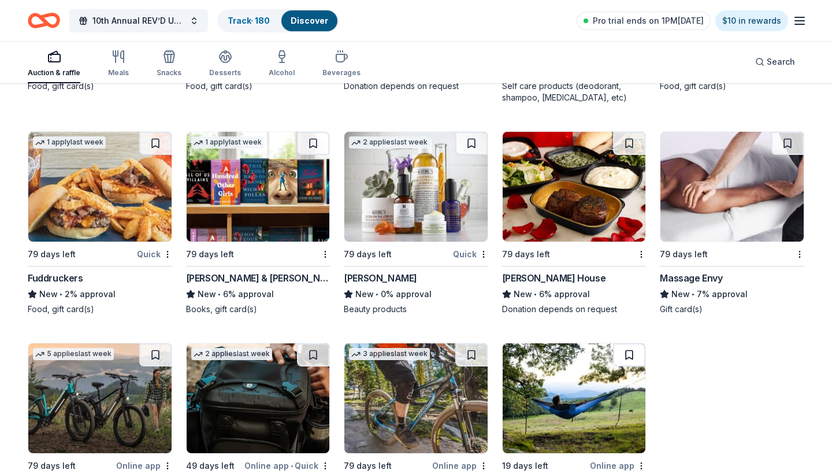
click at [626, 366] on button at bounding box center [629, 354] width 32 height 23
click at [774, 155] on button at bounding box center [787, 143] width 32 height 23
click at [628, 155] on button at bounding box center [629, 143] width 32 height 23
click at [474, 155] on button at bounding box center [471, 143] width 32 height 23
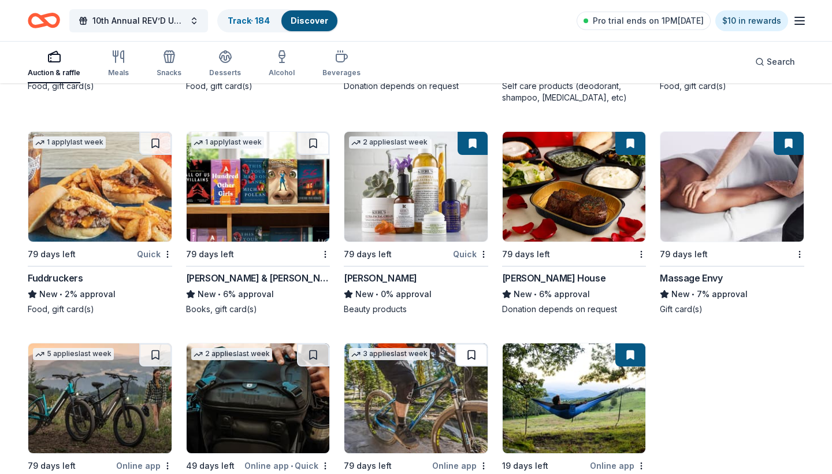
click at [466, 366] on button at bounding box center [471, 354] width 32 height 23
click at [299, 362] on button at bounding box center [313, 354] width 32 height 23
click at [309, 155] on button at bounding box center [313, 143] width 32 height 23
click at [160, 154] on button at bounding box center [155, 143] width 32 height 23
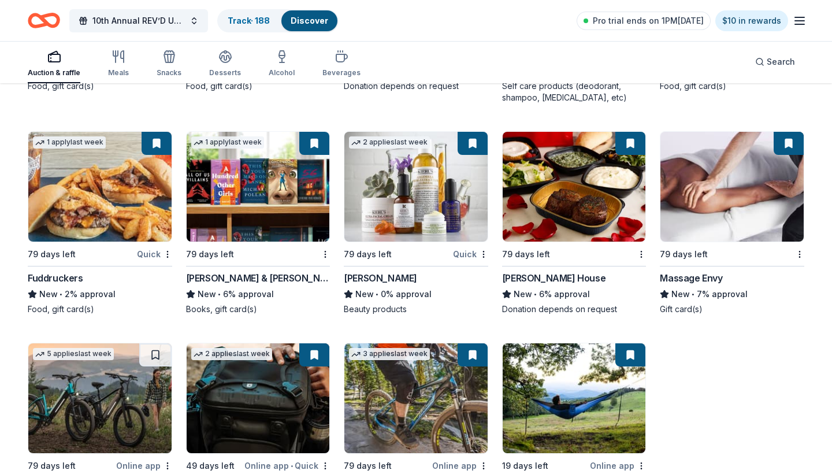
click at [145, 378] on img at bounding box center [99, 398] width 143 height 110
click at [163, 365] on button at bounding box center [155, 354] width 32 height 23
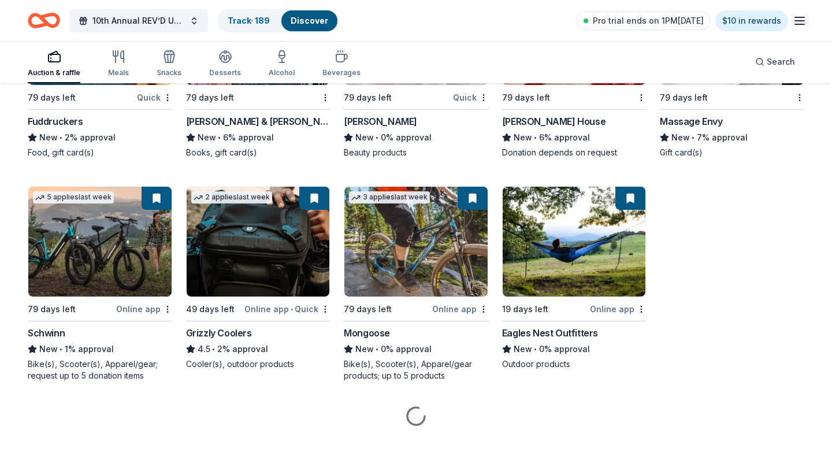
scroll to position [8163, 0]
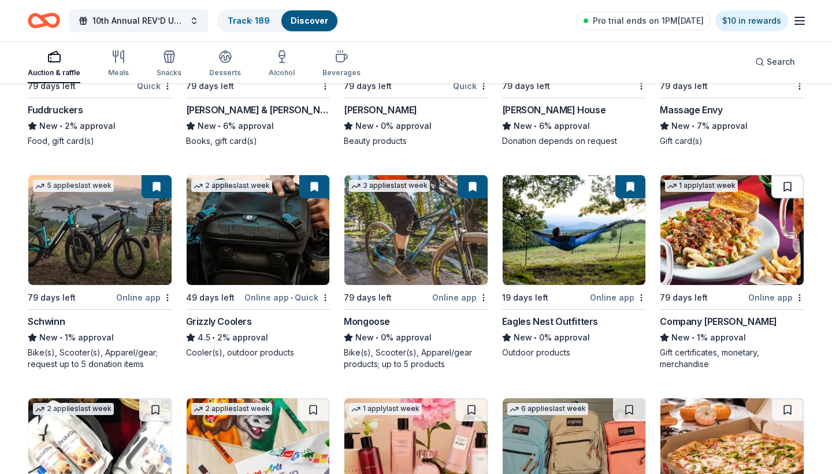
click at [779, 198] on button at bounding box center [787, 186] width 32 height 23
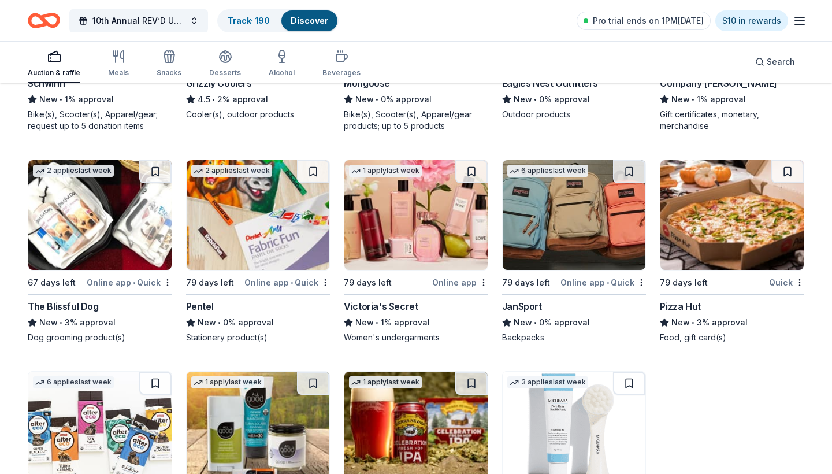
scroll to position [8407, 0]
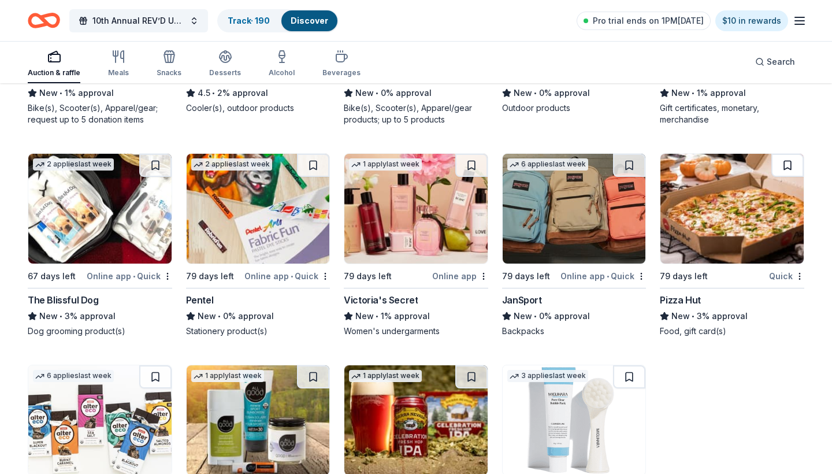
click at [781, 170] on button at bounding box center [787, 165] width 32 height 23
click at [634, 177] on button at bounding box center [629, 165] width 32 height 23
click at [475, 177] on button at bounding box center [471, 165] width 32 height 23
click at [631, 383] on button at bounding box center [629, 376] width 32 height 23
click at [469, 388] on button at bounding box center [471, 376] width 32 height 23
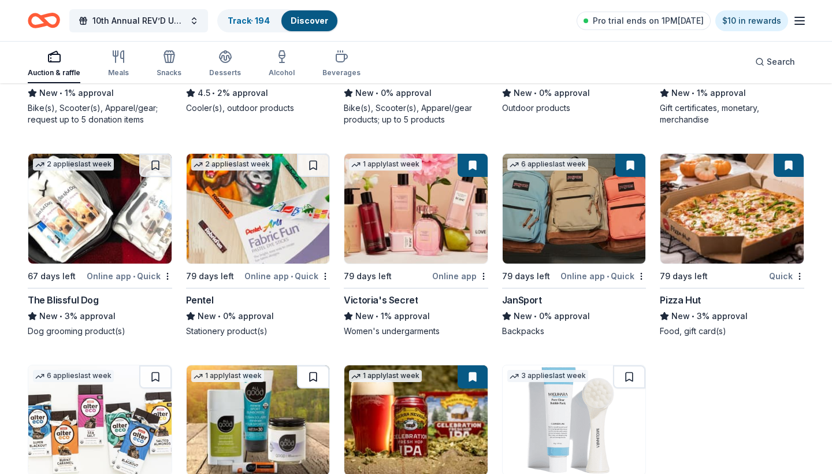
click at [318, 384] on button at bounding box center [313, 376] width 32 height 23
click at [303, 177] on button at bounding box center [313, 165] width 32 height 23
click at [150, 172] on button at bounding box center [155, 165] width 32 height 23
click at [152, 388] on button at bounding box center [155, 376] width 32 height 23
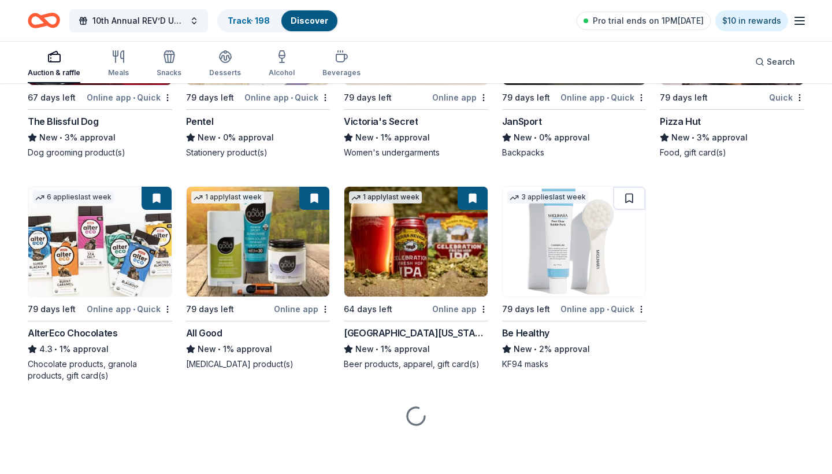
scroll to position [8597, 0]
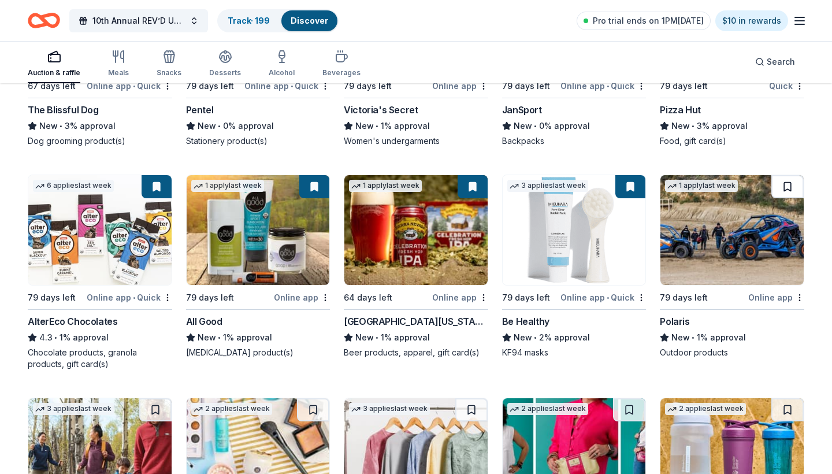
click at [780, 198] on button at bounding box center [787, 186] width 32 height 23
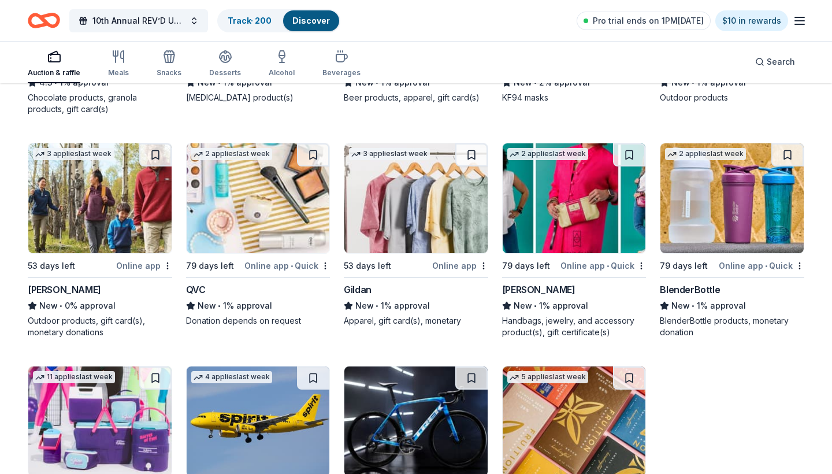
scroll to position [8853, 0]
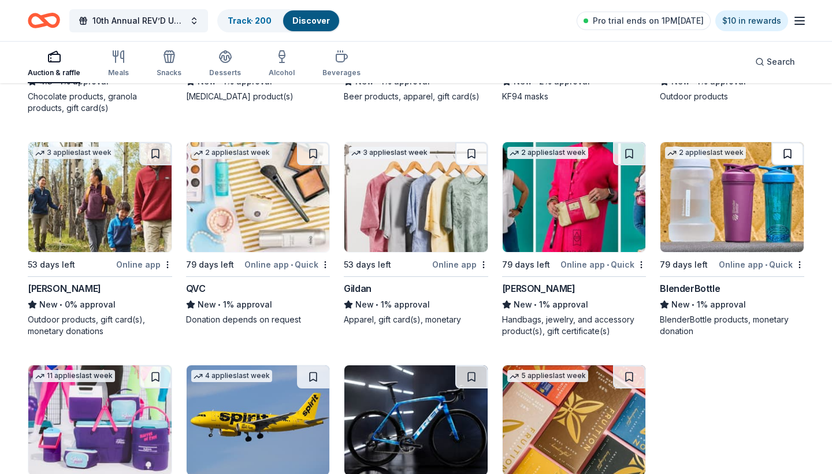
click at [788, 165] on button at bounding box center [787, 153] width 32 height 23
click at [635, 165] on button at bounding box center [629, 153] width 32 height 23
click at [471, 165] on button at bounding box center [471, 153] width 32 height 23
click at [309, 164] on button at bounding box center [313, 153] width 32 height 23
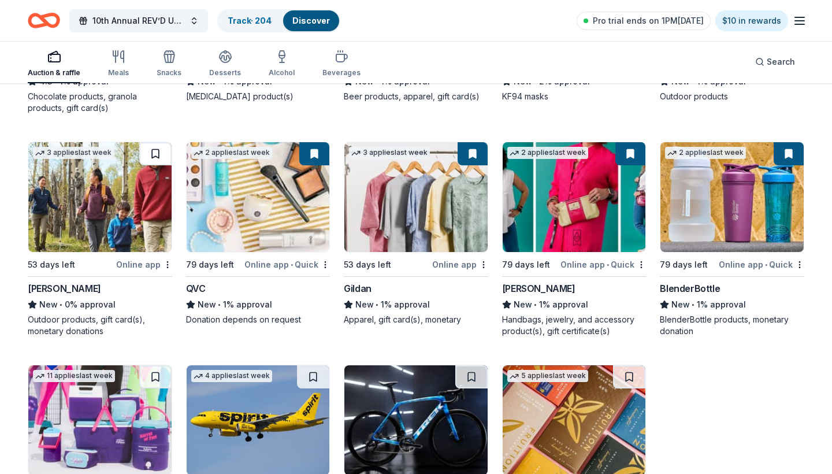
click at [158, 165] on button at bounding box center [155, 153] width 32 height 23
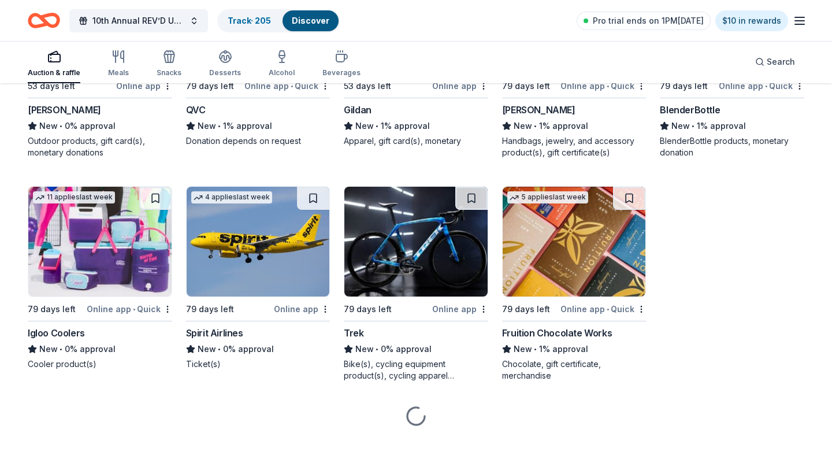
scroll to position [9044, 0]
click at [154, 202] on button at bounding box center [155, 198] width 32 height 23
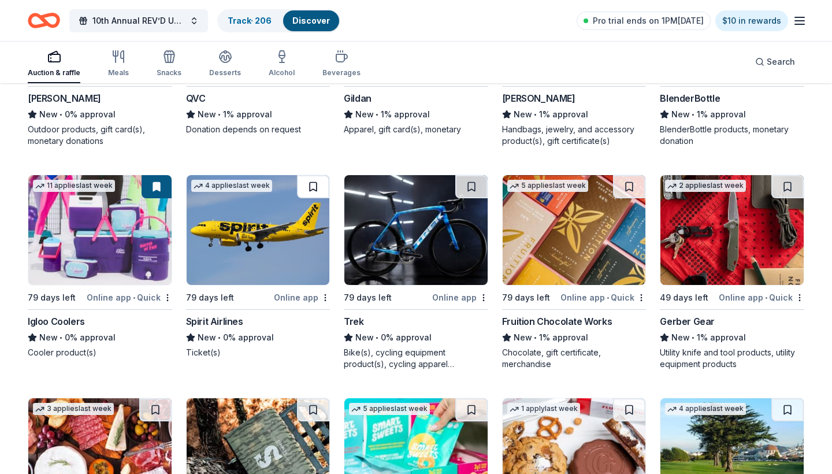
click at [316, 196] on button at bounding box center [313, 186] width 32 height 23
click at [467, 198] on button at bounding box center [471, 186] width 32 height 23
click at [627, 198] on button at bounding box center [629, 186] width 32 height 23
click at [784, 196] on button at bounding box center [787, 186] width 32 height 23
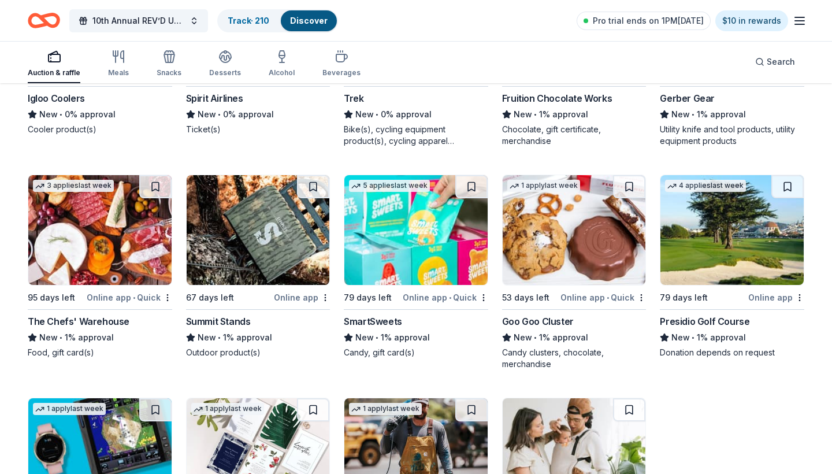
scroll to position [9273, 0]
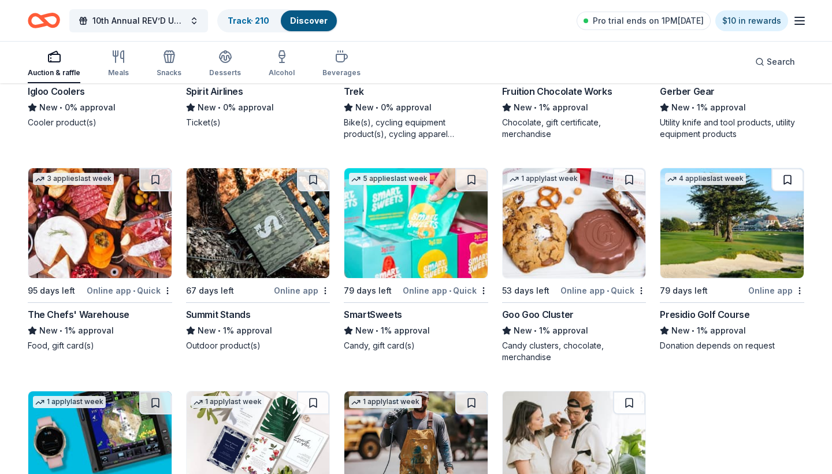
click at [790, 191] on button at bounding box center [787, 179] width 32 height 23
click at [632, 191] on button at bounding box center [629, 179] width 32 height 23
click at [467, 190] on button at bounding box center [471, 179] width 32 height 23
click at [306, 191] on button at bounding box center [313, 179] width 32 height 23
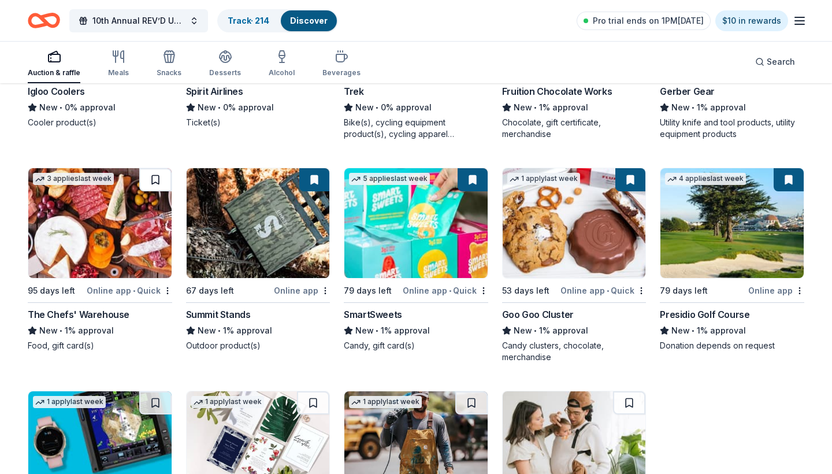
click at [159, 191] on button at bounding box center [155, 179] width 32 height 23
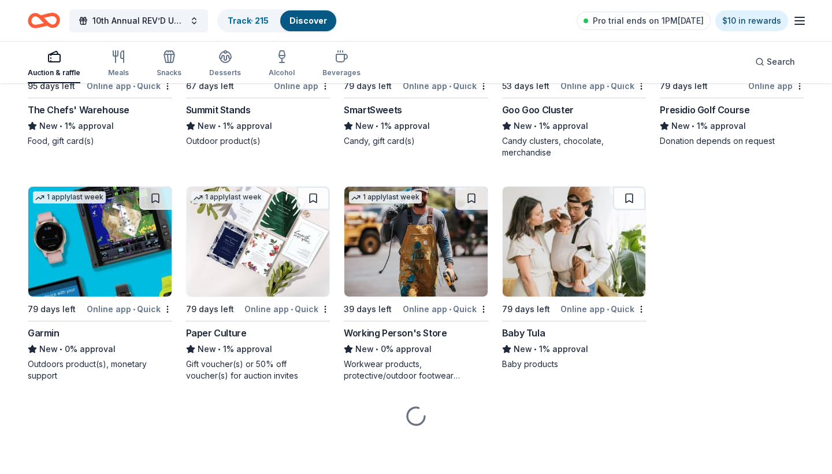
scroll to position [9490, 0]
click at [162, 203] on button at bounding box center [155, 198] width 32 height 23
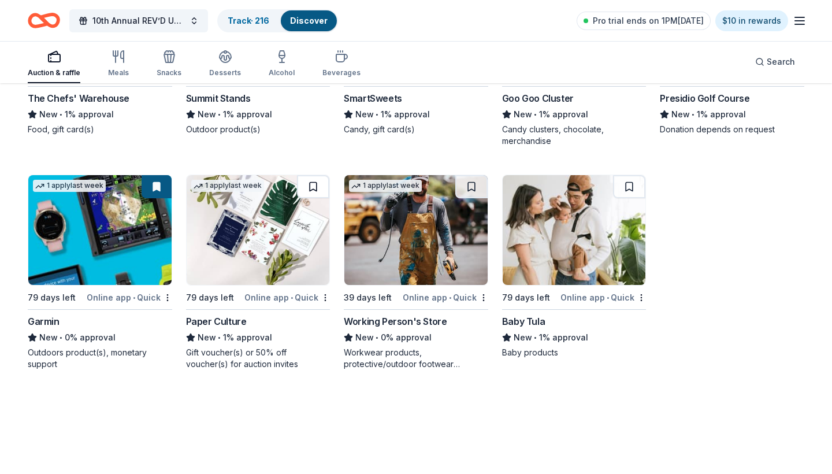
click at [308, 198] on button at bounding box center [313, 186] width 32 height 23
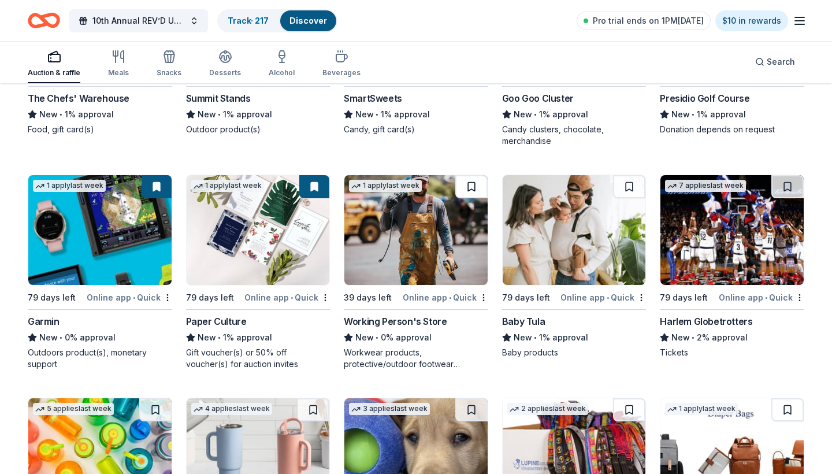
click at [473, 194] on button at bounding box center [471, 186] width 32 height 23
click at [630, 195] on button at bounding box center [629, 186] width 32 height 23
click at [787, 198] on button at bounding box center [787, 186] width 32 height 23
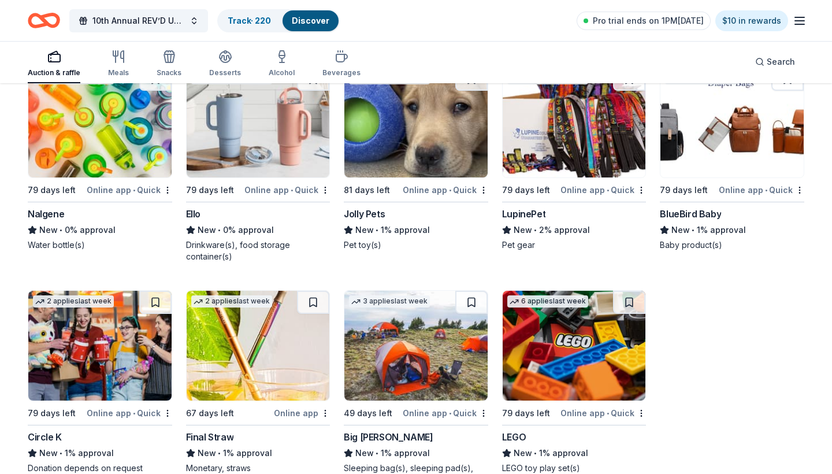
scroll to position [9817, 0]
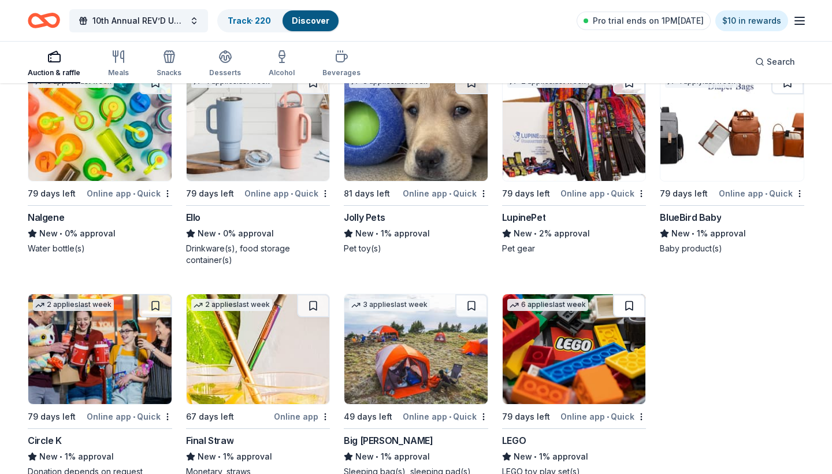
click at [633, 317] on button at bounding box center [629, 305] width 32 height 23
click at [789, 94] on button at bounding box center [787, 82] width 32 height 23
click at [633, 94] on button at bounding box center [629, 82] width 32 height 23
click at [467, 94] on button at bounding box center [471, 82] width 32 height 23
click at [472, 314] on button at bounding box center [471, 305] width 32 height 23
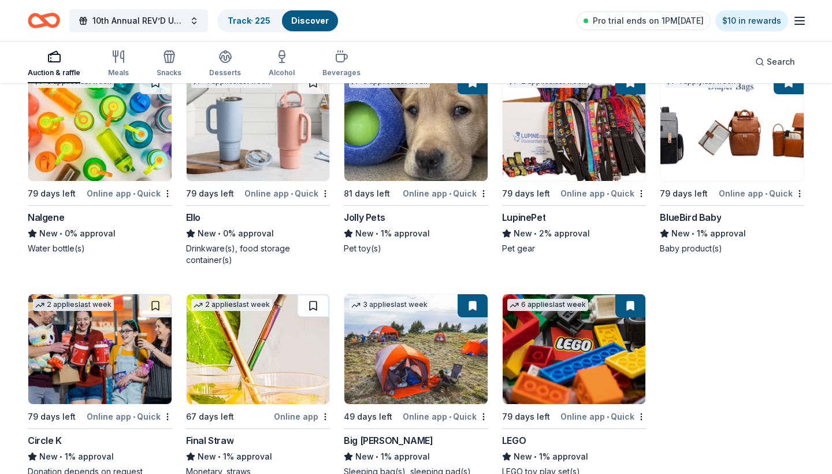
click at [311, 316] on button at bounding box center [313, 305] width 32 height 23
click at [315, 94] on button at bounding box center [313, 82] width 32 height 23
click at [155, 94] on button at bounding box center [155, 82] width 32 height 23
click at [155, 317] on button at bounding box center [155, 305] width 32 height 23
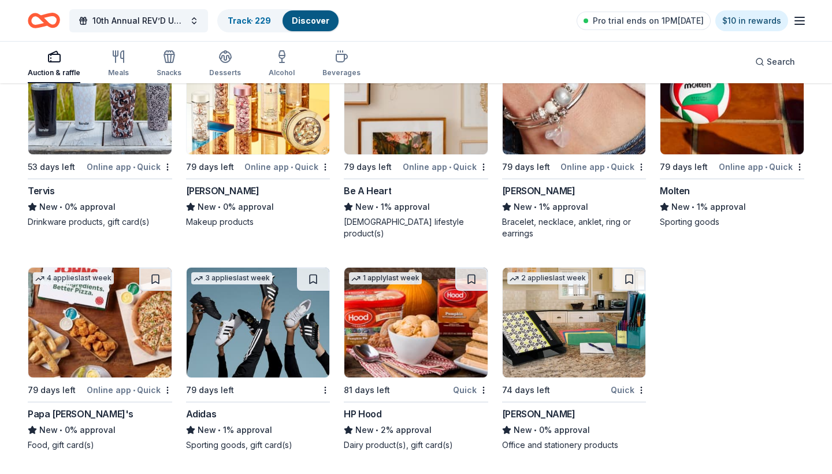
scroll to position [10735, 0]
click at [634, 277] on button at bounding box center [629, 279] width 32 height 23
click at [474, 276] on button at bounding box center [471, 279] width 32 height 23
click at [314, 277] on button at bounding box center [313, 279] width 32 height 23
click at [145, 283] on button at bounding box center [155, 279] width 32 height 23
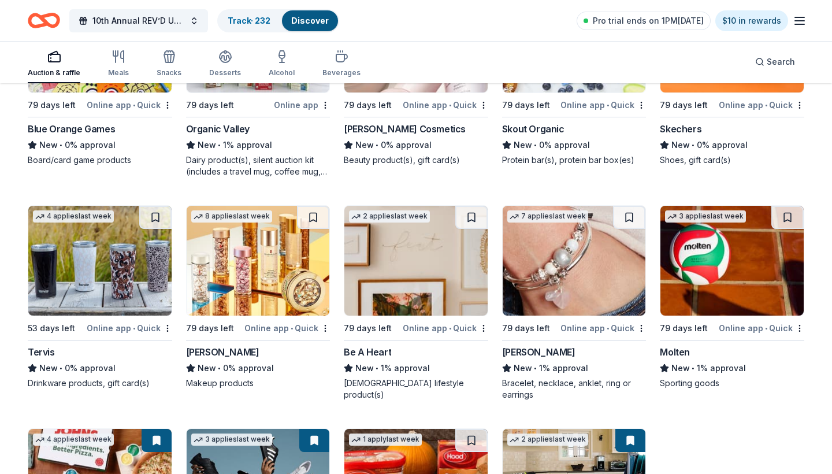
scroll to position [10513, 0]
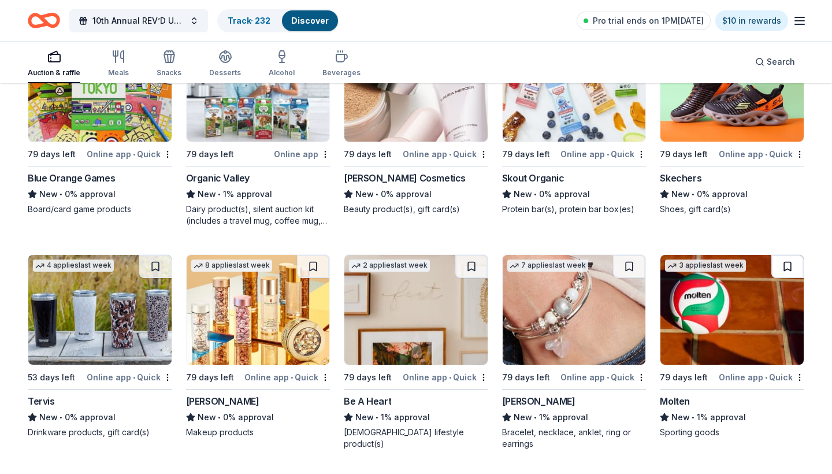
click at [781, 278] on button at bounding box center [787, 266] width 32 height 23
click at [625, 278] on button at bounding box center [629, 266] width 32 height 23
click at [474, 278] on button at bounding box center [471, 266] width 32 height 23
click at [302, 278] on button at bounding box center [313, 266] width 32 height 23
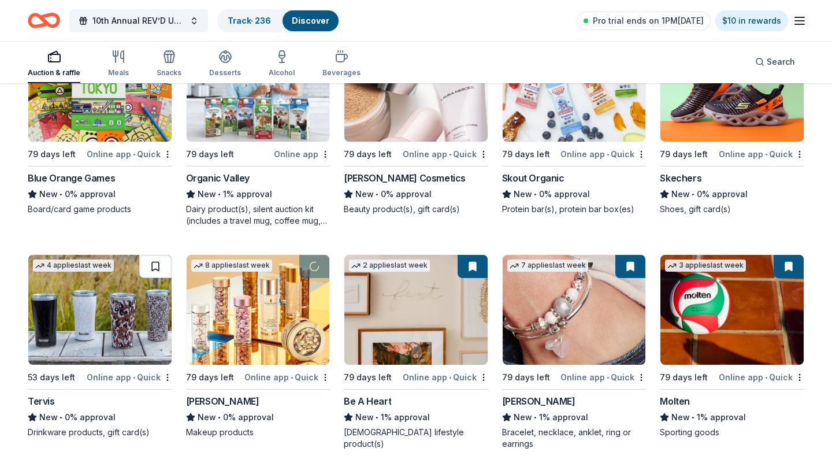
click at [151, 278] on button at bounding box center [155, 266] width 32 height 23
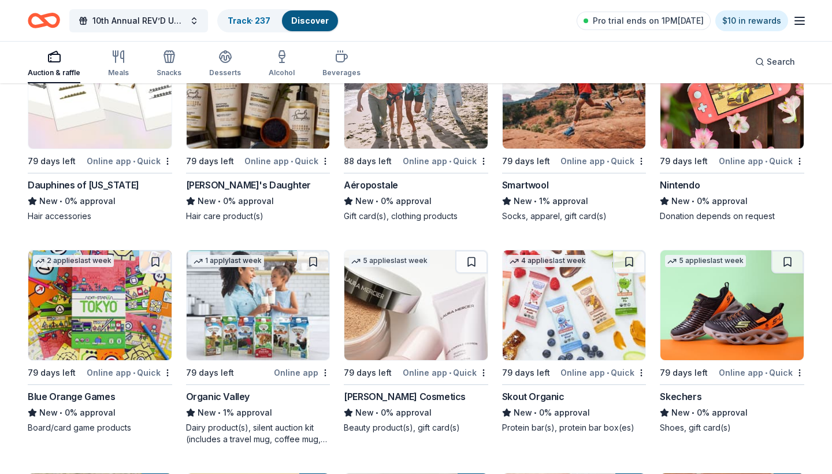
scroll to position [10272, 0]
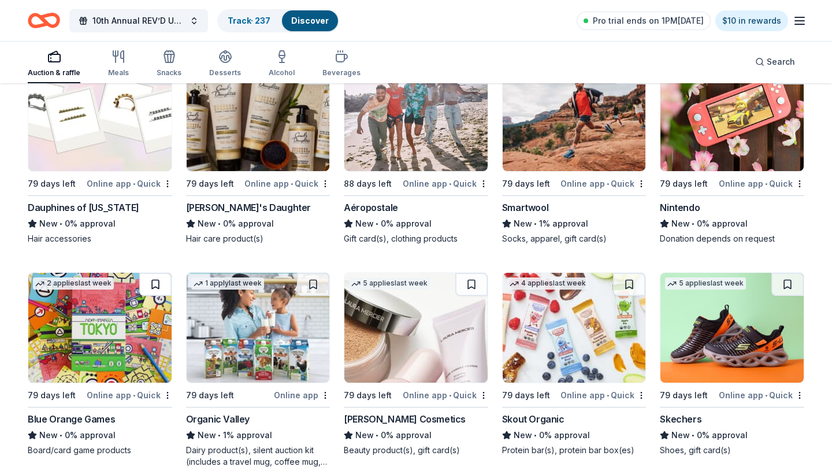
click at [159, 294] on button at bounding box center [155, 284] width 32 height 23
click at [315, 296] on button at bounding box center [313, 284] width 32 height 23
click at [474, 296] on button at bounding box center [471, 284] width 32 height 23
click at [626, 296] on button at bounding box center [629, 284] width 32 height 23
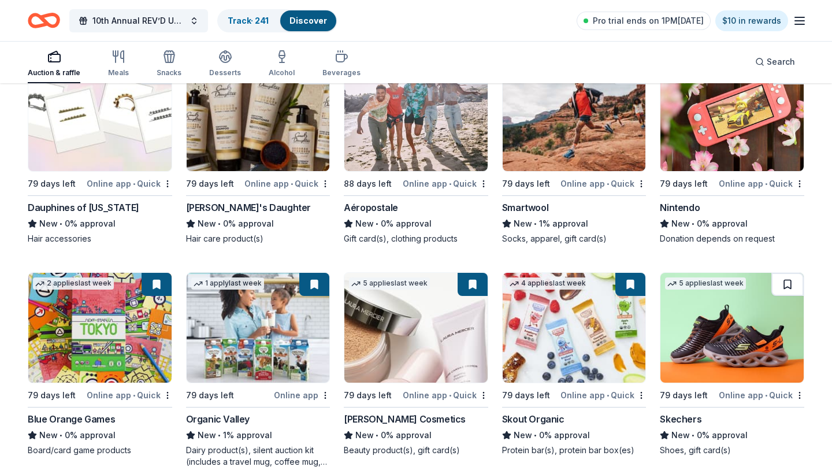
click at [791, 295] on button at bounding box center [787, 284] width 32 height 23
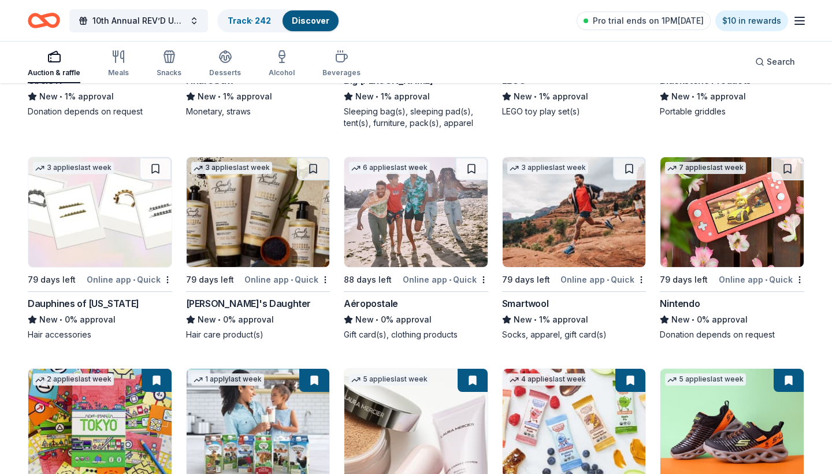
scroll to position [10134, 0]
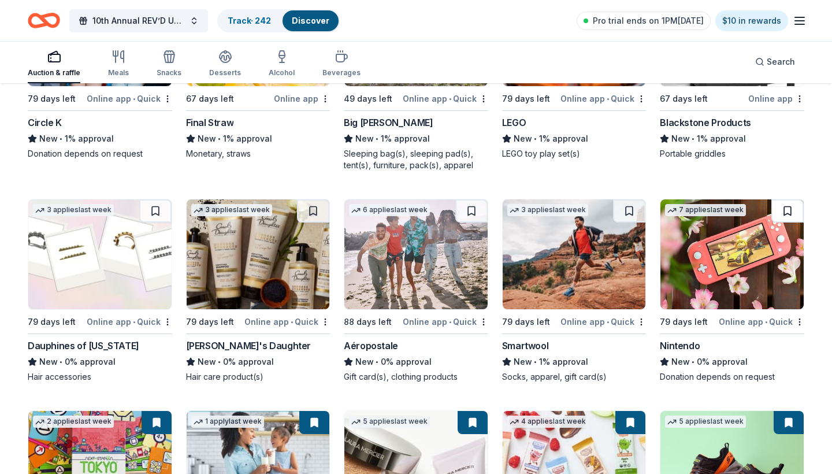
click at [792, 222] on button at bounding box center [787, 210] width 32 height 23
click at [631, 222] on button at bounding box center [629, 210] width 32 height 23
click at [469, 222] on button at bounding box center [471, 210] width 32 height 23
click at [309, 221] on button at bounding box center [313, 210] width 32 height 23
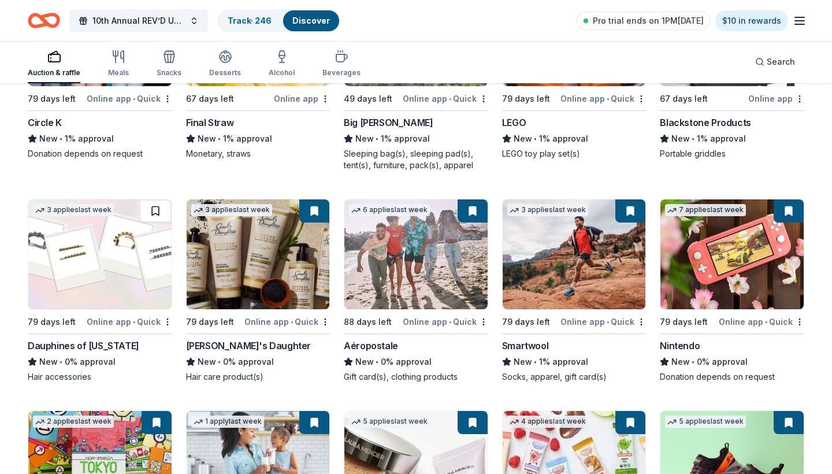
click at [157, 222] on button at bounding box center [155, 210] width 32 height 23
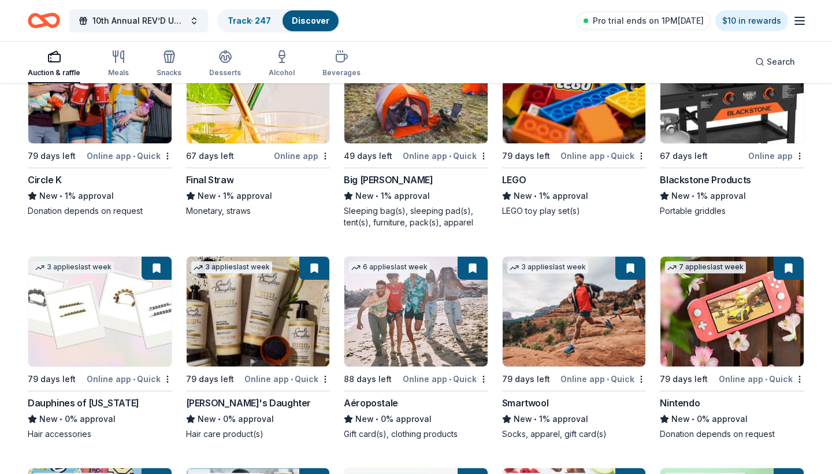
scroll to position [9936, 0]
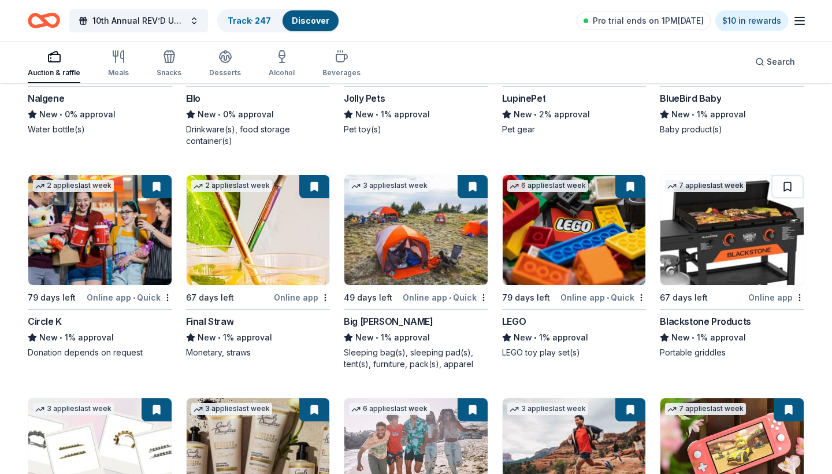
click at [785, 196] on button at bounding box center [787, 186] width 32 height 23
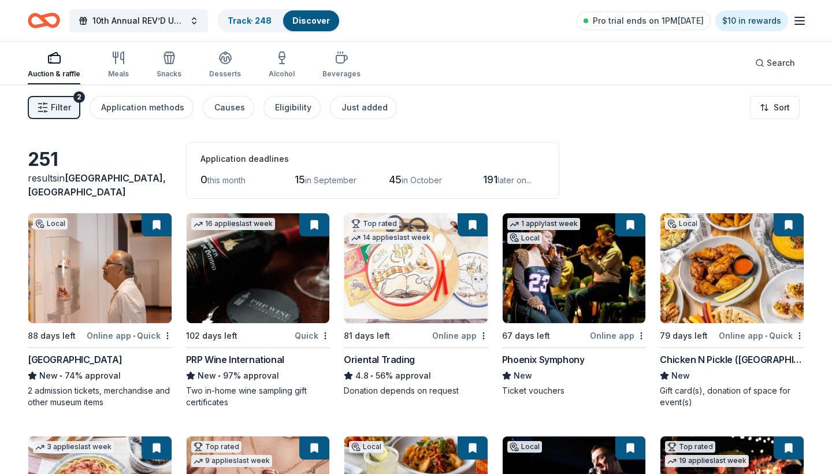
scroll to position [0, 0]
click at [121, 65] on div "Meals" at bounding box center [118, 65] width 21 height 28
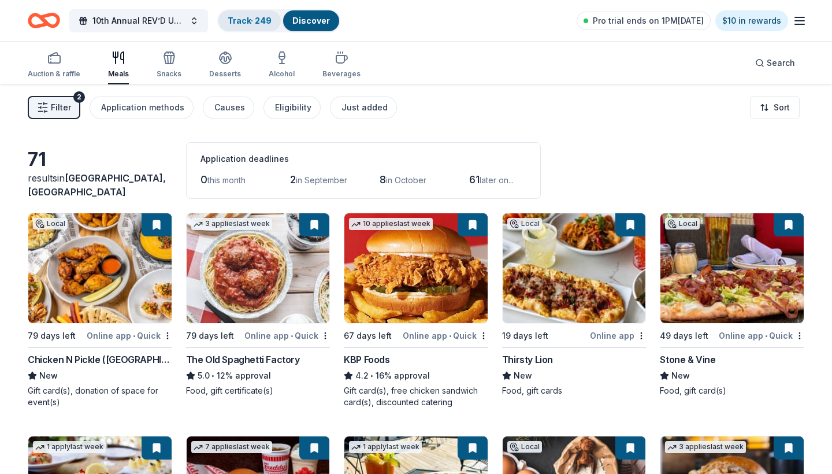
click at [251, 22] on link "Track · 249" at bounding box center [250, 21] width 44 height 10
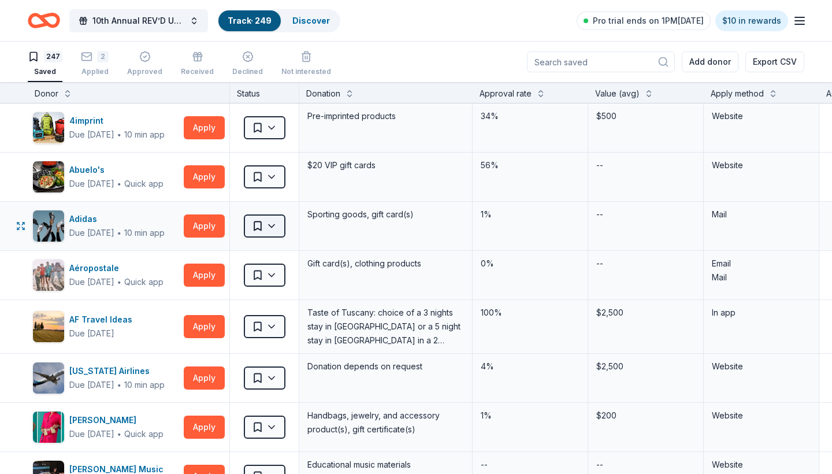
click at [273, 224] on html "6% 10th Annual REV’D UP for Autism Car Show & Special Needs Resource Fair Track…" at bounding box center [416, 237] width 832 height 474
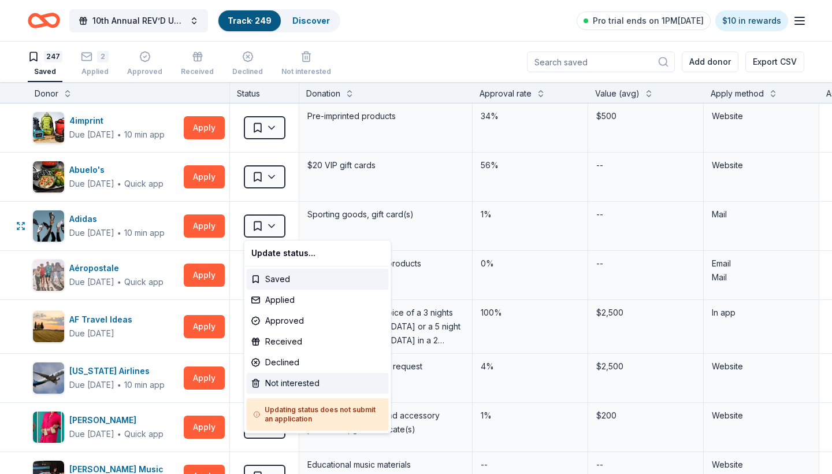
click at [287, 382] on div "Not interested" at bounding box center [318, 383] width 142 height 21
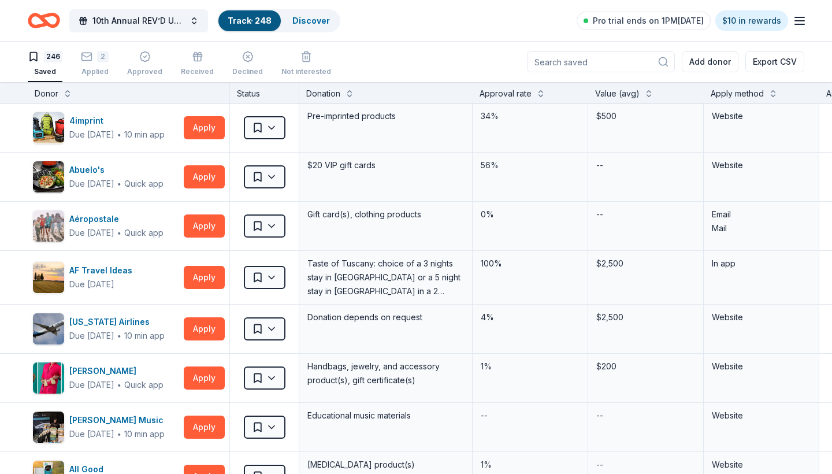
click at [759, 94] on div "Apply method" at bounding box center [737, 94] width 53 height 14
click at [774, 92] on button at bounding box center [772, 93] width 9 height 12
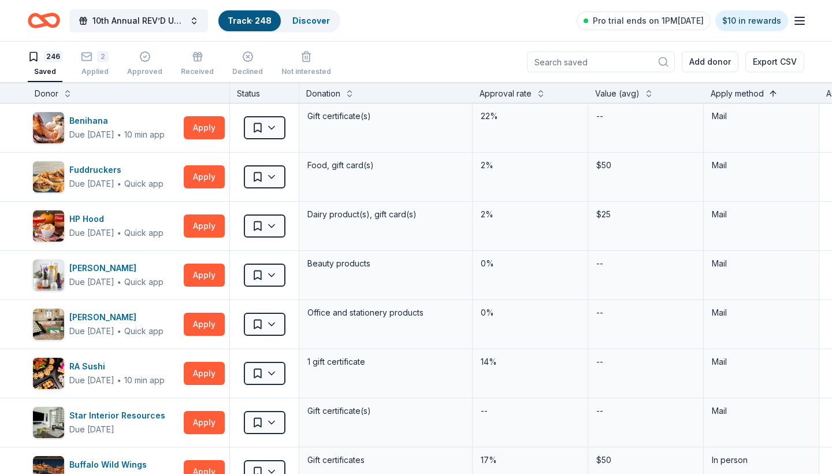
click at [774, 92] on button at bounding box center [772, 93] width 9 height 12
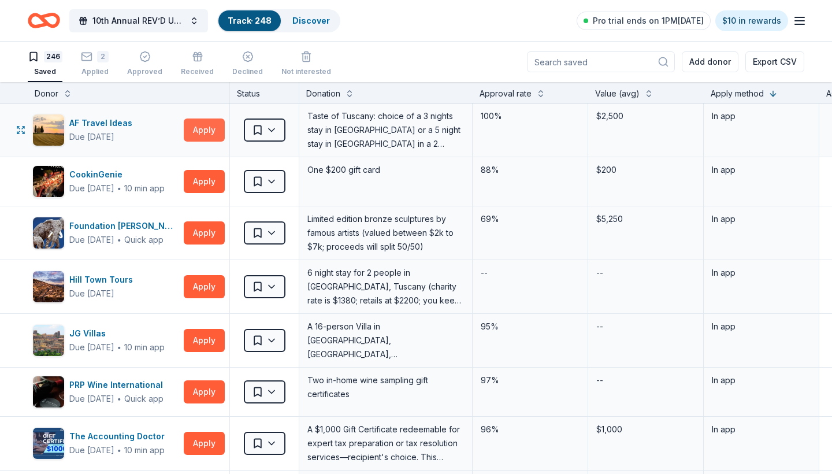
click at [209, 132] on button "Apply" at bounding box center [204, 129] width 41 height 23
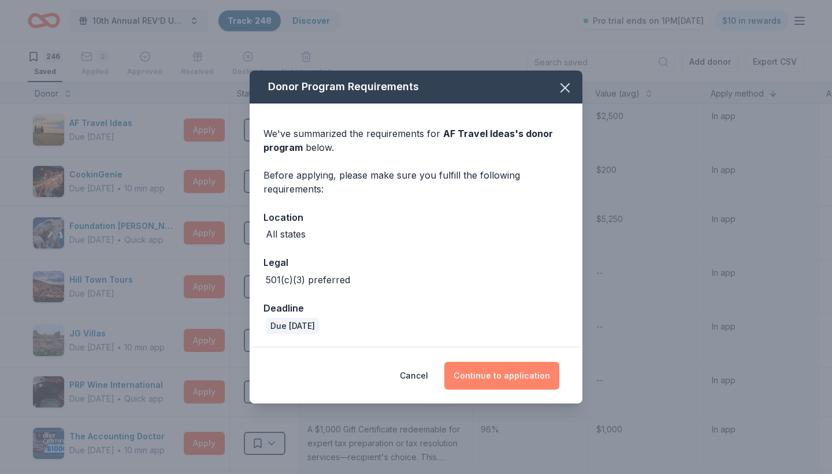
click at [518, 380] on button "Continue to application" at bounding box center [501, 376] width 115 height 28
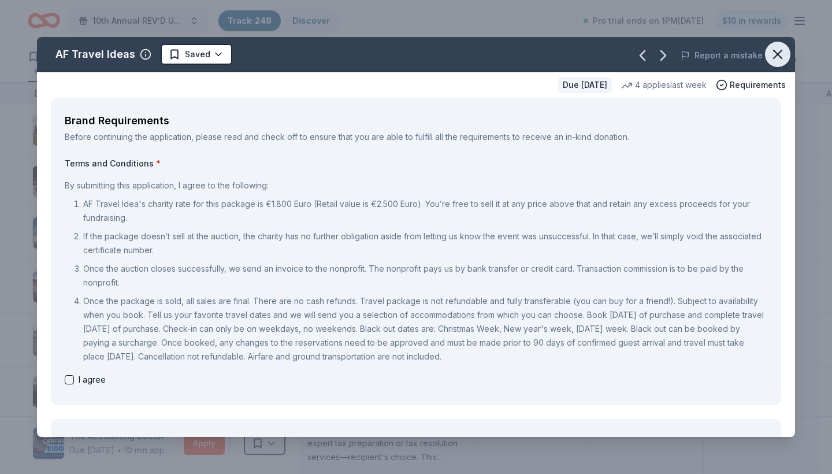
click at [776, 55] on icon "button" at bounding box center [778, 54] width 8 height 8
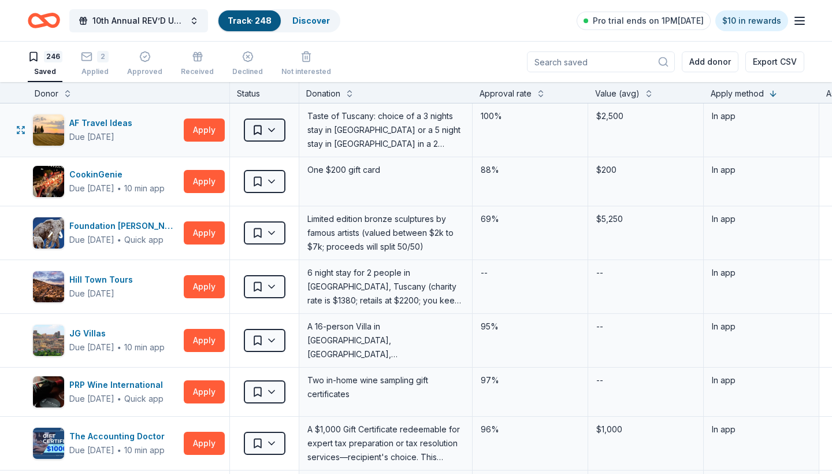
click at [270, 129] on html "6% 10th Annual REV’D UP for Autism Car Show & Special Needs Resource Fair Track…" at bounding box center [416, 237] width 832 height 474
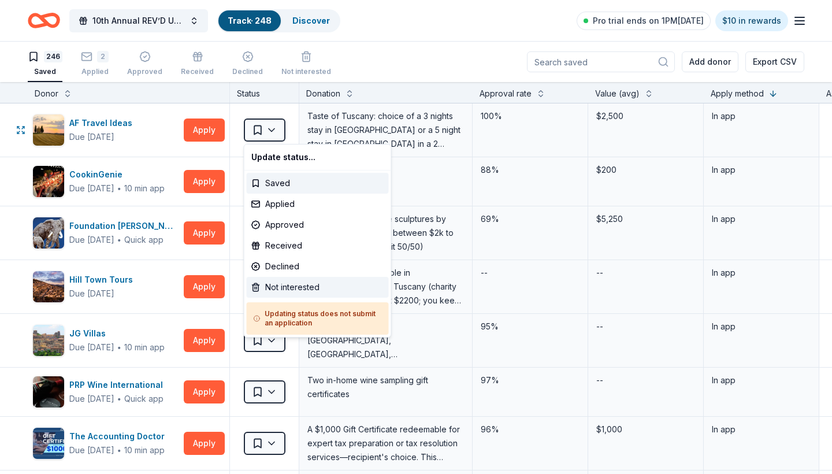
click at [282, 284] on div "Not interested" at bounding box center [318, 287] width 142 height 21
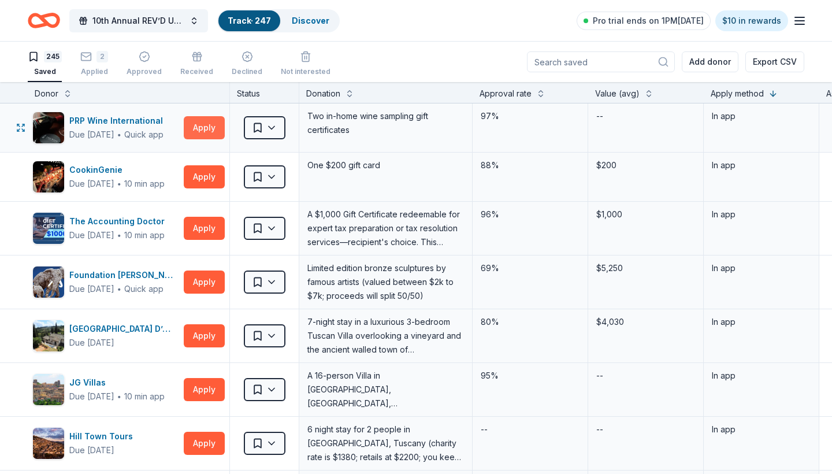
click at [201, 127] on button "Apply" at bounding box center [204, 127] width 41 height 23
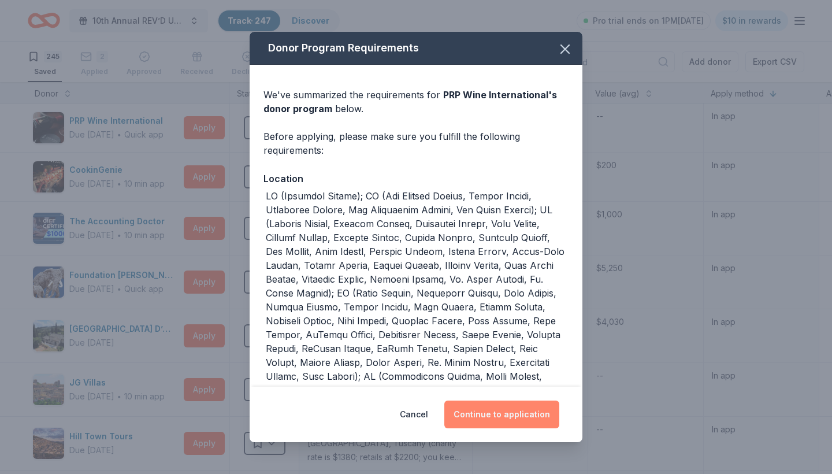
click at [523, 415] on button "Continue to application" at bounding box center [501, 414] width 115 height 28
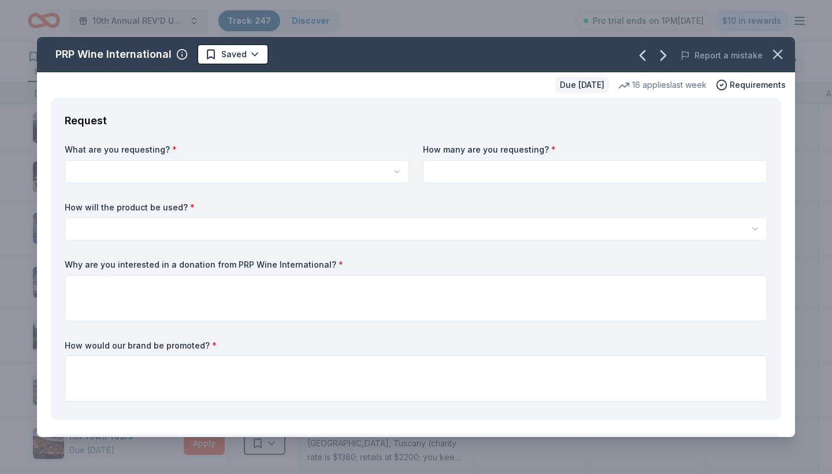
click at [224, 168] on html "6% 10th Annual REV’D UP for Autism Car Show & Special Needs Resource Fair Track…" at bounding box center [416, 237] width 832 height 474
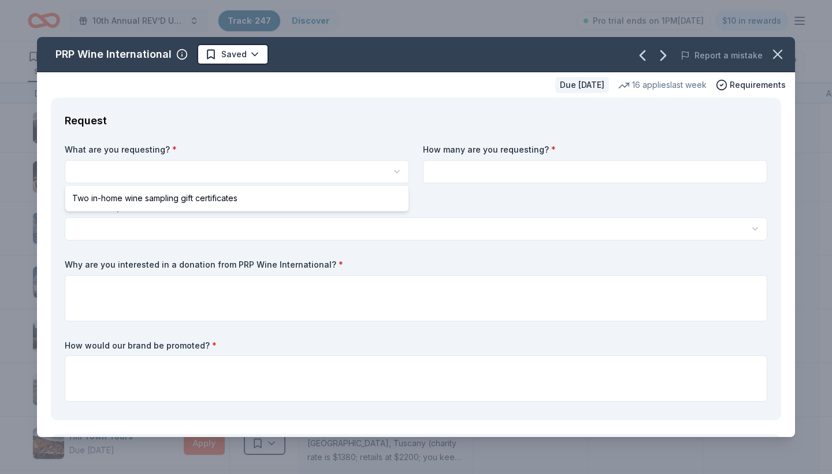
click at [378, 173] on html "6% 10th Annual REV’D UP for Autism Car Show & Special Needs Resource Fair Track…" at bounding box center [416, 237] width 832 height 474
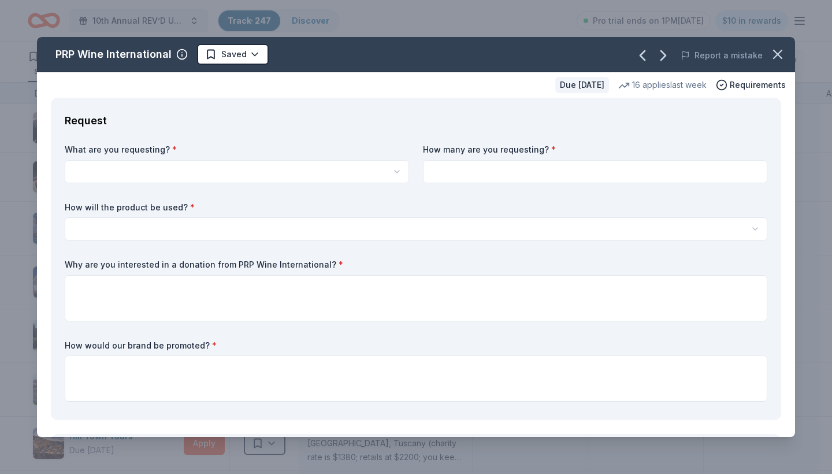
click at [455, 169] on input at bounding box center [595, 171] width 344 height 23
click at [291, 228] on html "6% 10th Annual REV’D UP for Autism Car Show & Special Needs Resource Fair Track…" at bounding box center [416, 237] width 832 height 474
